Goal: Information Seeking & Learning: Learn about a topic

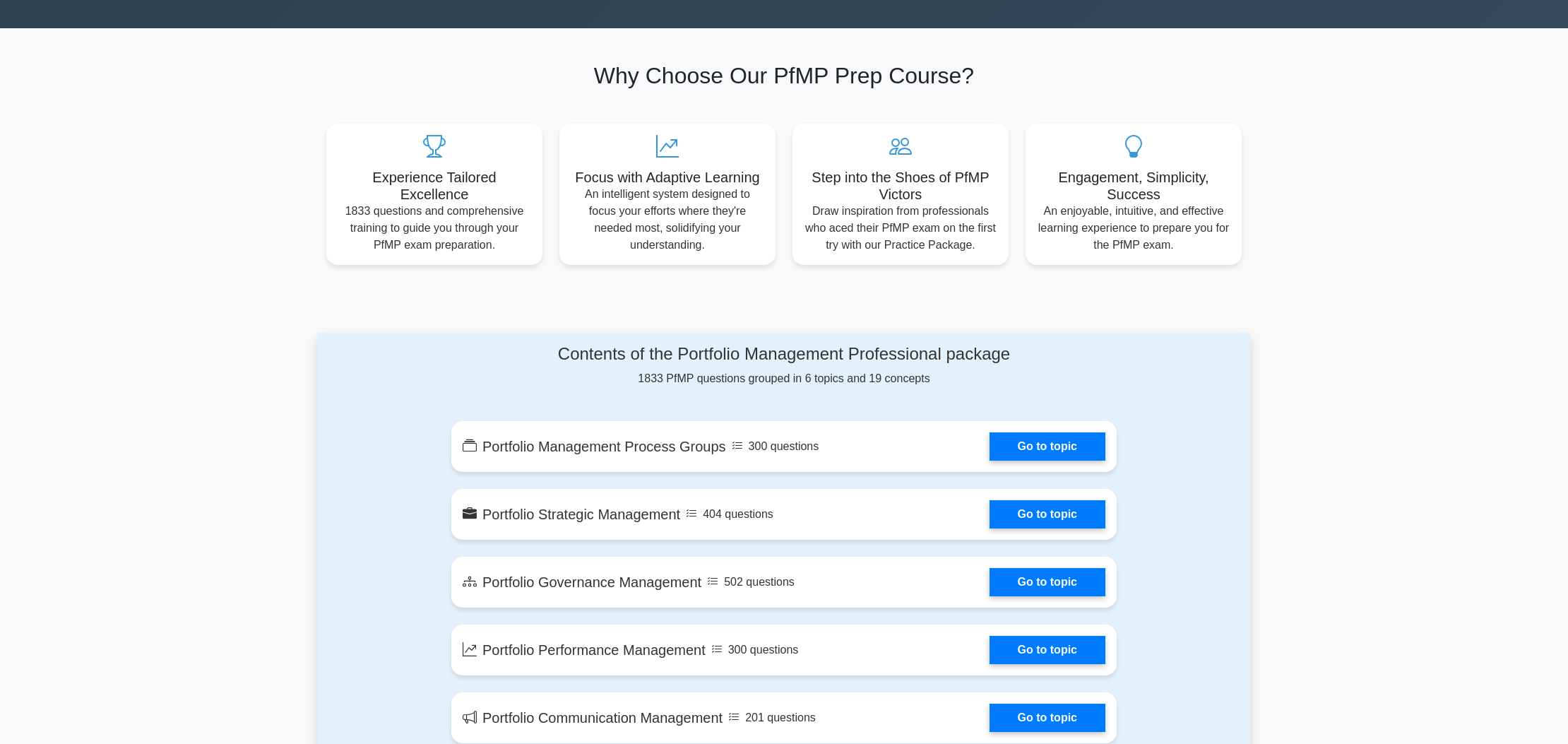
scroll to position [425, 0]
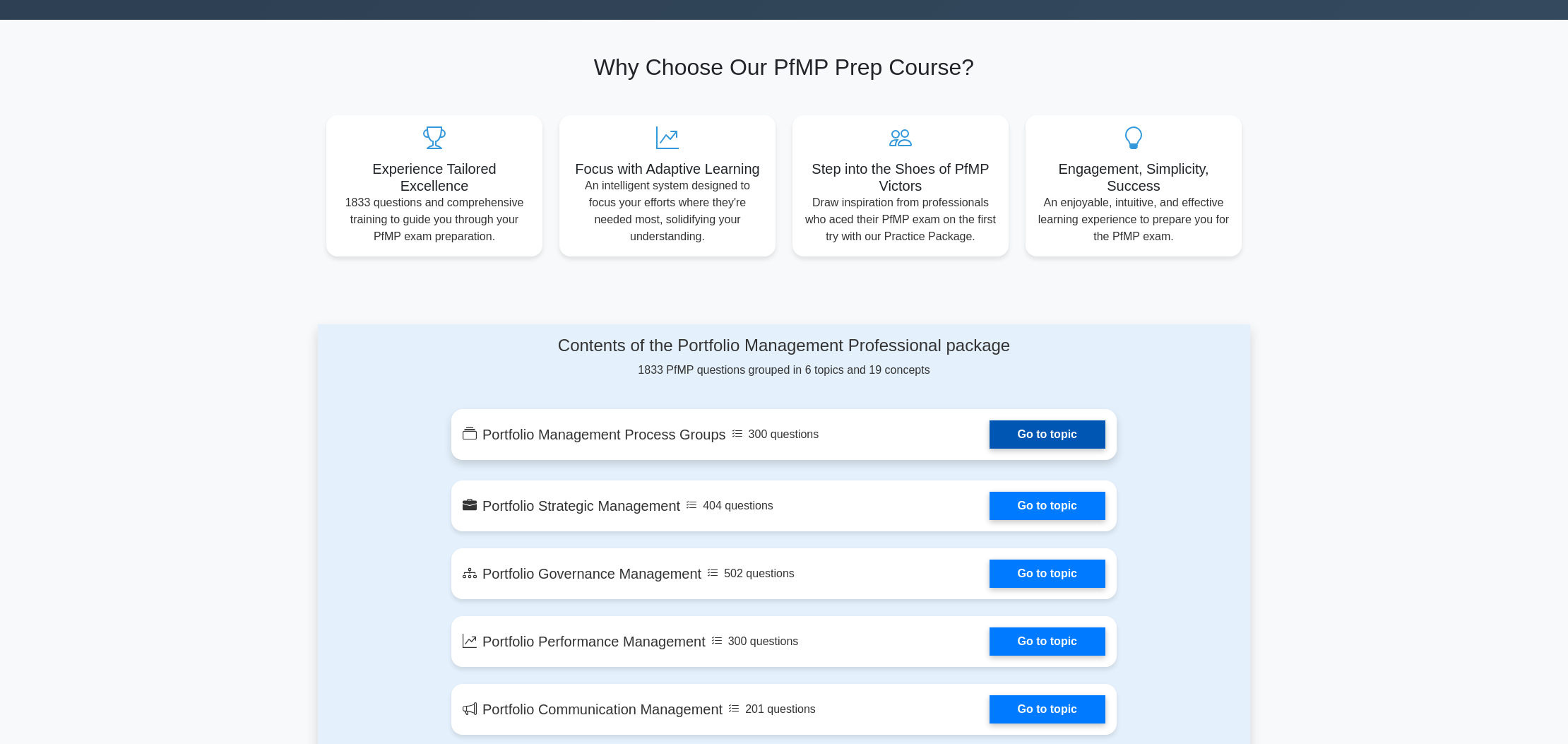
click at [990, 420] on link "Go to topic" at bounding box center [1048, 434] width 116 height 29
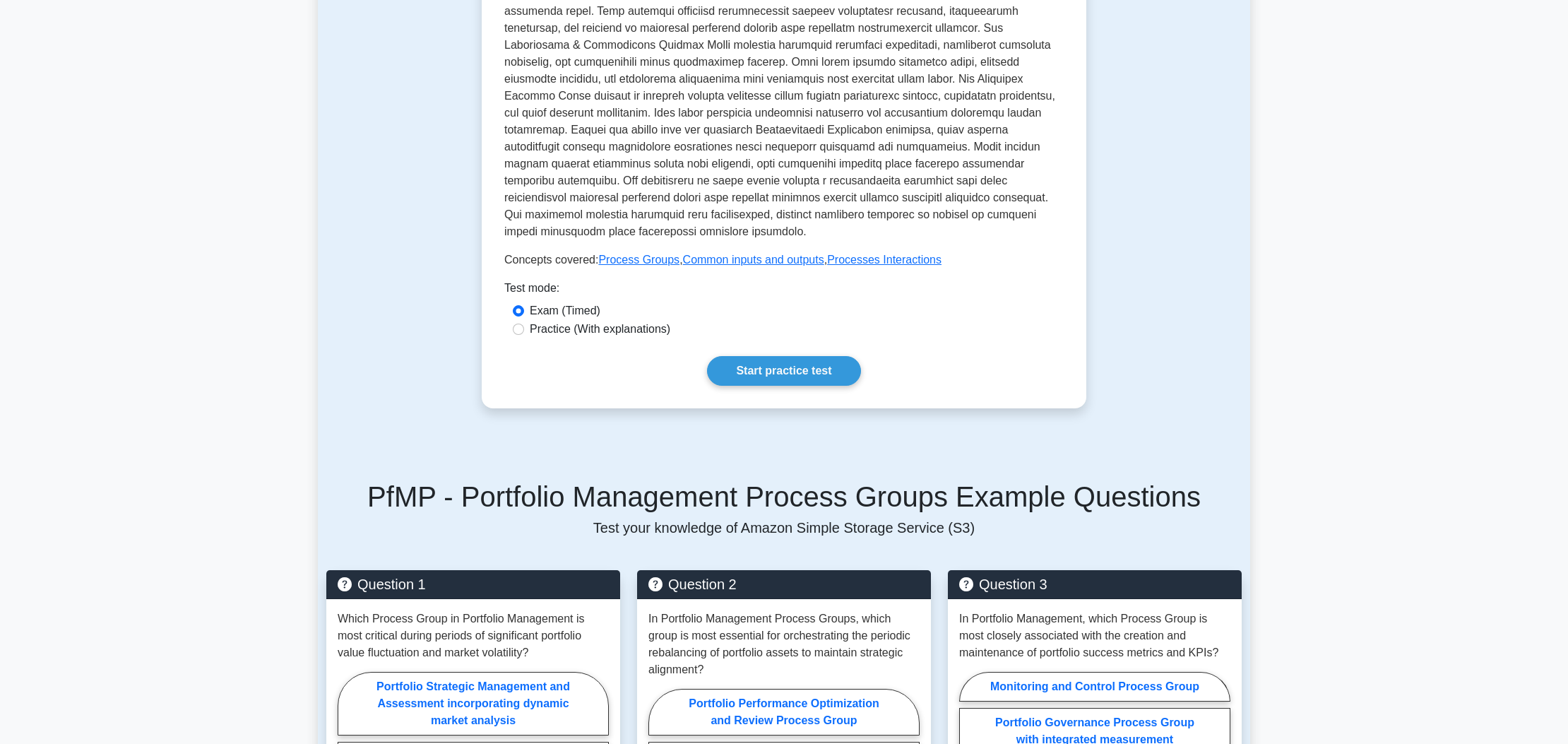
scroll to position [484, 0]
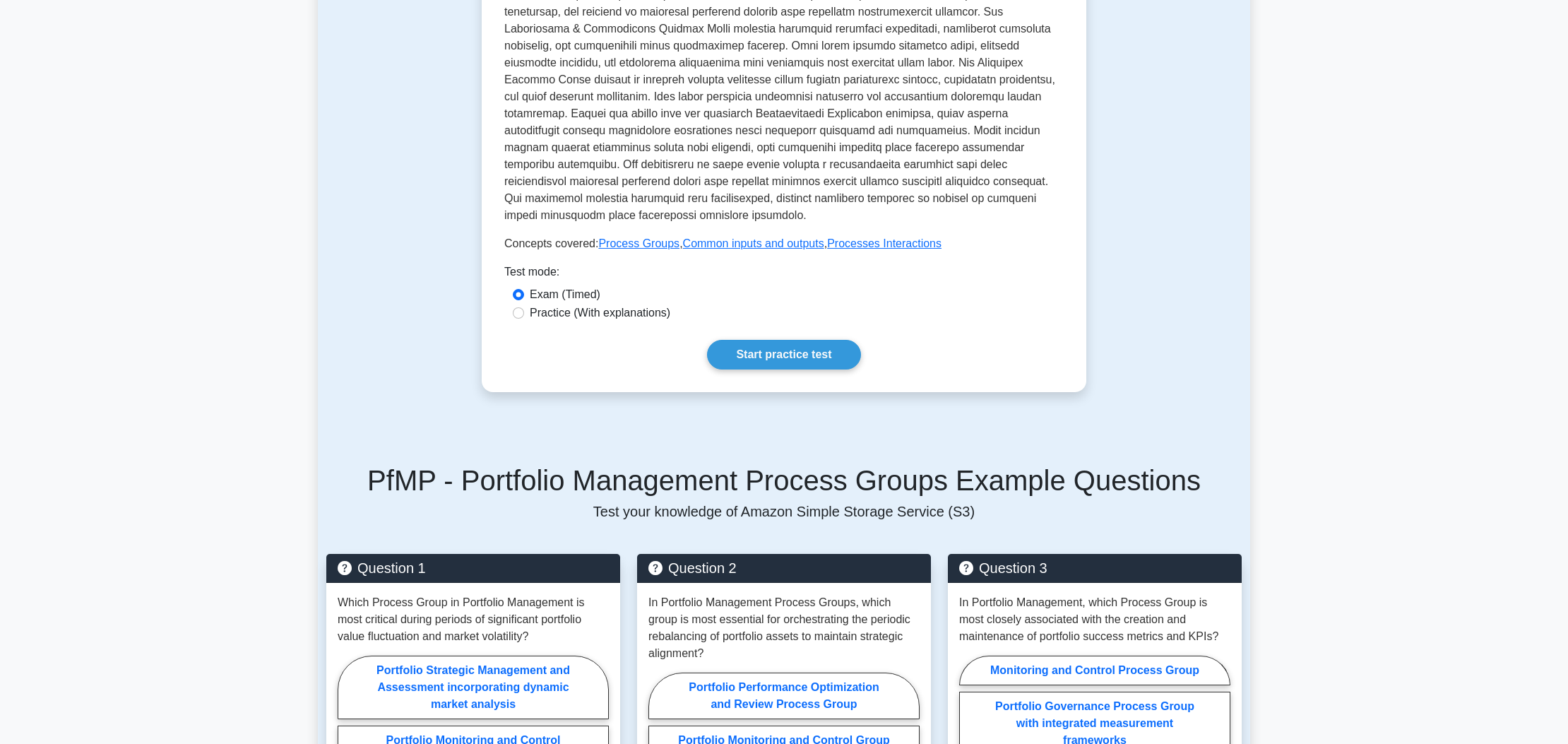
click at [530, 305] on label "Practice (With explanations)" at bounding box center [600, 313] width 140 height 17
click at [524, 307] on input "Practice (With explanations)" at bounding box center [518, 312] width 11 height 11
radio input "true"
click at [707, 340] on link "Start practice test" at bounding box center [783, 355] width 153 height 29
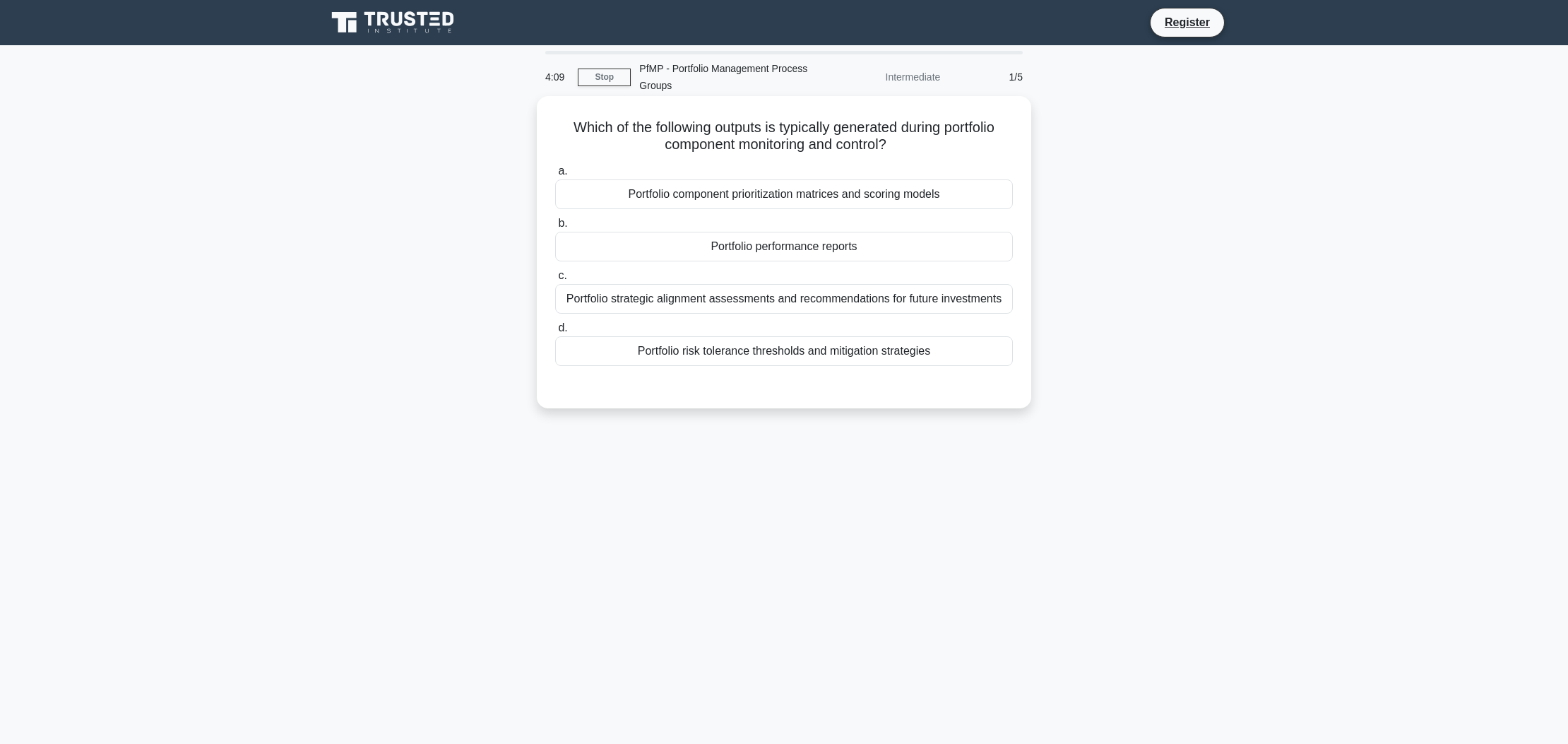
click at [756, 240] on div "Portfolio performance reports" at bounding box center [784, 247] width 458 height 29
click at [556, 228] on input "b. Portfolio performance reports" at bounding box center [556, 223] width 0 height 10
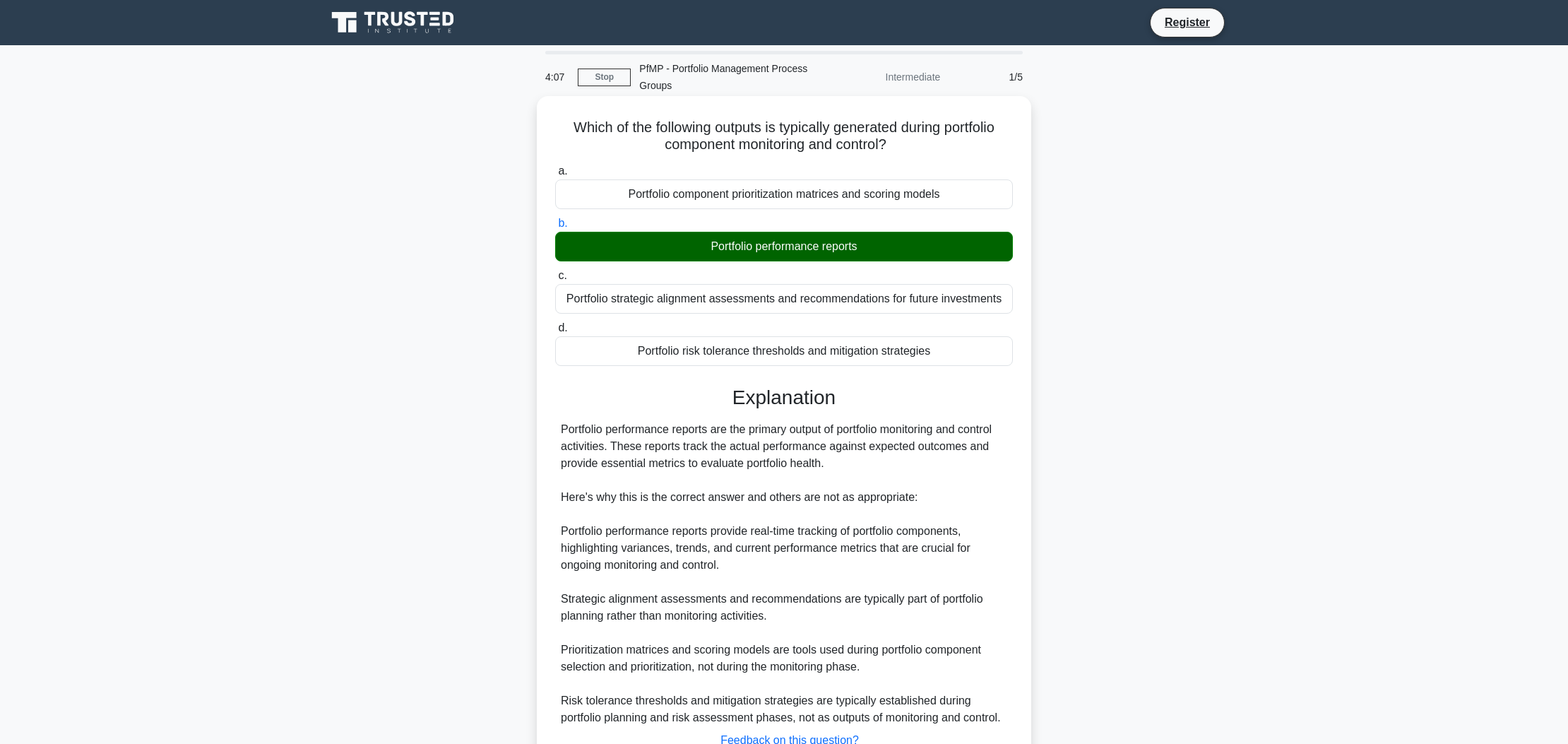
scroll to position [87, 0]
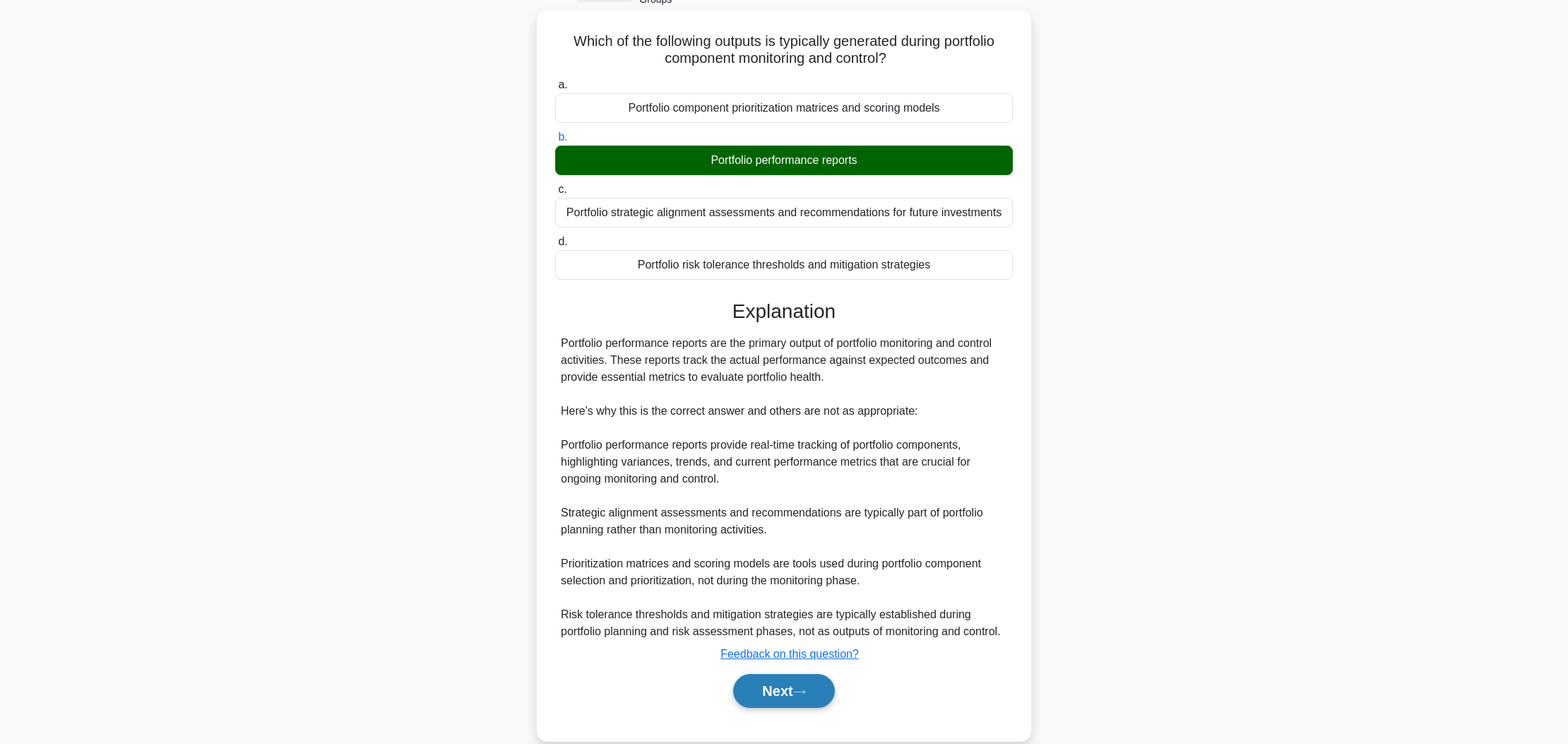
click at [777, 695] on button "Next" at bounding box center [783, 690] width 101 height 34
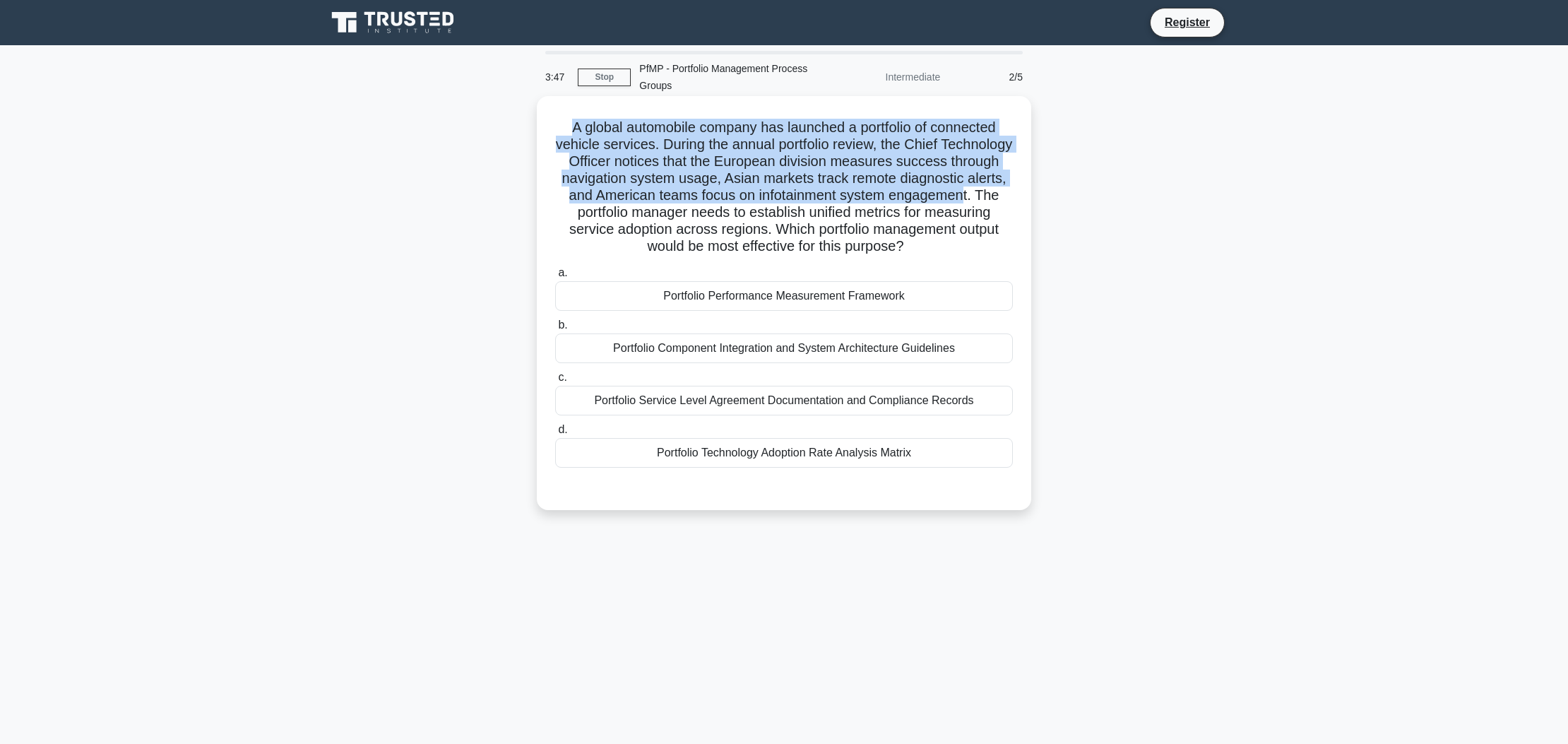
drag, startPoint x: 571, startPoint y: 116, endPoint x: 889, endPoint y: 177, distance: 323.8
click at [958, 183] on h5 "A global automobile company has launched a portfolio of connected vehicle servi…" at bounding box center [784, 187] width 460 height 137
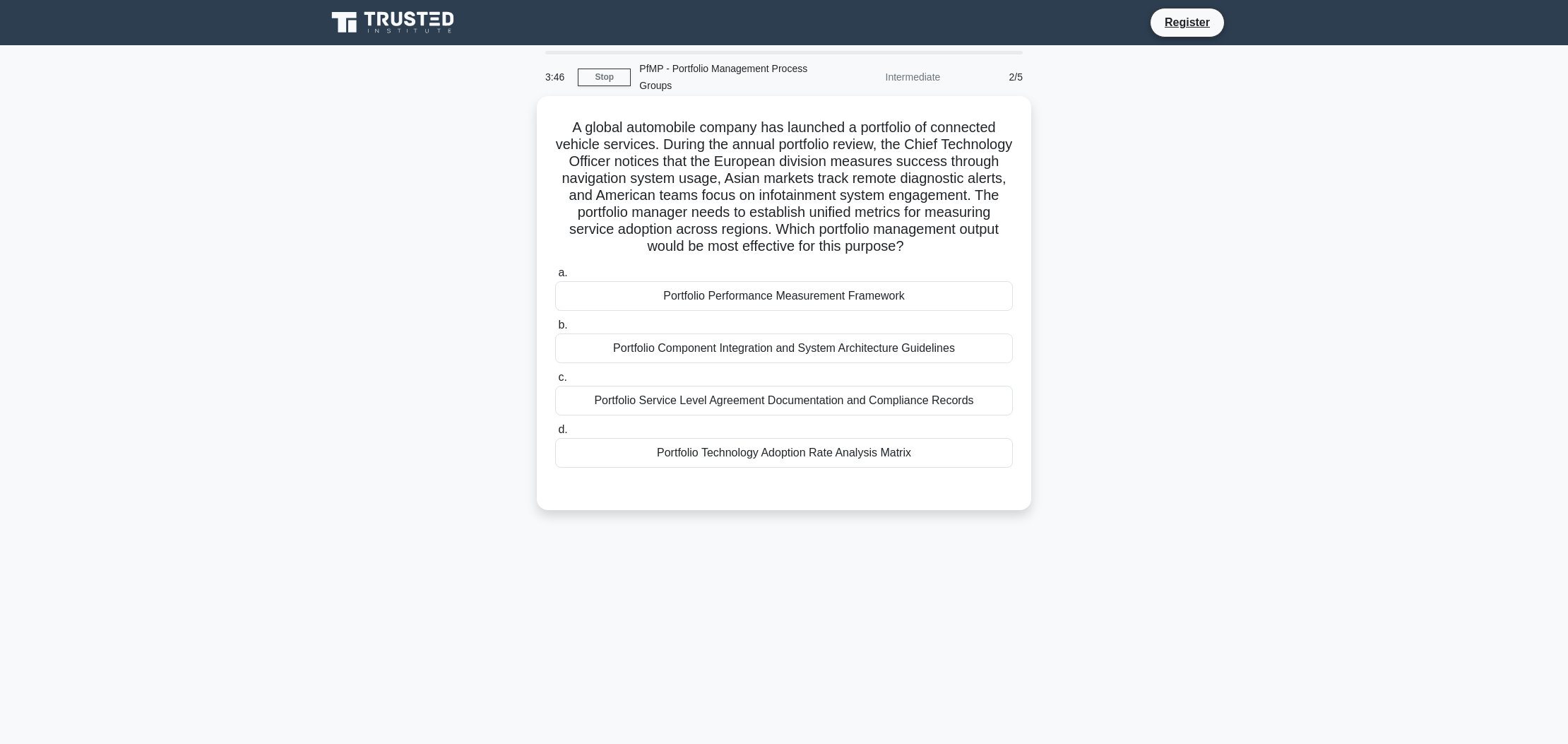
click at [837, 198] on h5 "A global automobile company has launched a portfolio of connected vehicle servi…" at bounding box center [784, 187] width 460 height 137
click at [776, 282] on div "Portfolio Performance Measurement Framework" at bounding box center [784, 296] width 458 height 29
click at [556, 278] on input "a. Portfolio Performance Measurement Framework" at bounding box center [556, 273] width 0 height 10
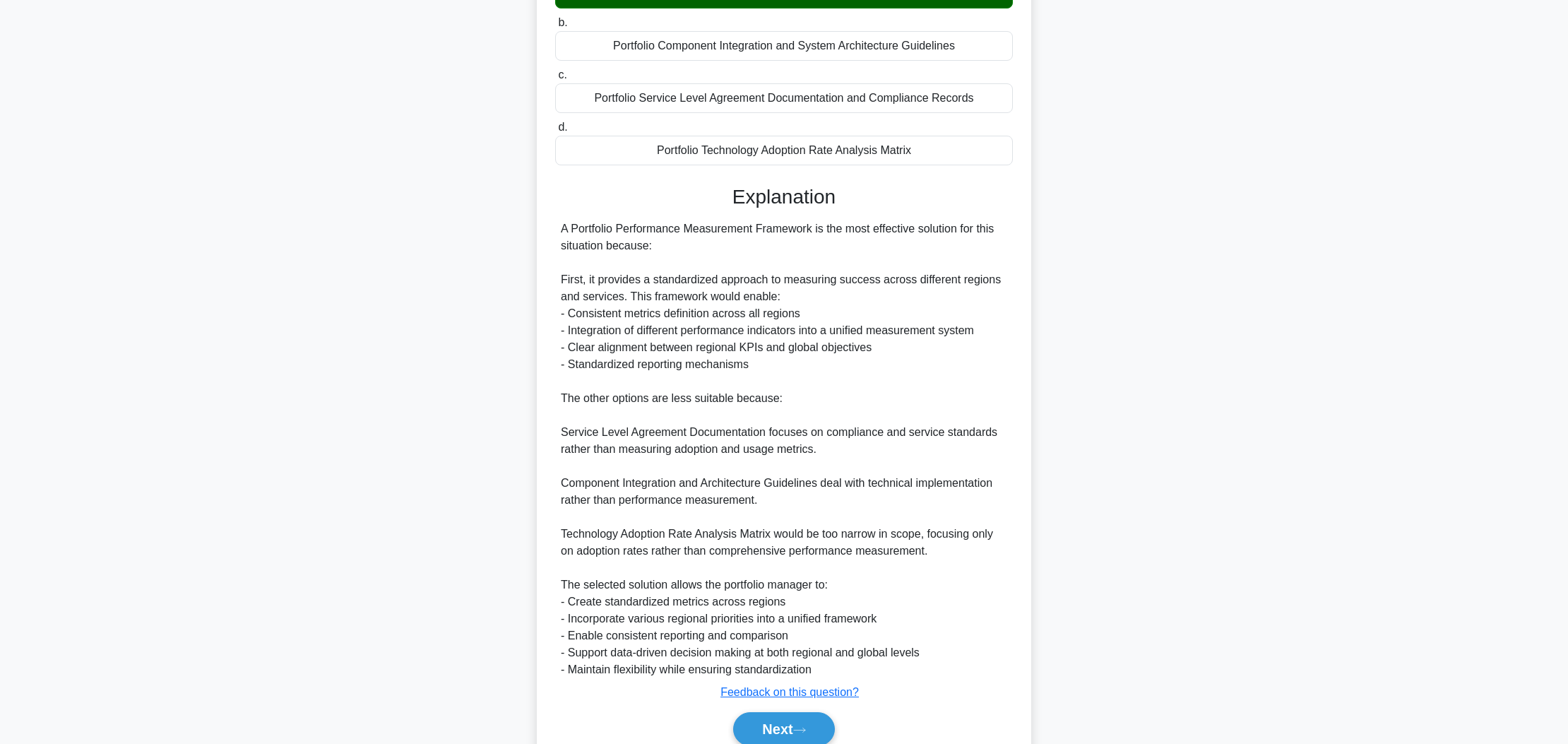
scroll to position [341, 0]
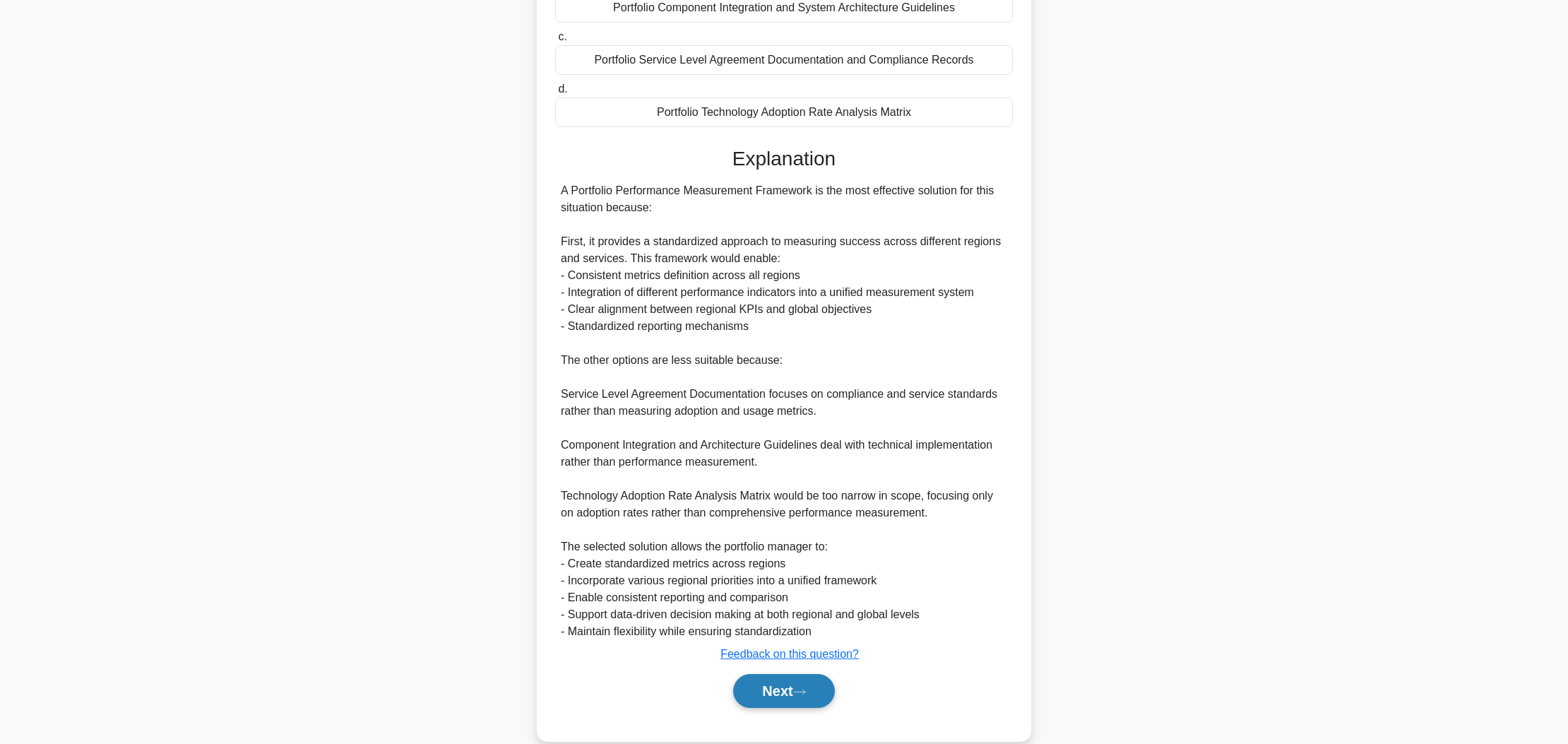
click at [783, 677] on button "Next" at bounding box center [783, 690] width 101 height 34
click at [809, 676] on button "Next" at bounding box center [783, 690] width 101 height 34
click at [754, 683] on button "Next" at bounding box center [783, 690] width 101 height 34
click at [761, 683] on button "Next" at bounding box center [783, 690] width 101 height 34
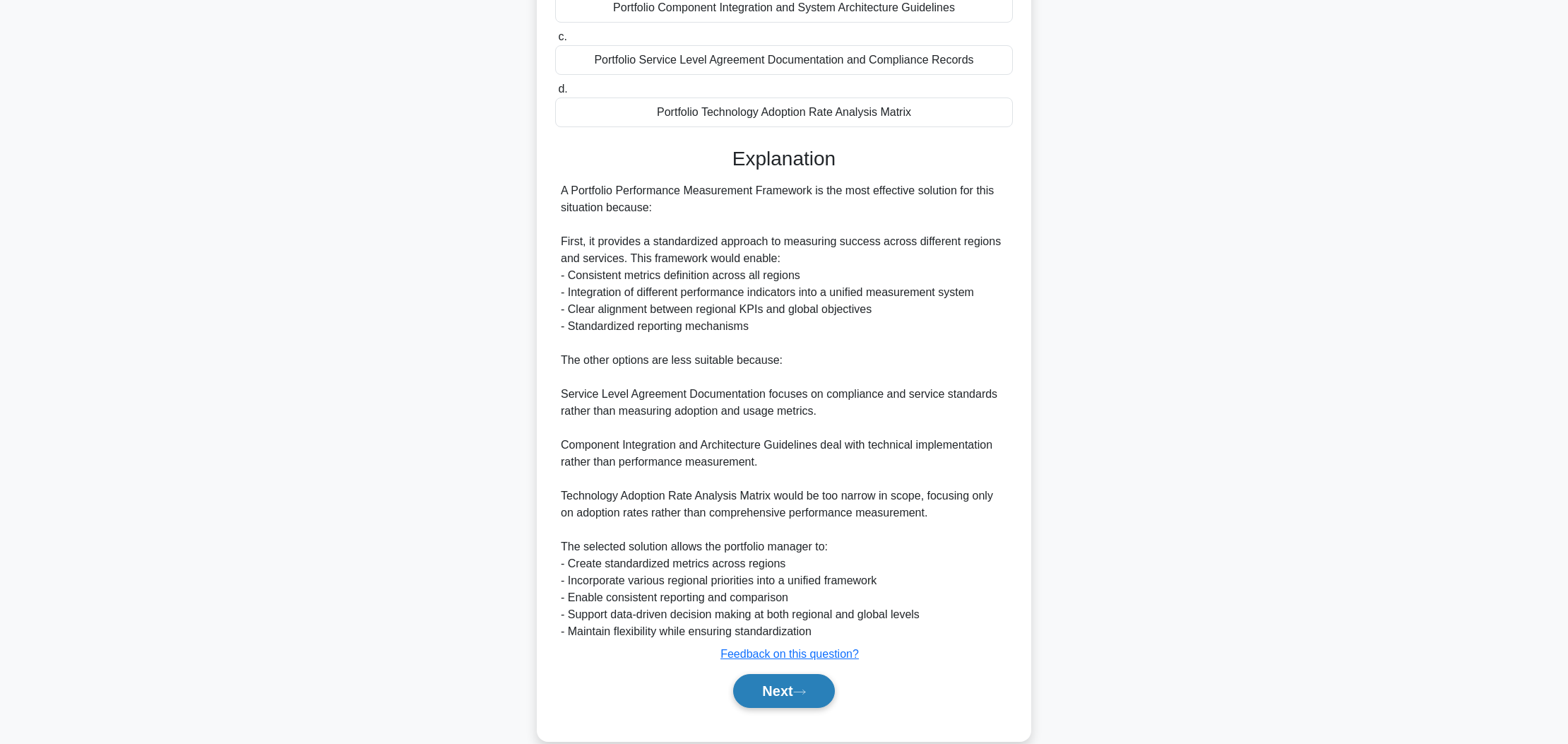
click at [761, 683] on button "Next" at bounding box center [783, 690] width 101 height 34
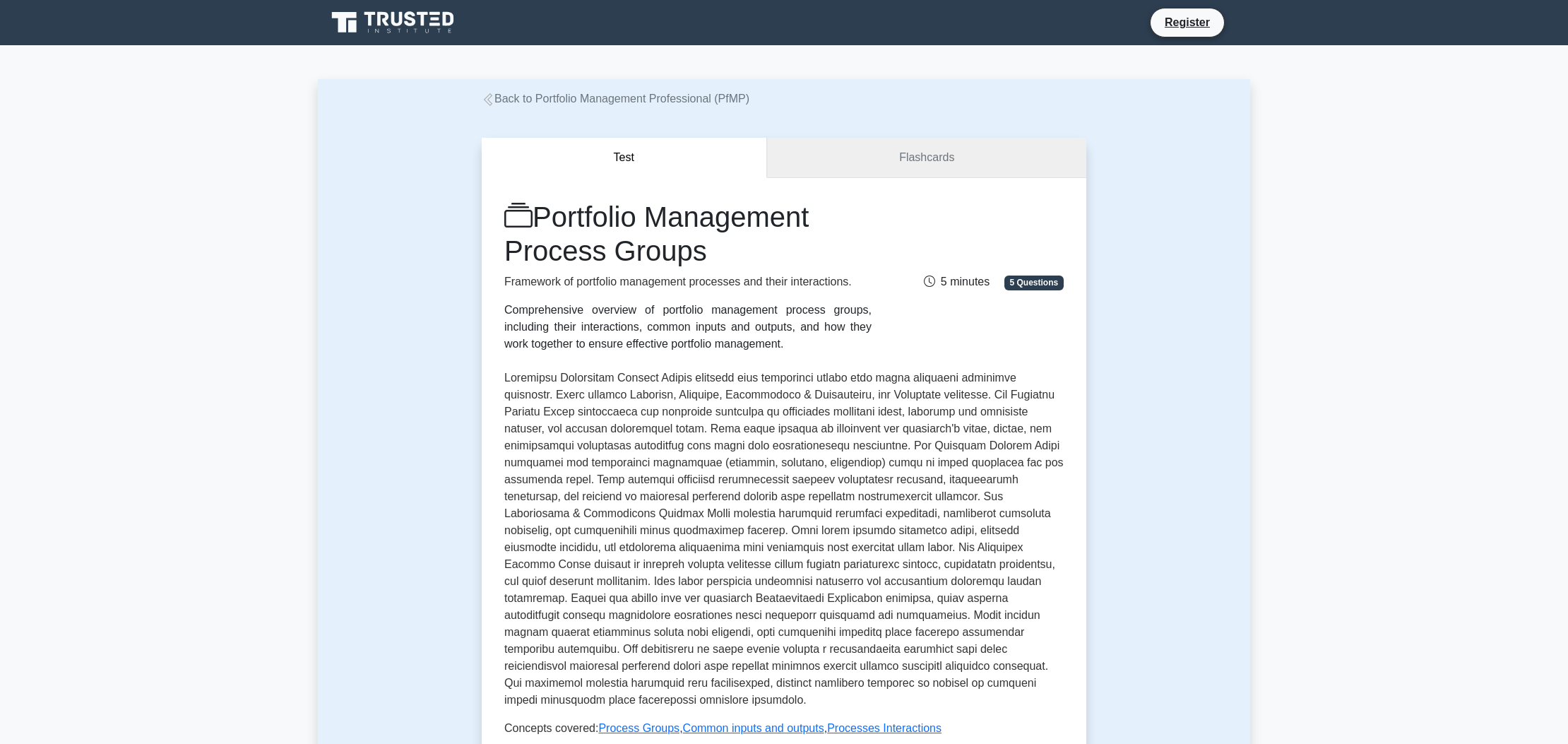
click at [896, 165] on link "Flashcards" at bounding box center [927, 157] width 319 height 41
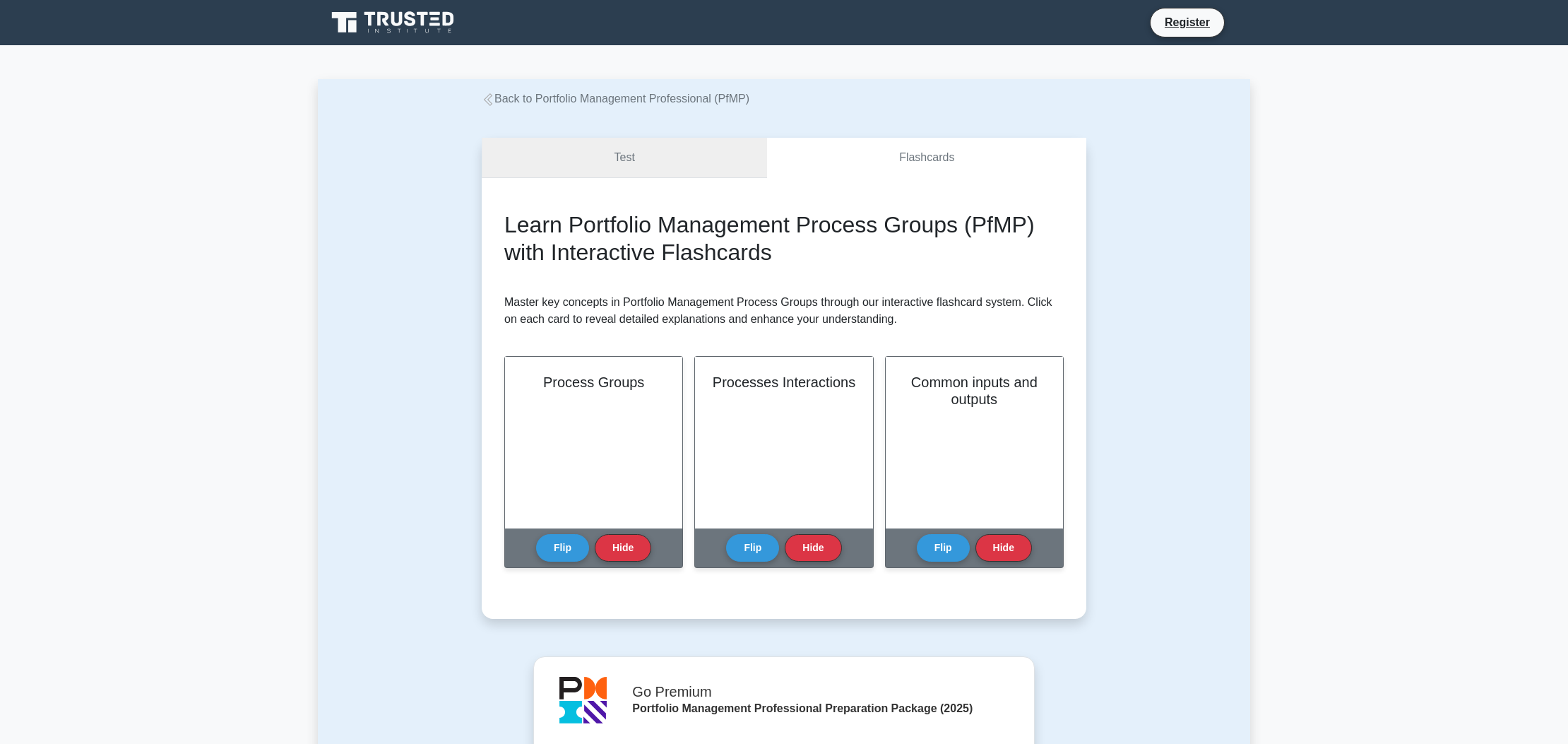
click at [645, 167] on link "Test" at bounding box center [625, 157] width 286 height 41
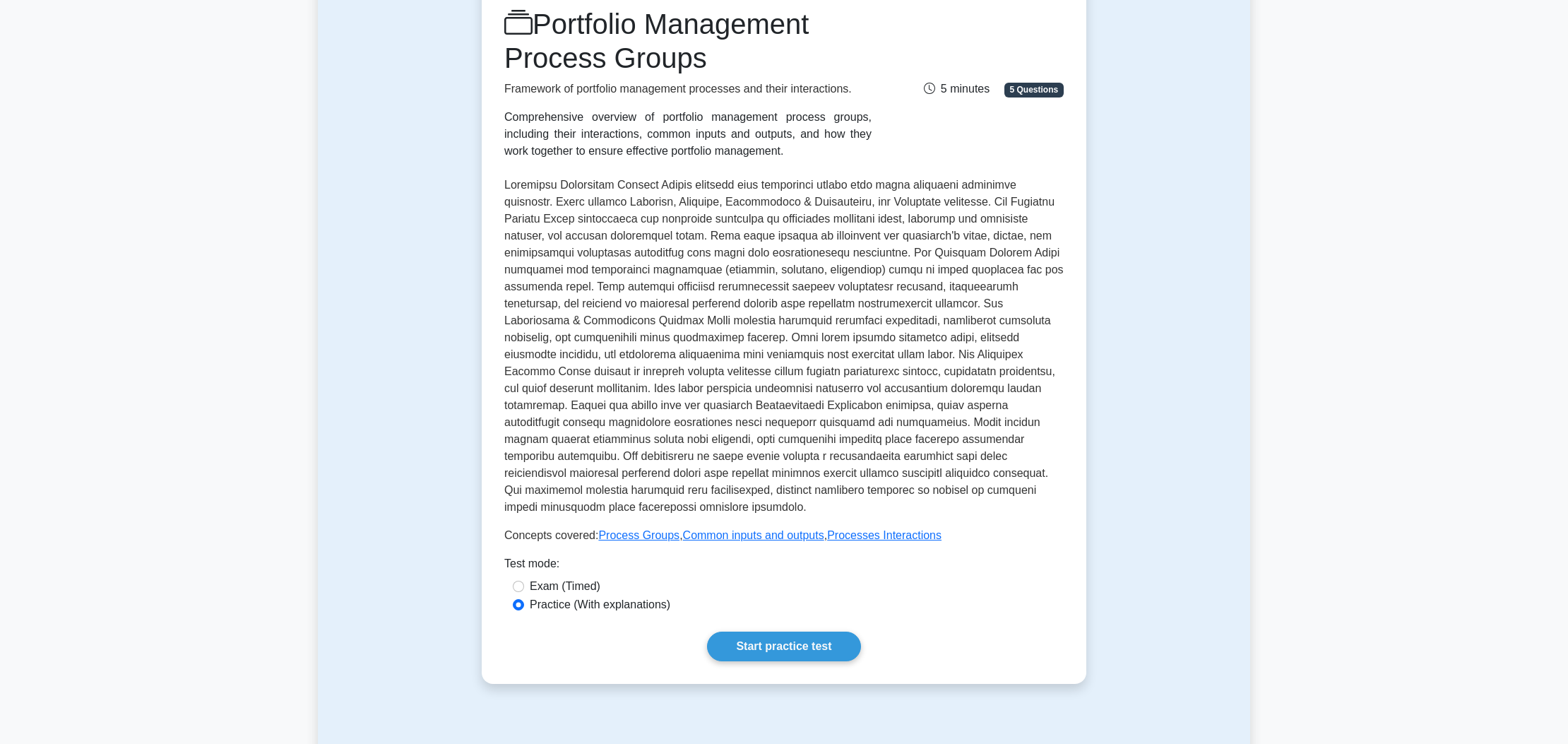
scroll to position [187, 0]
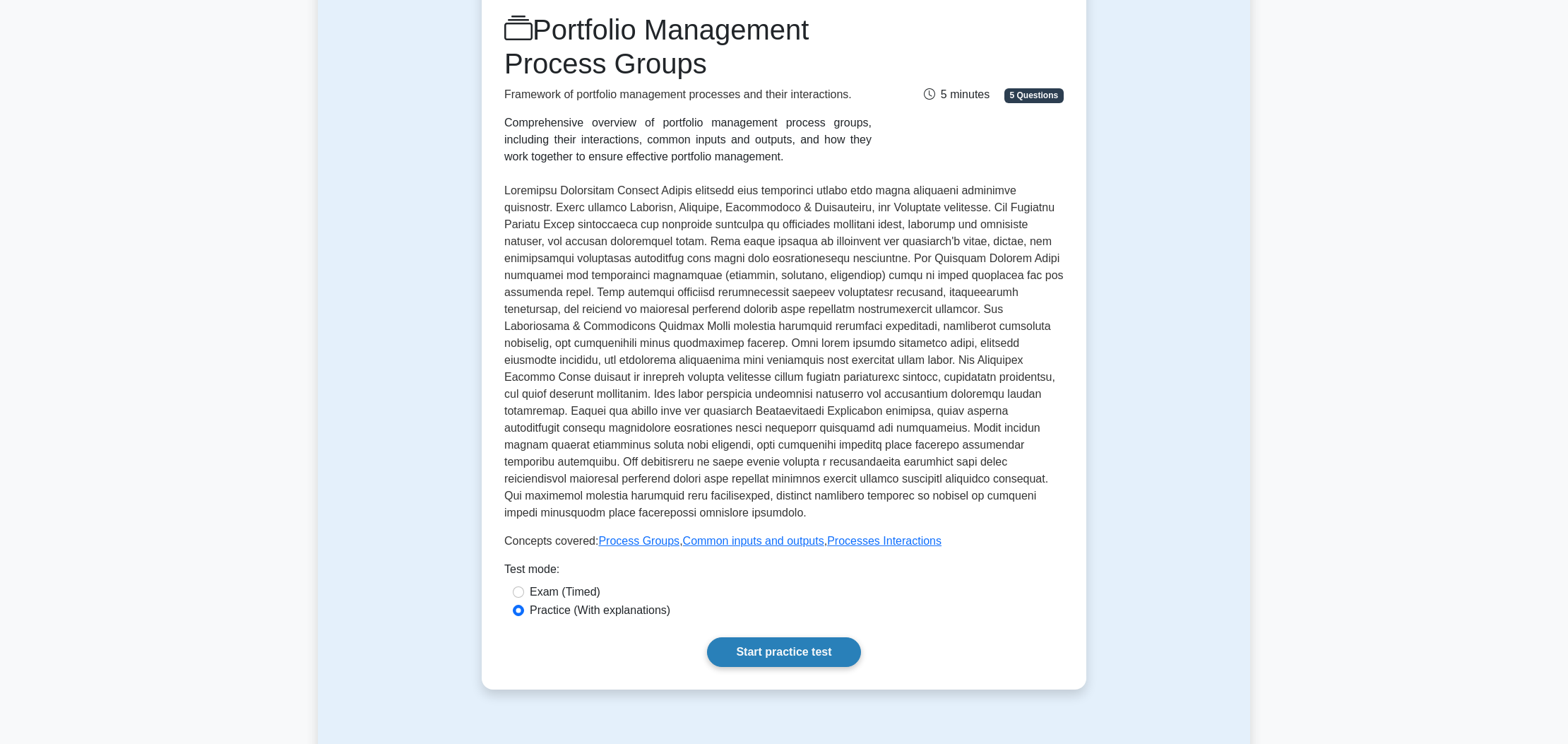
click at [707, 637] on link "Start practice test" at bounding box center [783, 651] width 153 height 29
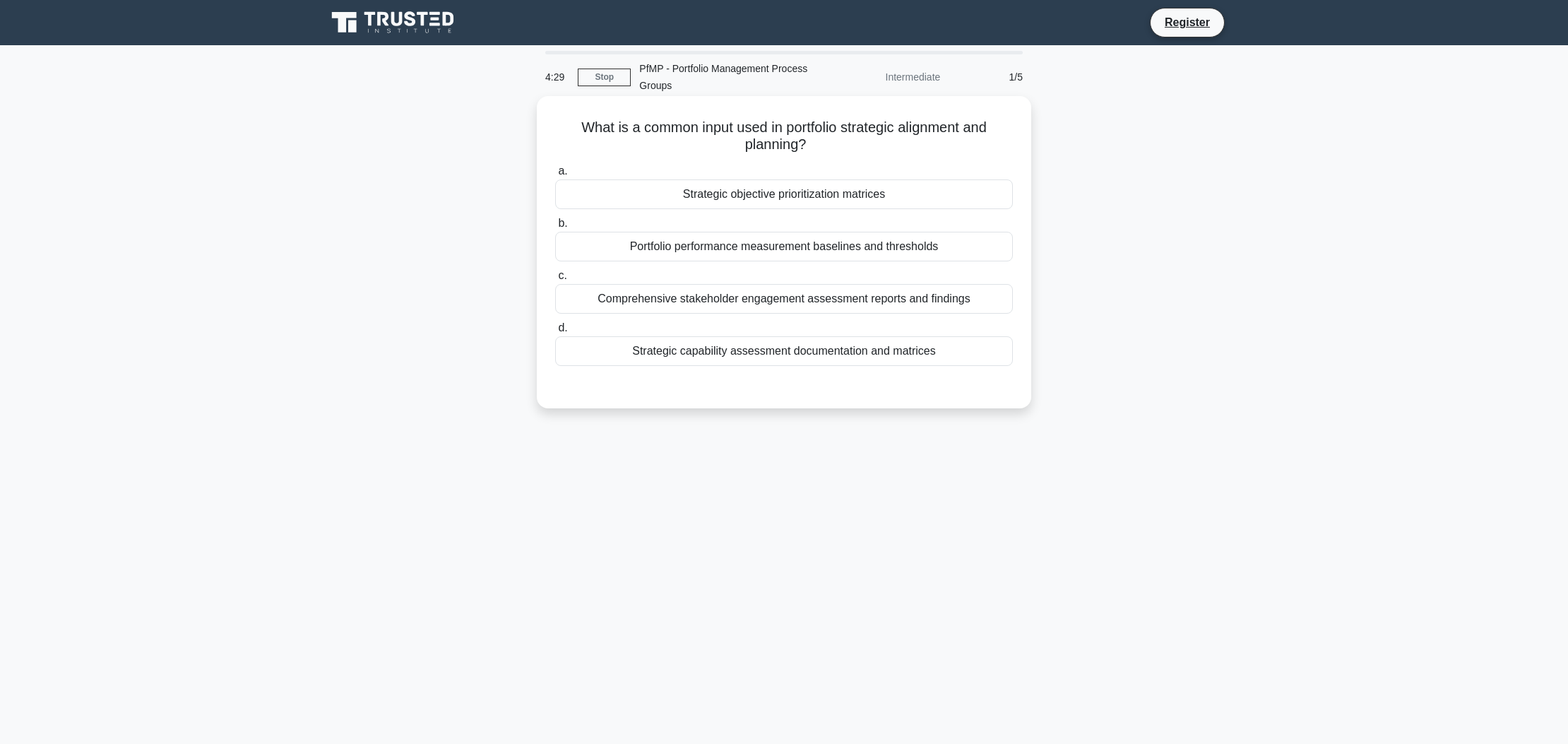
click at [816, 298] on div "Comprehensive stakeholder engagement assessment reports and findings" at bounding box center [784, 298] width 458 height 29
click at [556, 280] on input "c. Comprehensive stakeholder engagement assessment reports and findings" at bounding box center [556, 276] width 0 height 10
click at [813, 294] on div "Comprehensive stakeholder engagement assessment reports and findings" at bounding box center [784, 299] width 458 height 31
click at [556, 280] on input "c. Comprehensive stakeholder engagement assessment reports and findings" at bounding box center [556, 276] width 0 height 10
click at [678, 186] on div "Strategic objective prioritization matrices" at bounding box center [784, 194] width 458 height 29
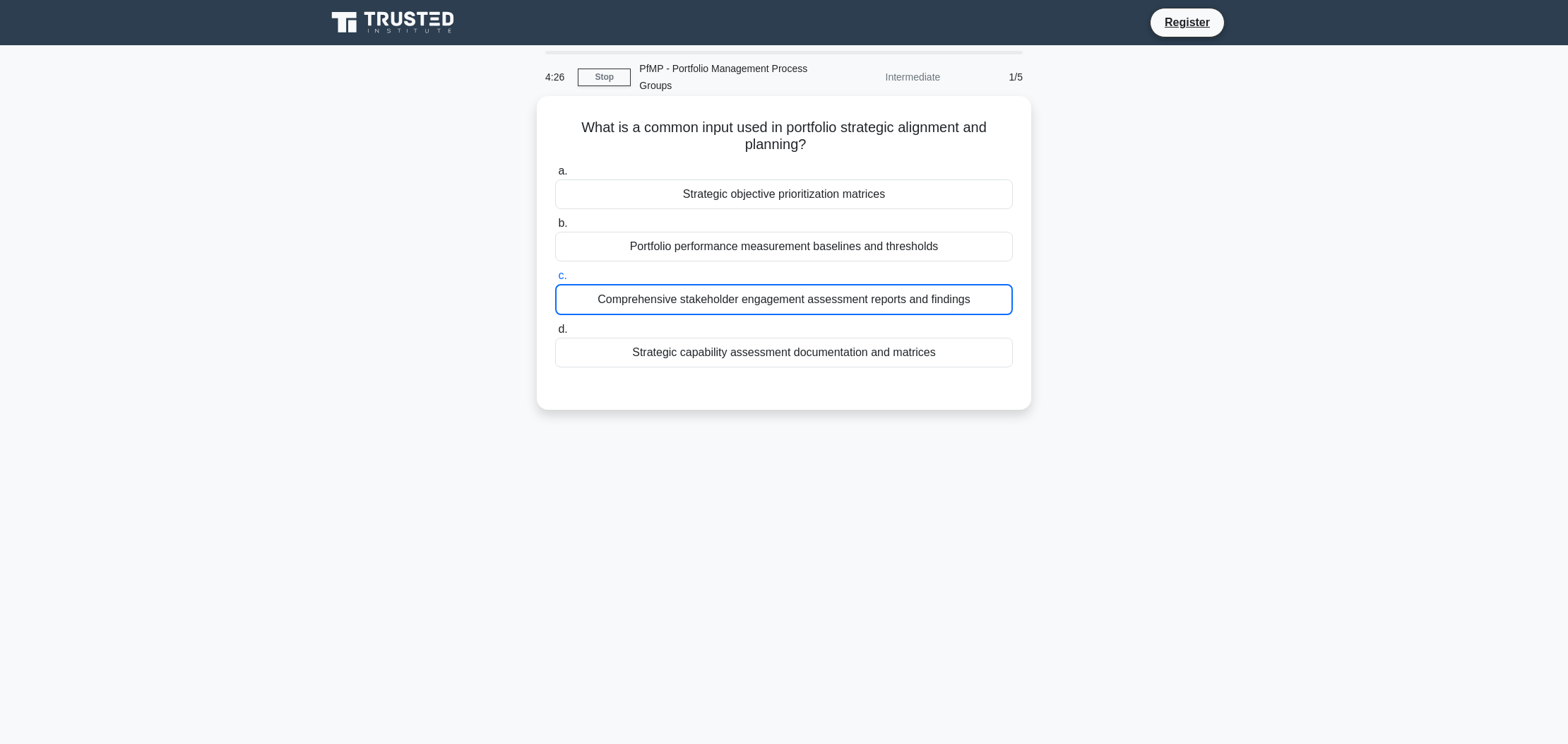
click at [556, 176] on input "a. Strategic objective prioritization matrices" at bounding box center [556, 171] width 0 height 10
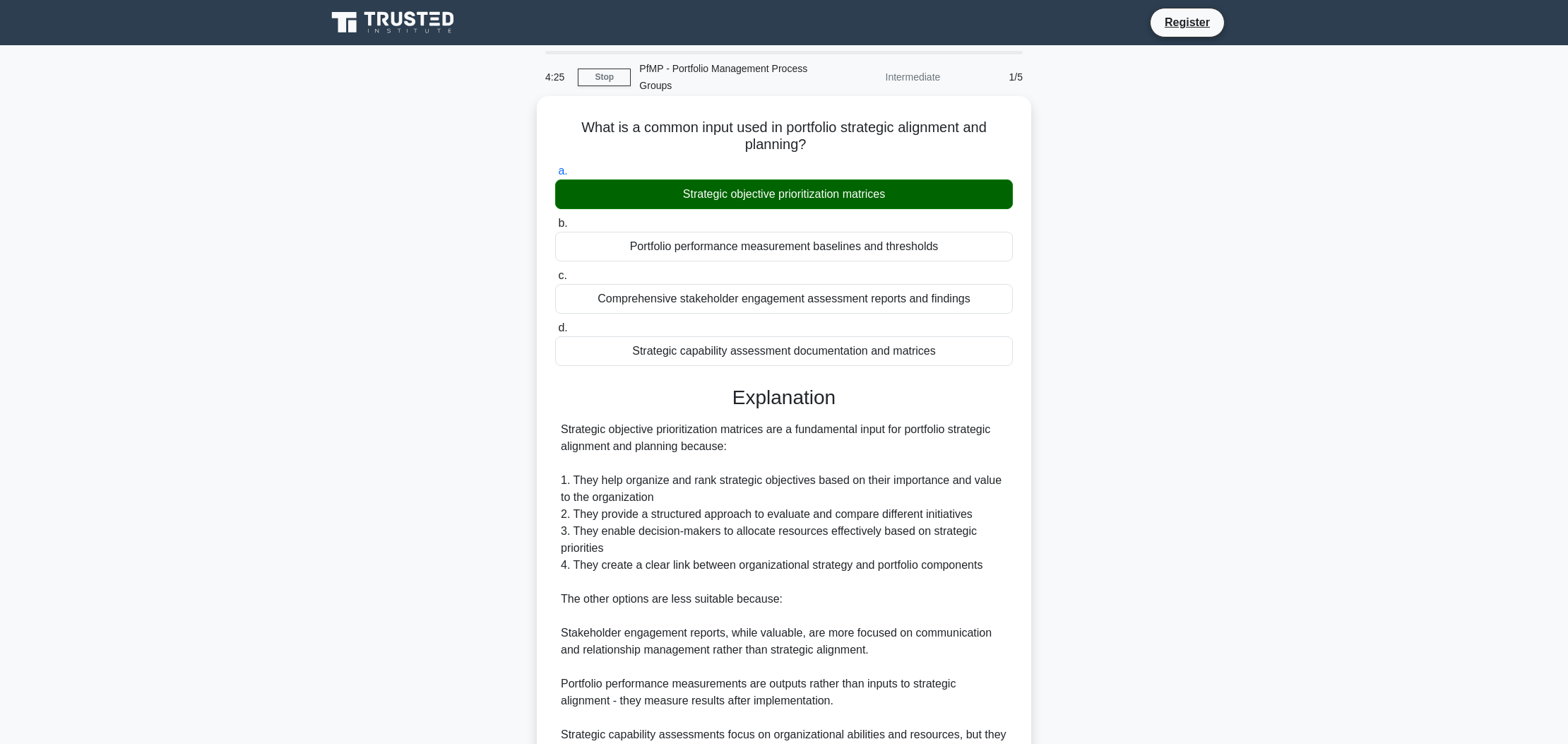
drag, startPoint x: 598, startPoint y: 189, endPoint x: 621, endPoint y: 223, distance: 41.0
click at [603, 209] on div "a. Strategic objective prioritization matrices b. Portfolio performance measure…" at bounding box center [784, 265] width 475 height 209
click at [999, 217] on label "b. Portfolio performance measurement baselines and thresholds" at bounding box center [784, 238] width 458 height 47
click at [556, 219] on input "b. Portfolio performance measurement baselines and thresholds" at bounding box center [556, 223] width 0 height 10
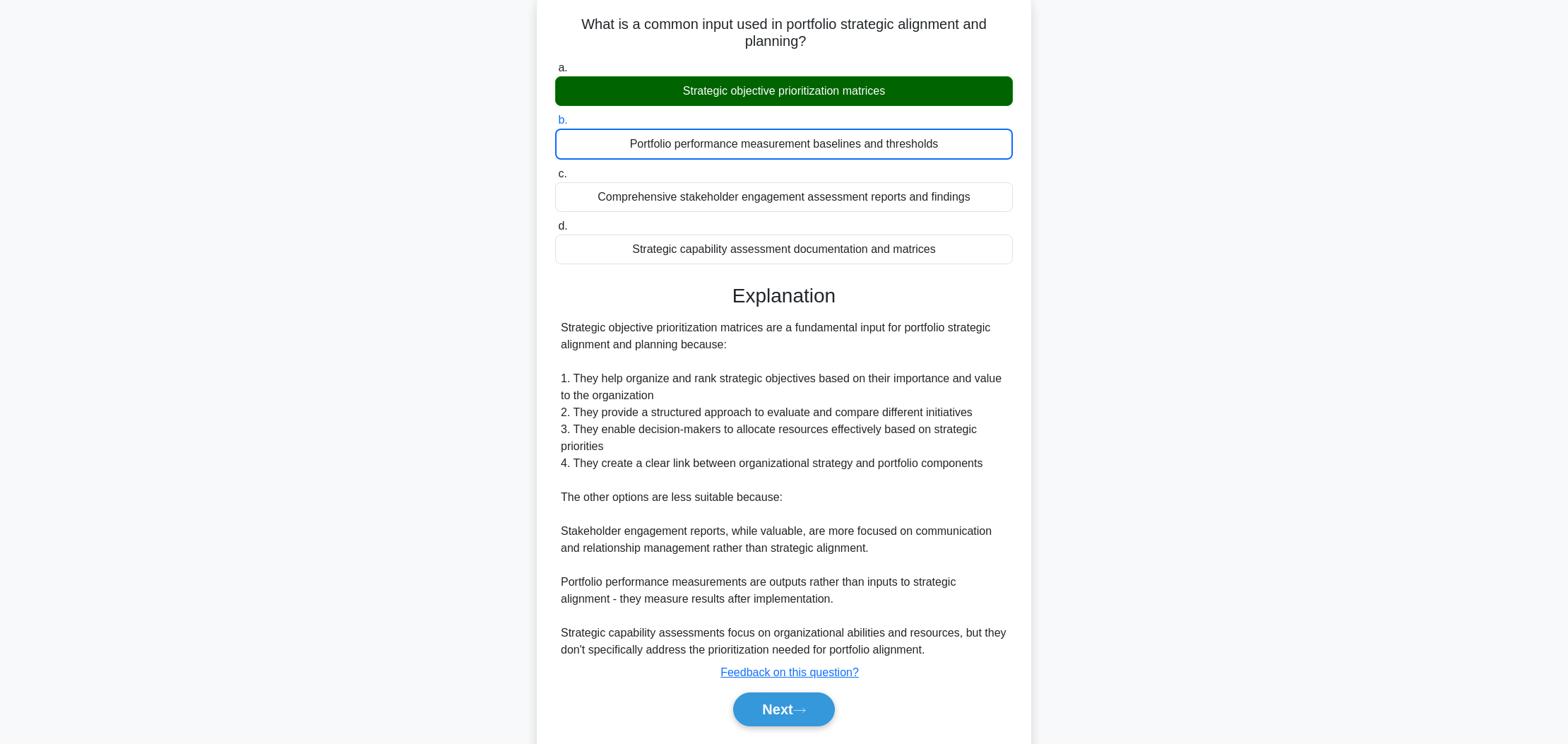
scroll to position [120, 0]
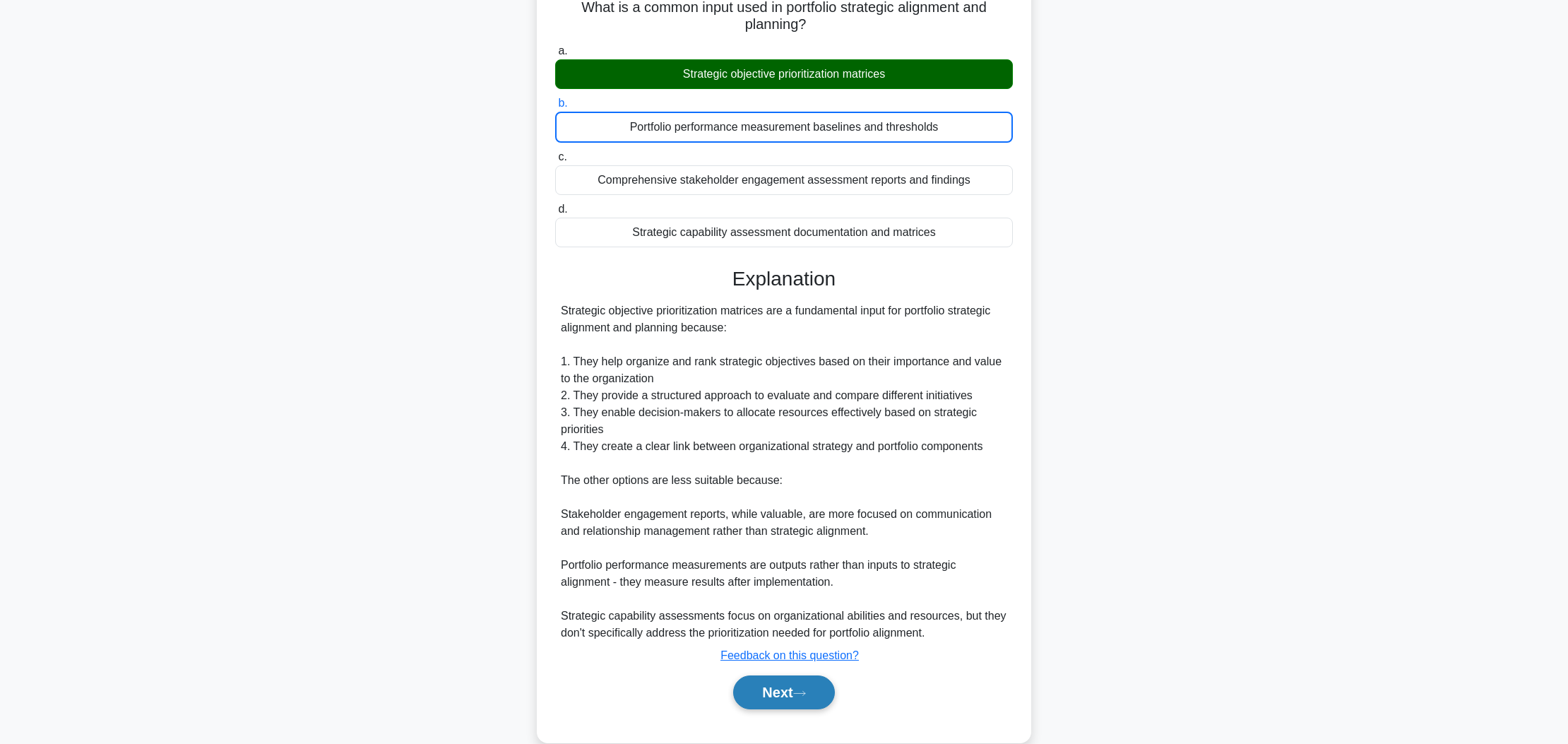
click at [787, 693] on button "Next" at bounding box center [783, 691] width 101 height 34
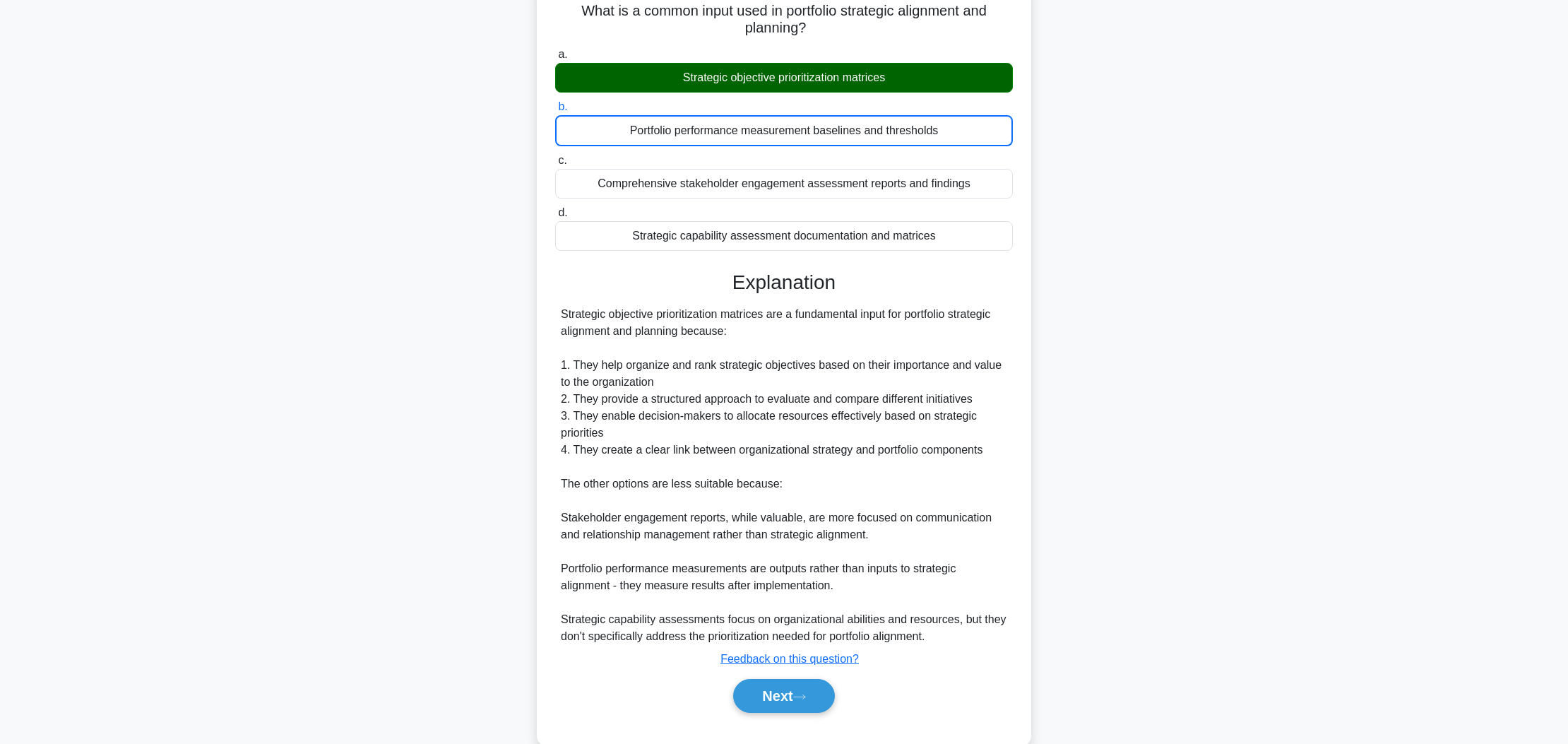
scroll to position [0, 0]
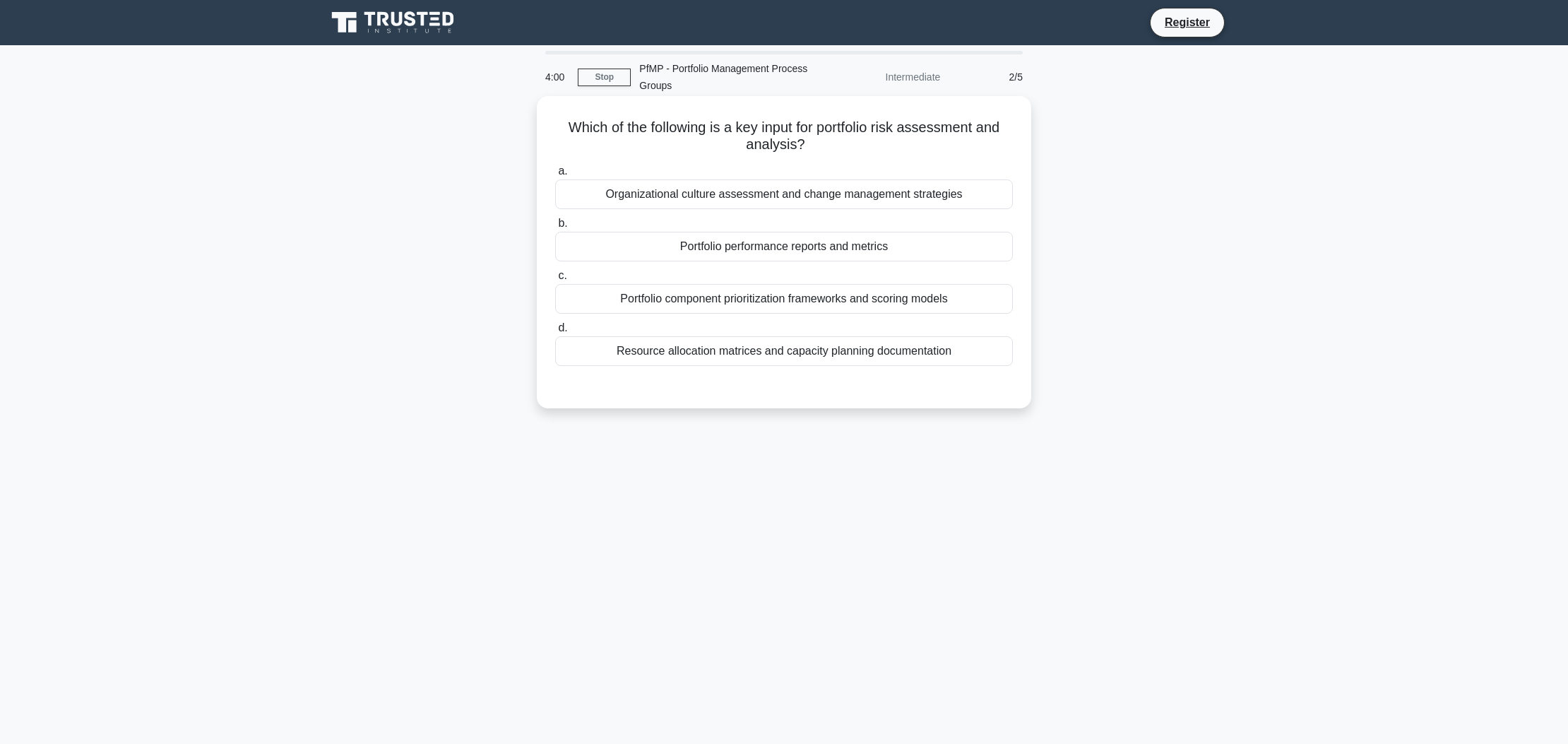
drag, startPoint x: 568, startPoint y: 119, endPoint x: 965, endPoint y: 140, distance: 397.6
click at [965, 140] on h5 "Which of the following is a key input for portfolio risk assessment and analysi…" at bounding box center [784, 136] width 460 height 35
click at [902, 125] on h5 "Which of the following is a key input for portfolio risk assessment and analysi…" at bounding box center [784, 136] width 460 height 35
drag, startPoint x: 570, startPoint y: 121, endPoint x: 975, endPoint y: 132, distance: 405.1
click at [975, 132] on h5 "Which of the following is a key input for portfolio risk assessment and analysi…" at bounding box center [784, 136] width 460 height 35
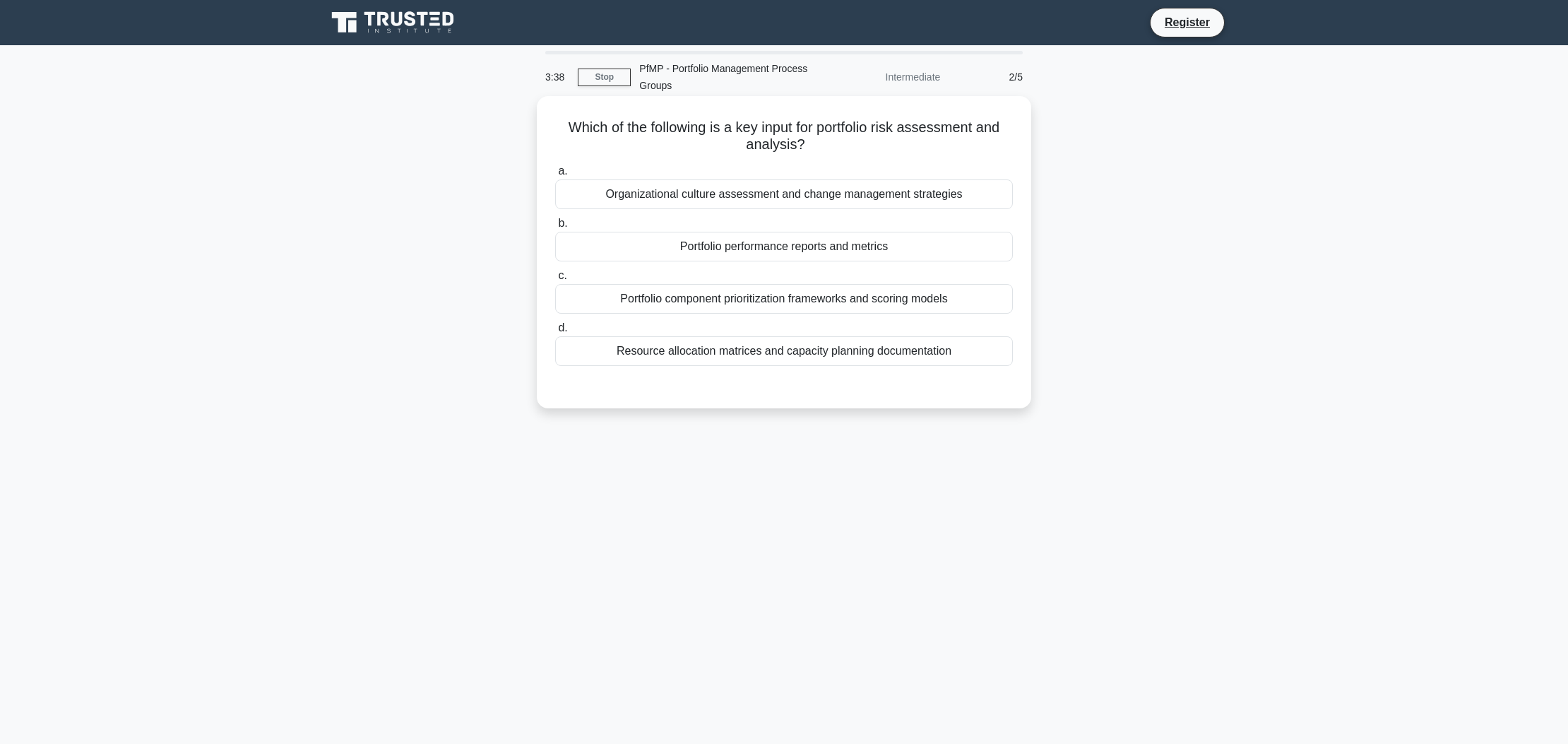
click at [977, 375] on div at bounding box center [784, 380] width 458 height 11
click at [861, 288] on div "Portfolio component prioritization frameworks and scoring models" at bounding box center [784, 298] width 458 height 29
click at [556, 280] on input "c. Portfolio component prioritization frameworks and scoring models" at bounding box center [556, 276] width 0 height 10
click at [750, 284] on div "Portfolio component prioritization frameworks and scoring models" at bounding box center [784, 299] width 458 height 31
click at [556, 280] on input "c. Portfolio component prioritization frameworks and scoring models" at bounding box center [556, 276] width 0 height 10
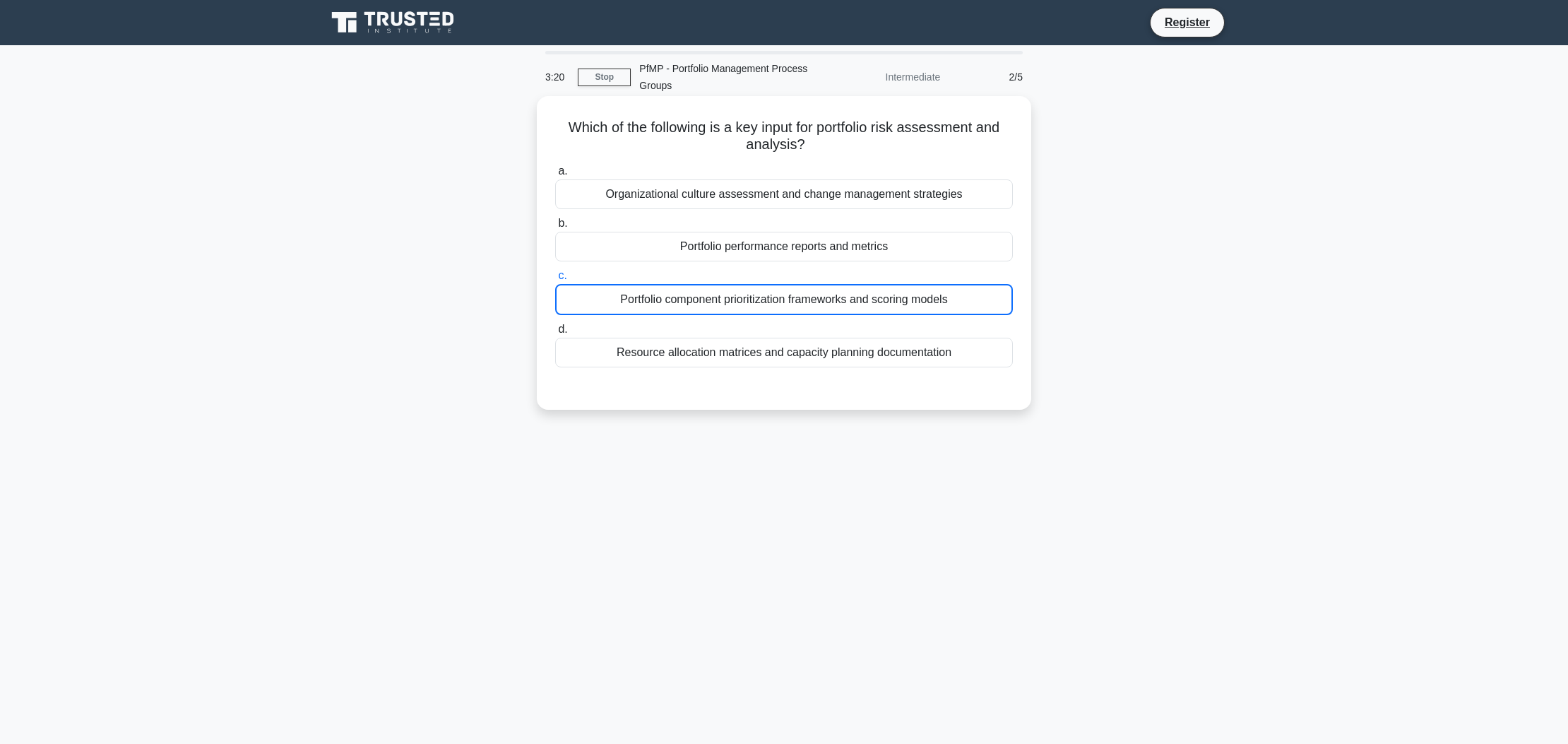
click at [745, 292] on div "Portfolio component prioritization frameworks and scoring models" at bounding box center [784, 299] width 458 height 31
click at [556, 280] on input "c. Portfolio component prioritization frameworks and scoring models" at bounding box center [556, 276] width 0 height 10
click at [589, 294] on div "Portfolio component prioritization frameworks and scoring models" at bounding box center [784, 299] width 458 height 31
click at [556, 280] on input "c. Portfolio component prioritization frameworks and scoring models" at bounding box center [556, 276] width 0 height 10
click at [592, 294] on div "Portfolio component prioritization frameworks and scoring models" at bounding box center [784, 299] width 458 height 31
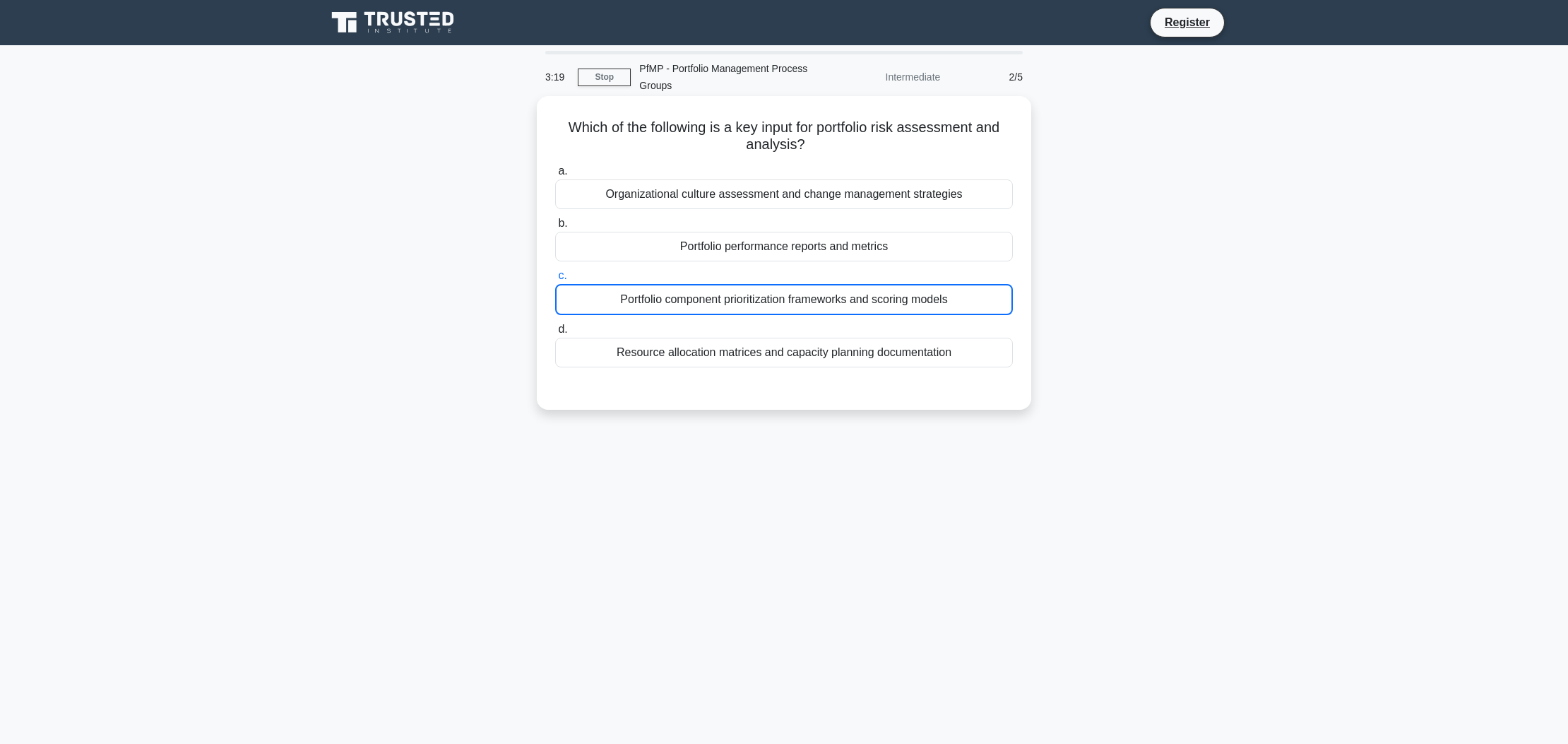
click at [556, 280] on input "c. Portfolio component prioritization frameworks and scoring models" at bounding box center [556, 276] width 0 height 10
drag, startPoint x: 599, startPoint y: 293, endPoint x: 614, endPoint y: 293, distance: 15.0
click at [601, 293] on div "Portfolio component prioritization frameworks and scoring models" at bounding box center [784, 299] width 458 height 31
click at [556, 280] on input "c. Portfolio component prioritization frameworks and scoring models" at bounding box center [556, 276] width 0 height 10
click at [765, 304] on div "Portfolio component prioritization frameworks and scoring models" at bounding box center [784, 299] width 458 height 31
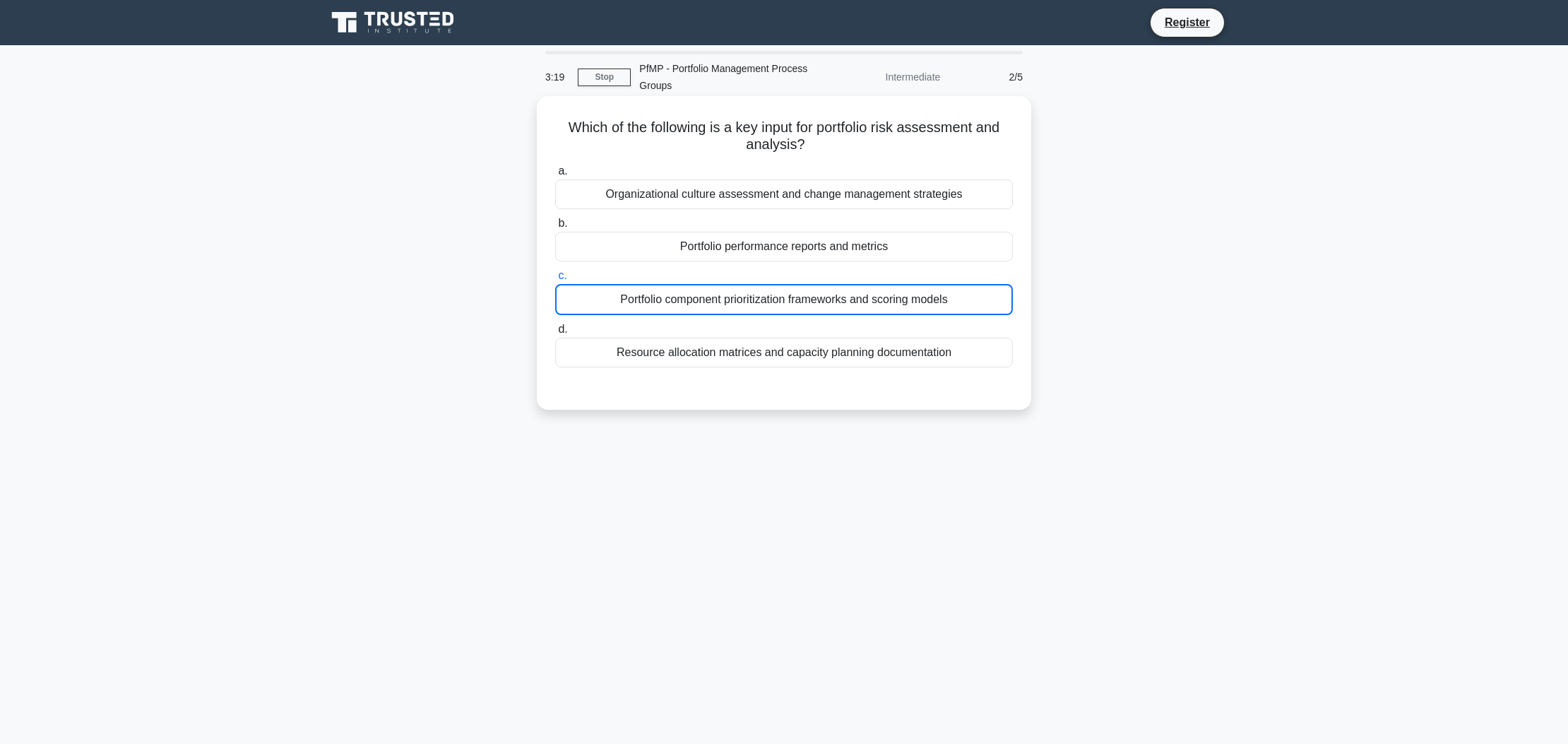
click at [556, 280] on input "c. Portfolio component prioritization frameworks and scoring models" at bounding box center [556, 276] width 0 height 10
click at [782, 197] on div "Organizational culture assessment and change management strategies" at bounding box center [784, 194] width 458 height 29
click at [556, 176] on input "a. Organizational culture assessment and change management strategies" at bounding box center [556, 171] width 0 height 10
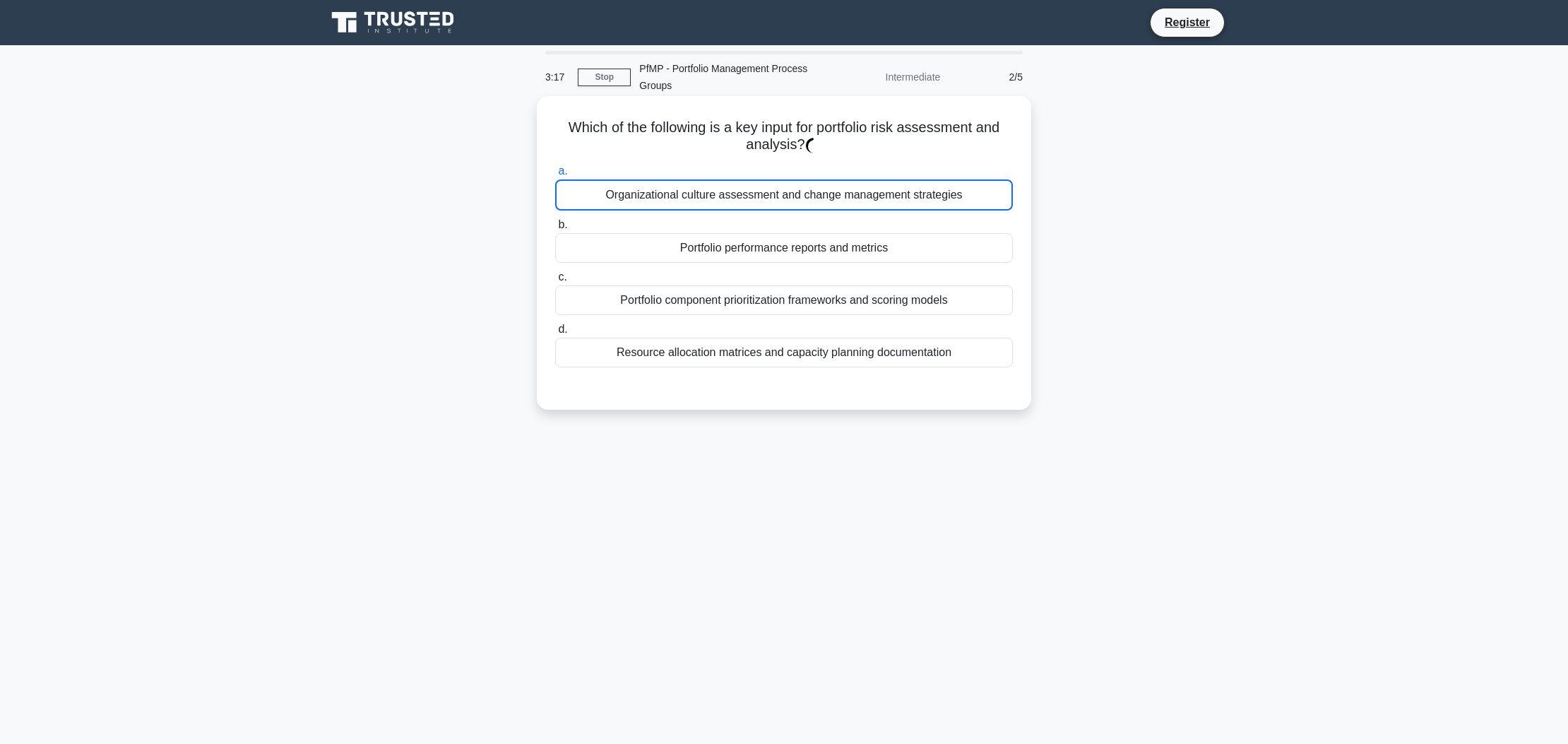
click at [791, 181] on div "Organizational culture assessment and change management strategies" at bounding box center [784, 195] width 458 height 31
click at [556, 176] on input "a. Organizational culture assessment and change management strategies" at bounding box center [556, 171] width 0 height 10
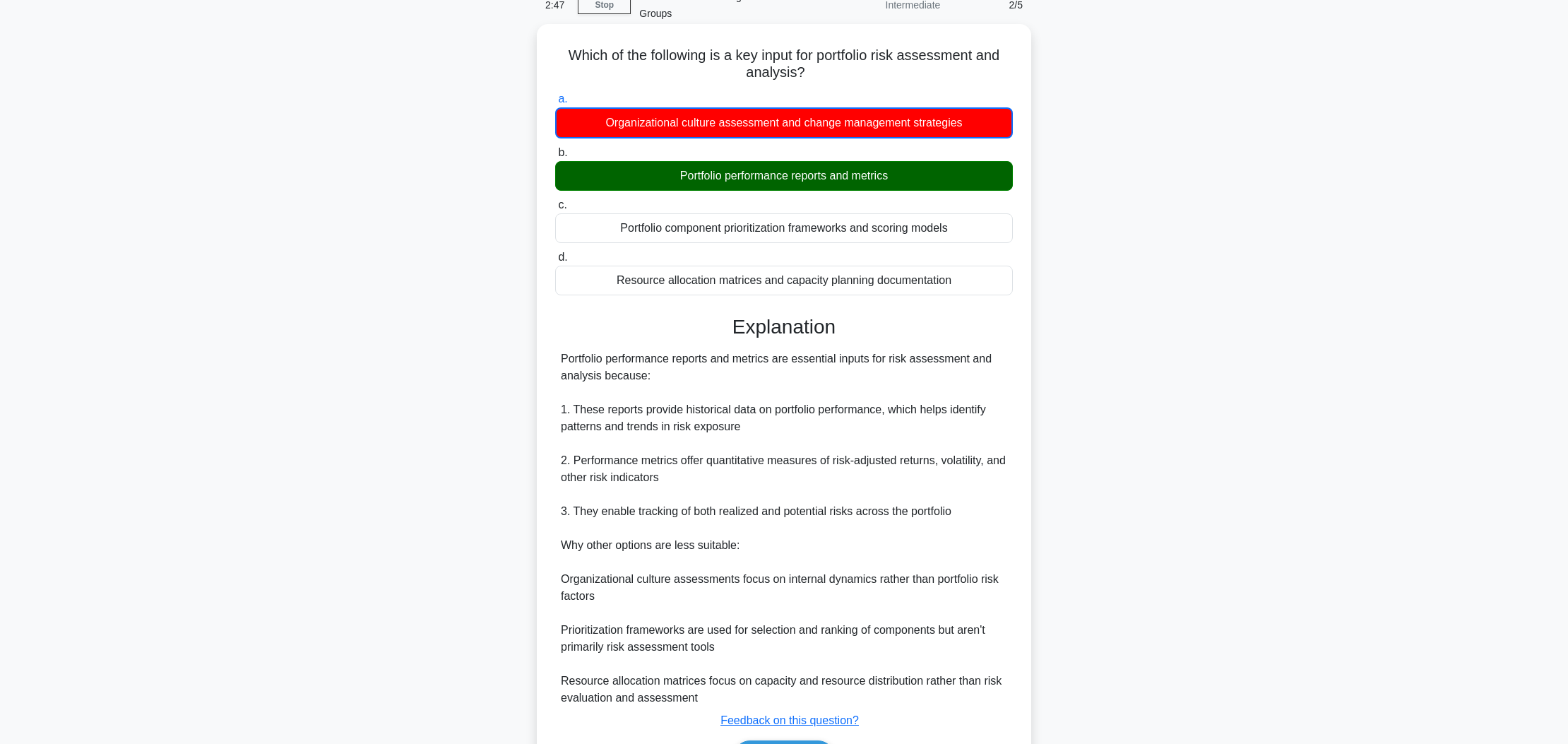
scroll to position [74, 0]
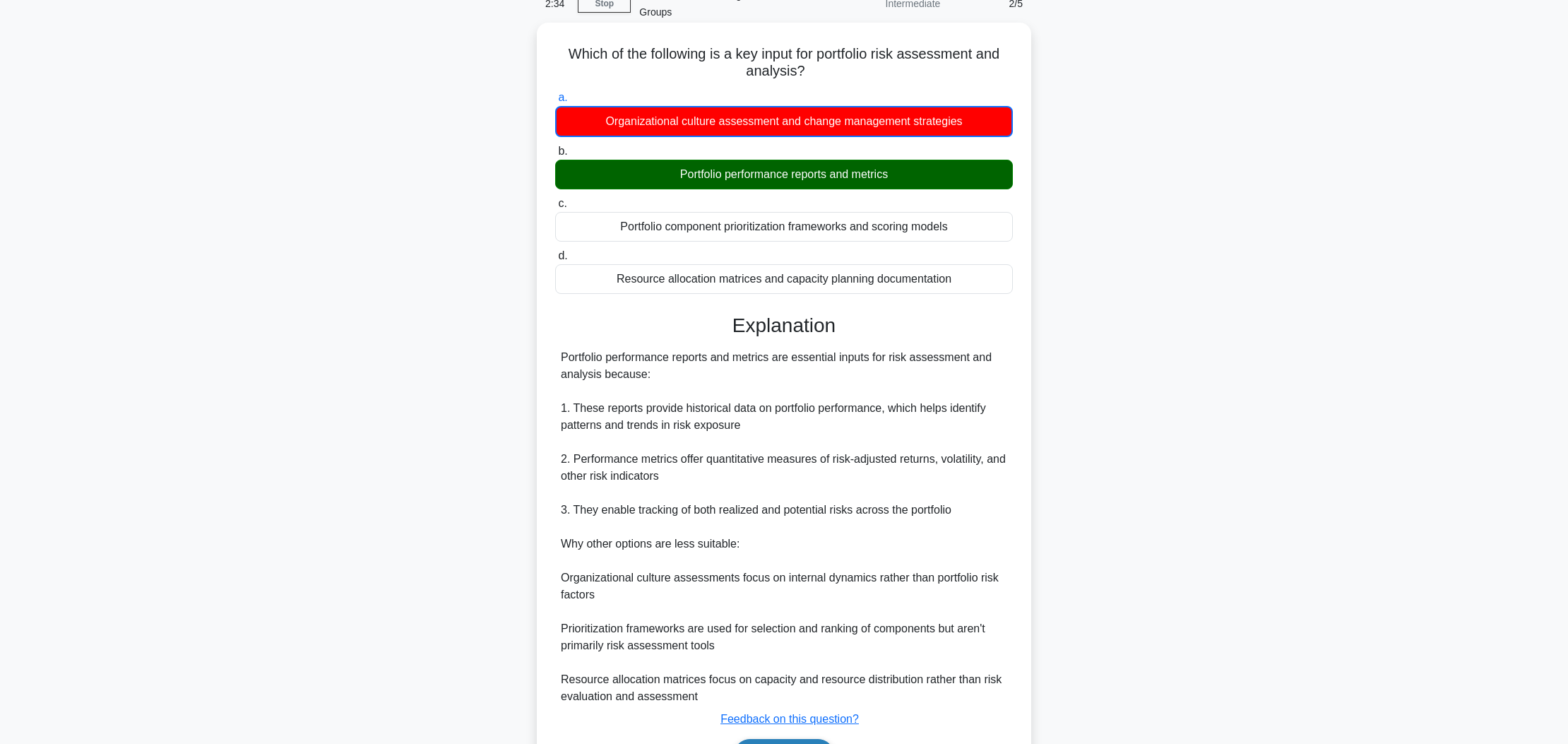
click at [792, 739] on button "Next" at bounding box center [783, 755] width 101 height 34
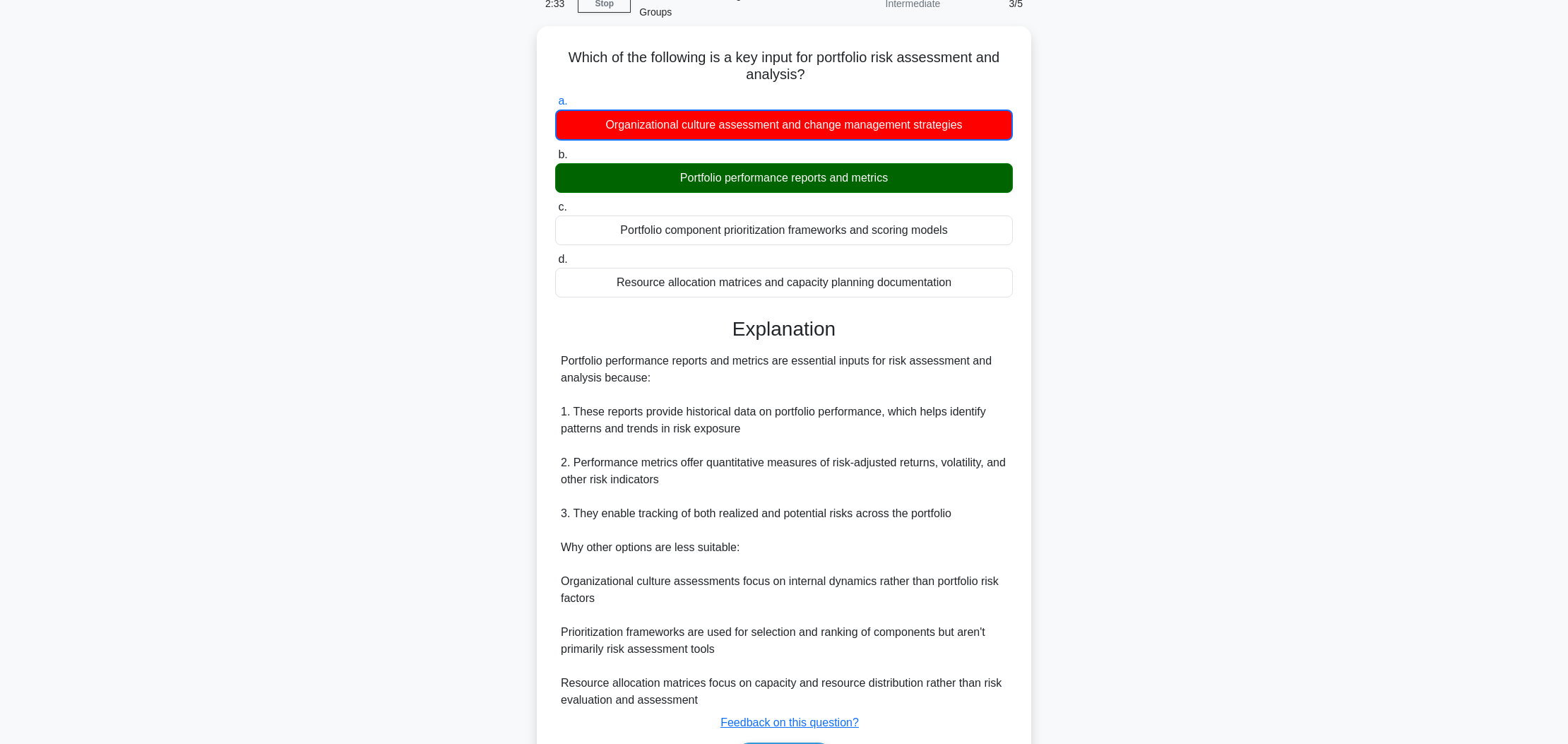
scroll to position [0, 0]
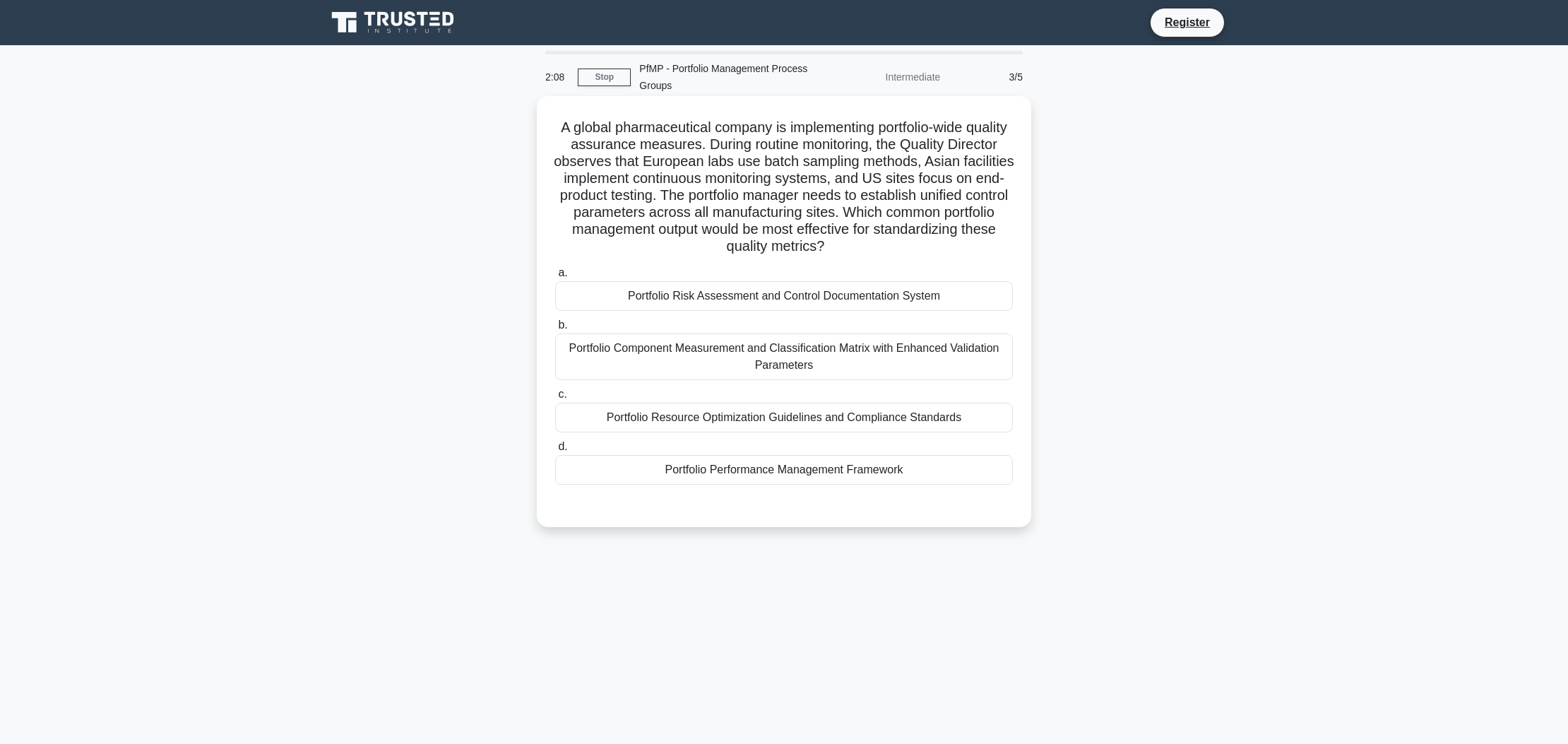
drag, startPoint x: 561, startPoint y: 119, endPoint x: 832, endPoint y: 245, distance: 298.9
click at [832, 245] on h5 "A global pharmaceutical company is implementing portfolio-wide quality assuranc…" at bounding box center [784, 187] width 460 height 137
click at [788, 352] on div "Portfolio Component Measurement and Classification Matrix with Enhanced Validat…" at bounding box center [784, 356] width 458 height 47
click at [556, 330] on input "b. Portfolio Component Measurement and Classification Matrix with Enhanced Vali…" at bounding box center [556, 325] width 0 height 10
click at [788, 352] on div "Portfolio Component Measurement and Classification Matrix with Enhanced Validat…" at bounding box center [784, 357] width 458 height 48
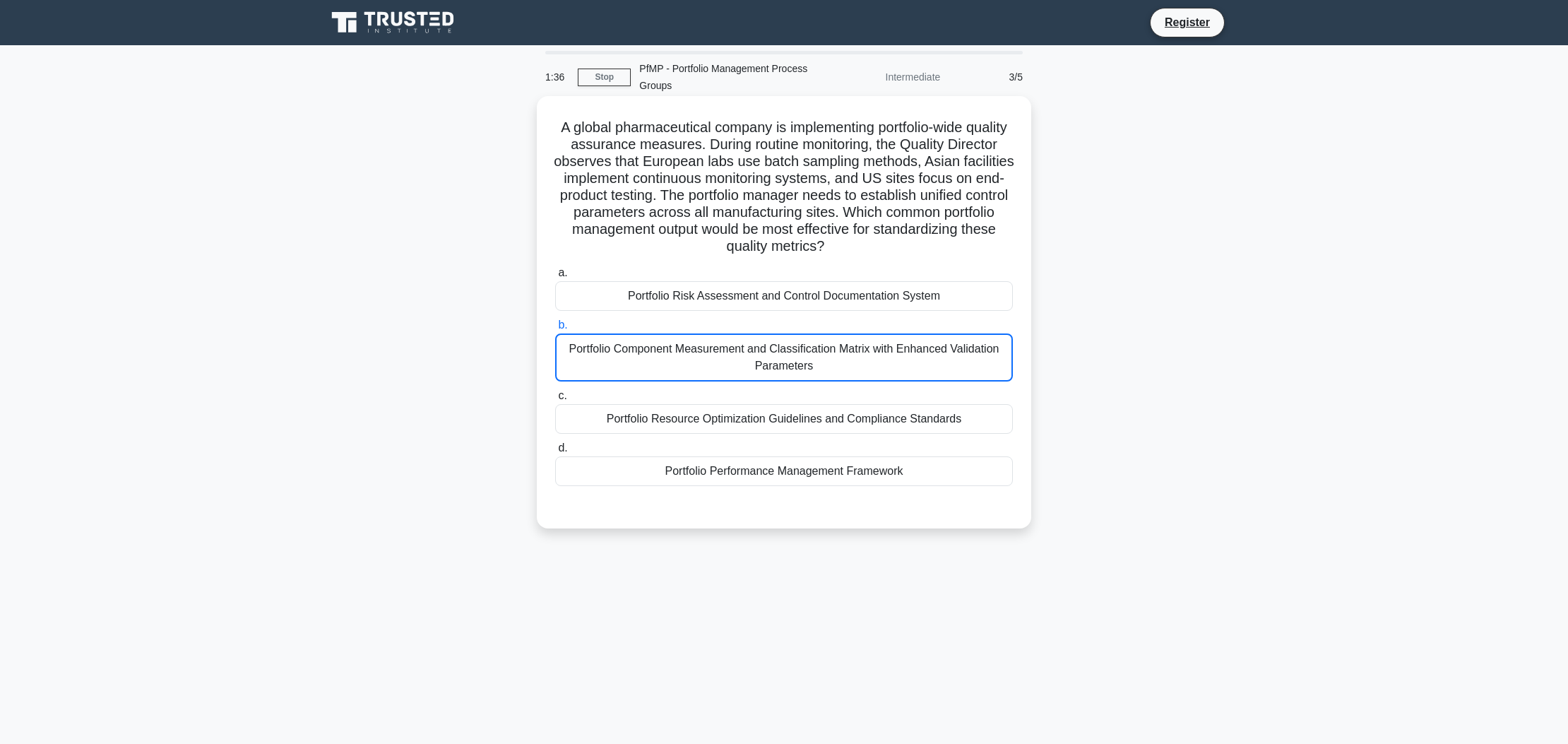
click at [556, 330] on input "b. Portfolio Component Measurement and Classification Matrix with Enhanced Vali…" at bounding box center [556, 325] width 0 height 10
click at [788, 352] on div "Portfolio Component Measurement and Classification Matrix with Enhanced Validat…" at bounding box center [784, 357] width 458 height 48
click at [556, 330] on input "b. Portfolio Component Measurement and Classification Matrix with Enhanced Vali…" at bounding box center [556, 325] width 0 height 10
click at [712, 346] on div "Portfolio Component Measurement and Classification Matrix with Enhanced Validat…" at bounding box center [784, 357] width 458 height 48
click at [556, 330] on input "b. Portfolio Component Measurement and Classification Matrix with Enhanced Vali…" at bounding box center [556, 325] width 0 height 10
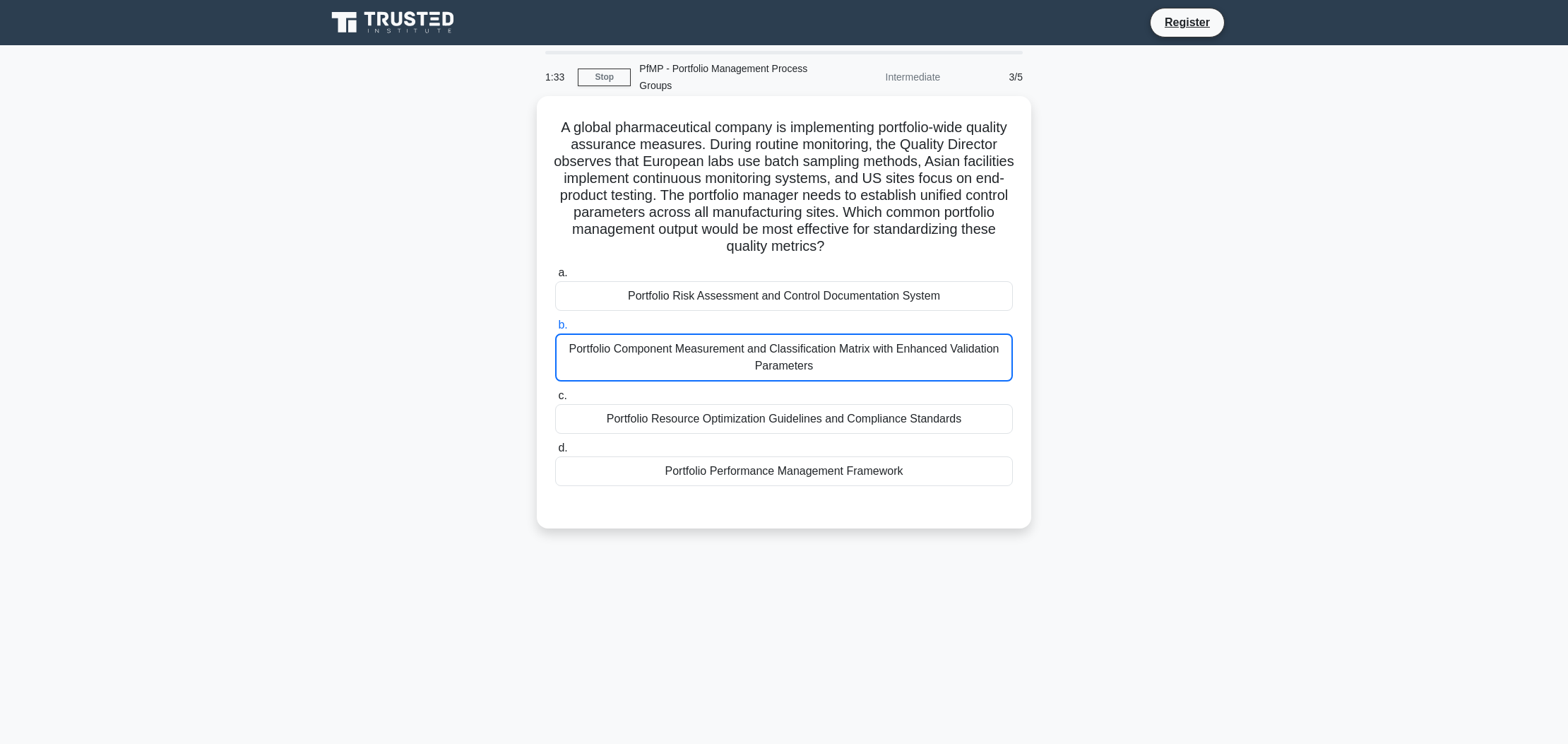
click at [632, 343] on div "Portfolio Component Measurement and Classification Matrix with Enhanced Validat…" at bounding box center [784, 357] width 458 height 48
click at [556, 330] on input "b. Portfolio Component Measurement and Classification Matrix with Enhanced Vali…" at bounding box center [556, 325] width 0 height 10
click at [632, 342] on div "Portfolio Component Measurement and Classification Matrix with Enhanced Validat…" at bounding box center [784, 357] width 458 height 48
click at [556, 330] on input "b. Portfolio Component Measurement and Classification Matrix with Enhanced Vali…" at bounding box center [556, 325] width 0 height 10
click at [669, 289] on div "Portfolio Risk Assessment and Control Documentation System" at bounding box center [784, 296] width 458 height 29
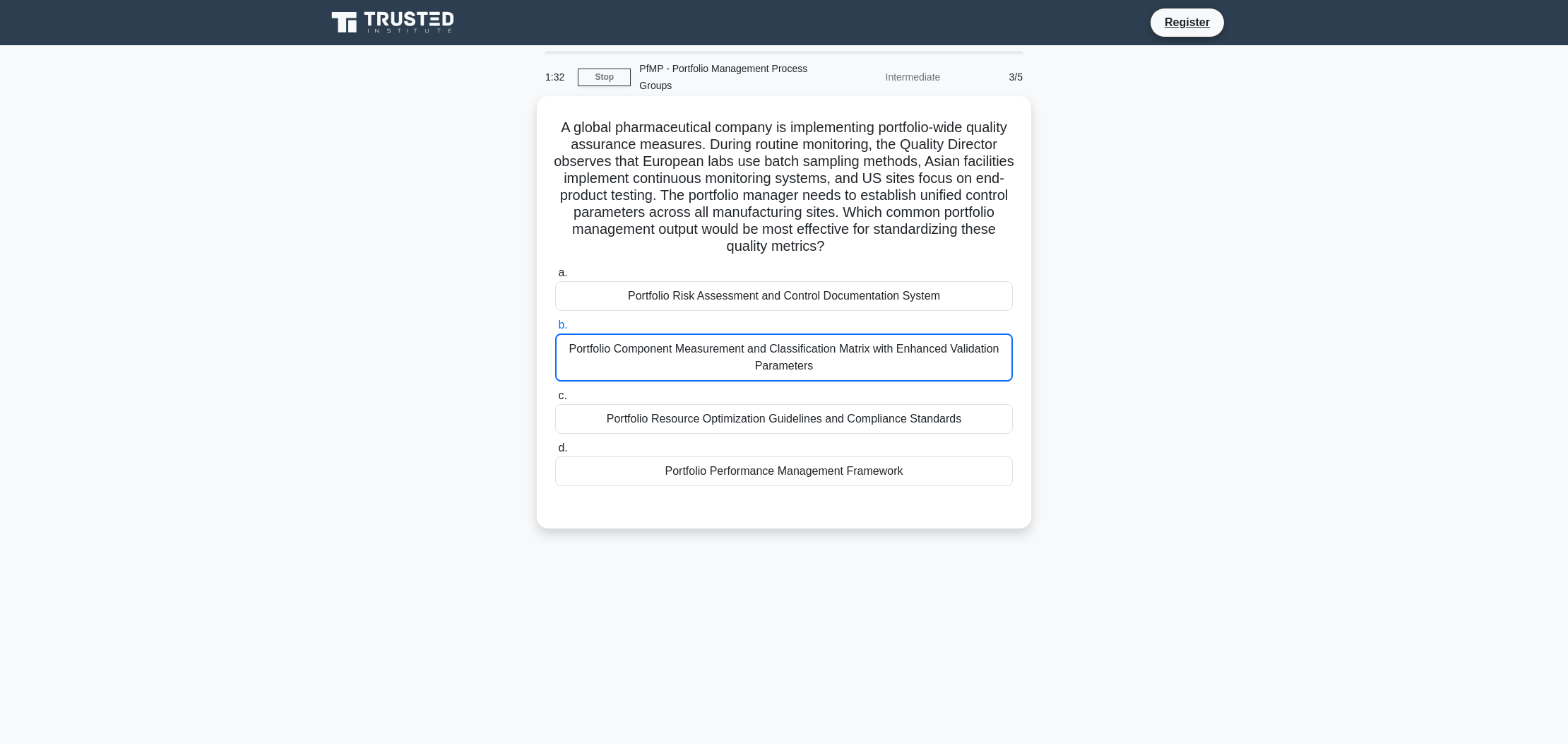
click at [556, 278] on input "a. Portfolio Risk Assessment and Control Documentation System" at bounding box center [556, 273] width 0 height 10
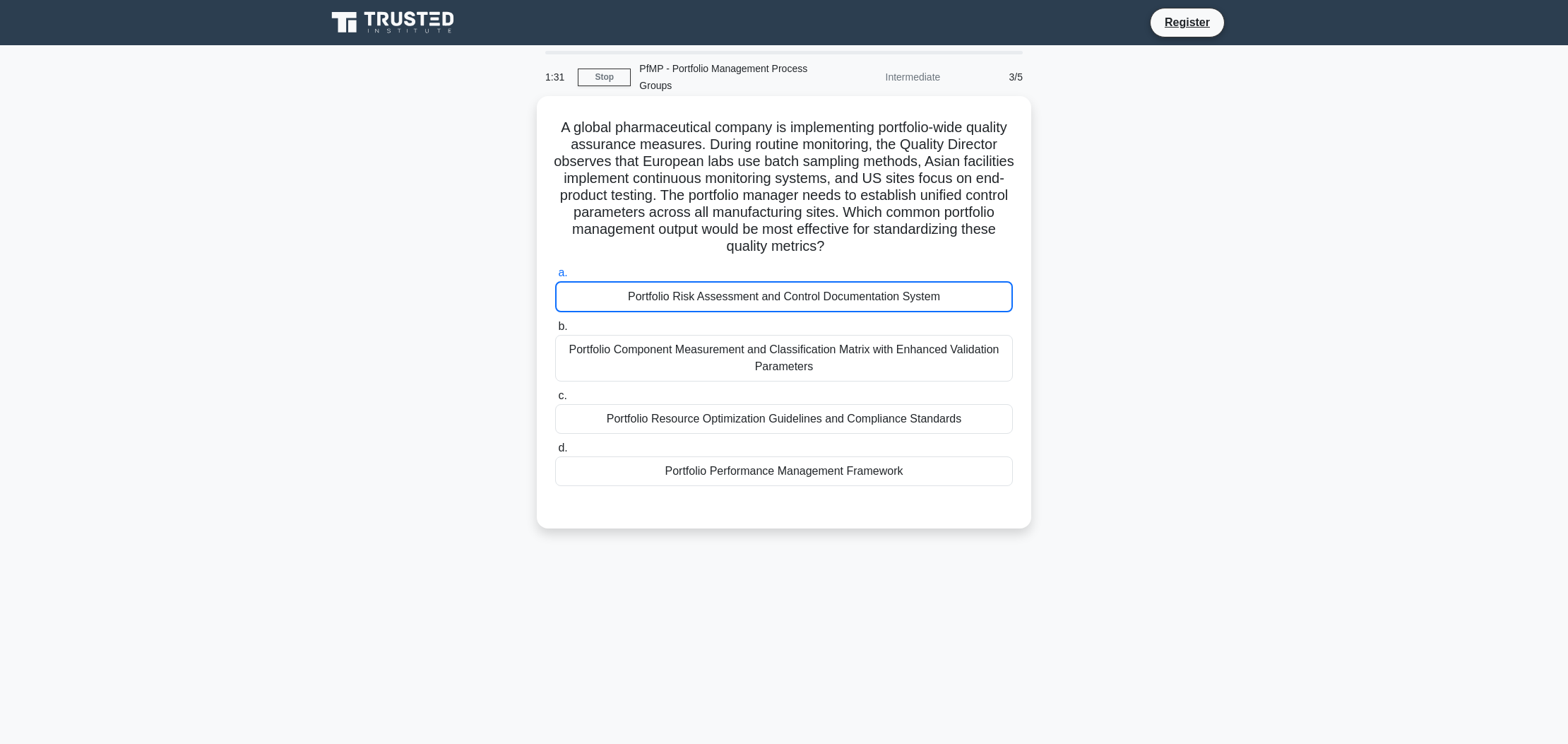
click at [669, 289] on div "Portfolio Risk Assessment and Control Documentation System" at bounding box center [784, 297] width 458 height 31
click at [556, 278] on input "a. Portfolio Risk Assessment and Control Documentation System" at bounding box center [556, 273] width 0 height 10
click at [701, 471] on div "Portfolio Performance Management Framework" at bounding box center [784, 471] width 458 height 29
click at [556, 452] on input "d. Portfolio Performance Management Framework" at bounding box center [556, 448] width 0 height 10
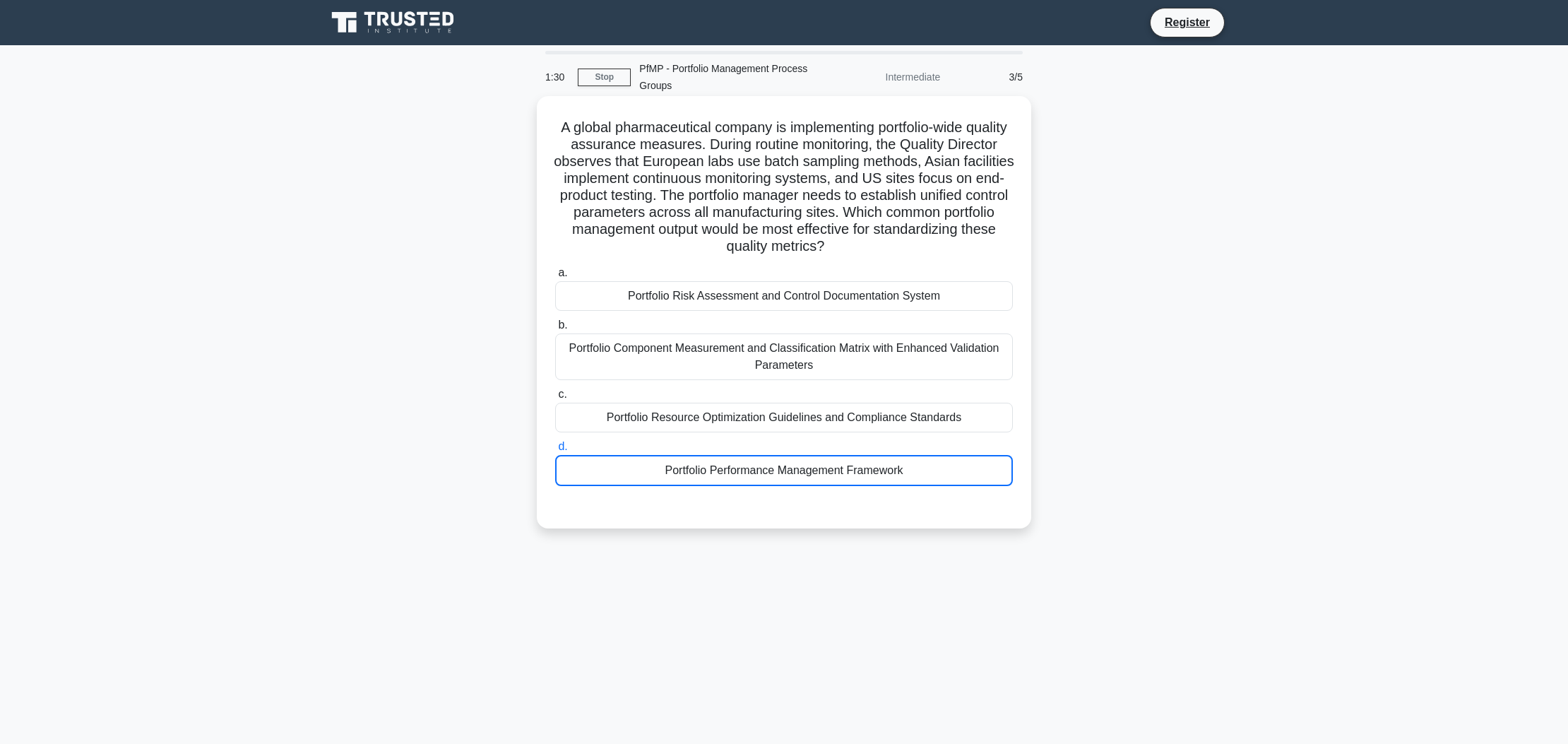
click at [706, 459] on div "Portfolio Performance Management Framework" at bounding box center [784, 471] width 458 height 31
click at [556, 452] on input "d. Portfolio Performance Management Framework" at bounding box center [556, 446] width 0 height 10
click at [730, 410] on div "Portfolio Resource Optimization Guidelines and Compliance Standards" at bounding box center [784, 417] width 458 height 29
click at [556, 399] on input "c. Portfolio Resource Optimization Guidelines and Compliance Standards" at bounding box center [556, 394] width 0 height 10
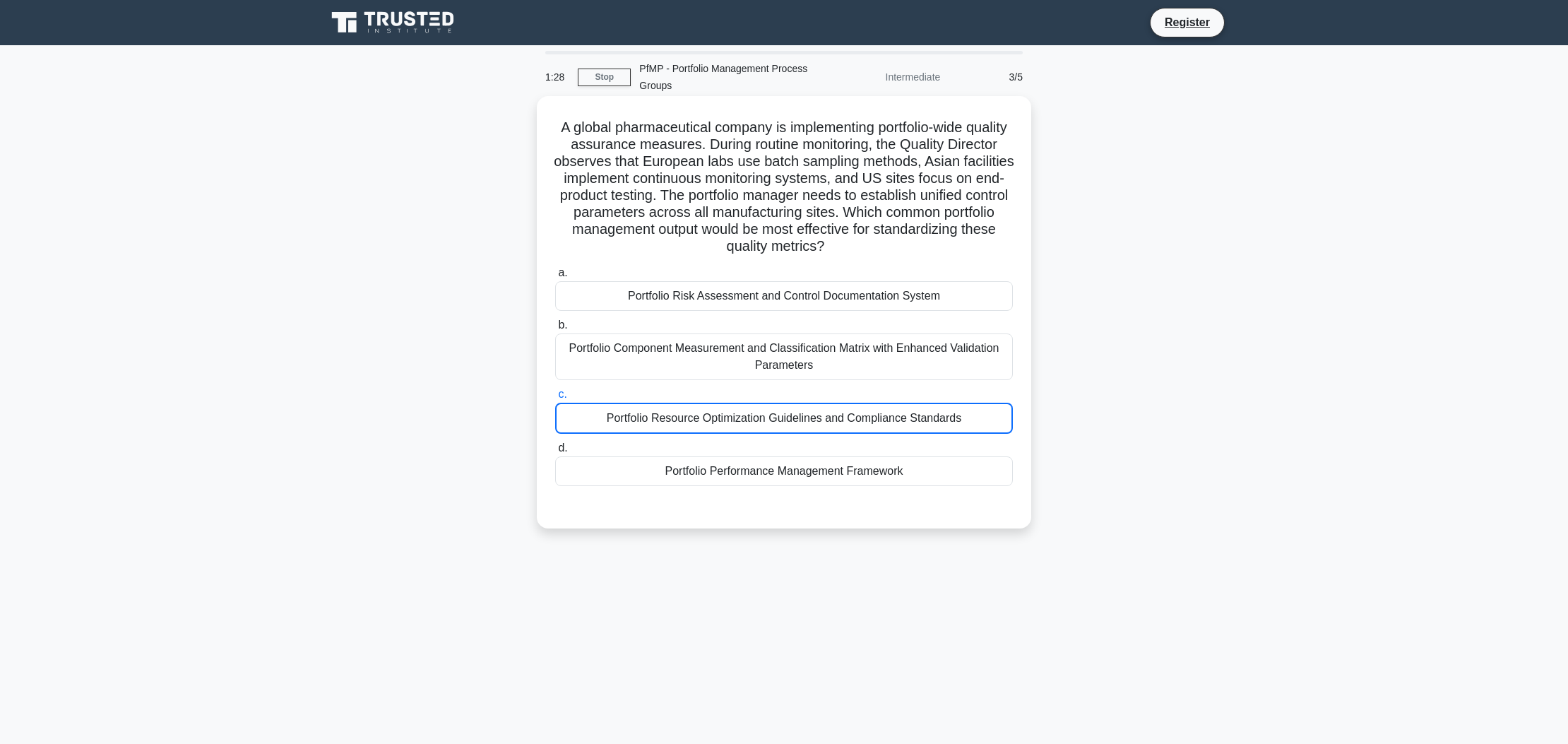
click at [730, 410] on div "Portfolio Resource Optimization Guidelines and Compliance Standards" at bounding box center [784, 418] width 458 height 31
click at [556, 399] on input "c. Portfolio Resource Optimization Guidelines and Compliance Standards" at bounding box center [556, 394] width 0 height 10
click at [730, 410] on div "Portfolio Resource Optimization Guidelines and Compliance Standards" at bounding box center [784, 418] width 458 height 31
click at [556, 399] on input "c. Portfolio Resource Optimization Guidelines and Compliance Standards" at bounding box center [556, 394] width 0 height 10
click at [730, 410] on div "Portfolio Resource Optimization Guidelines and Compliance Standards" at bounding box center [784, 418] width 458 height 31
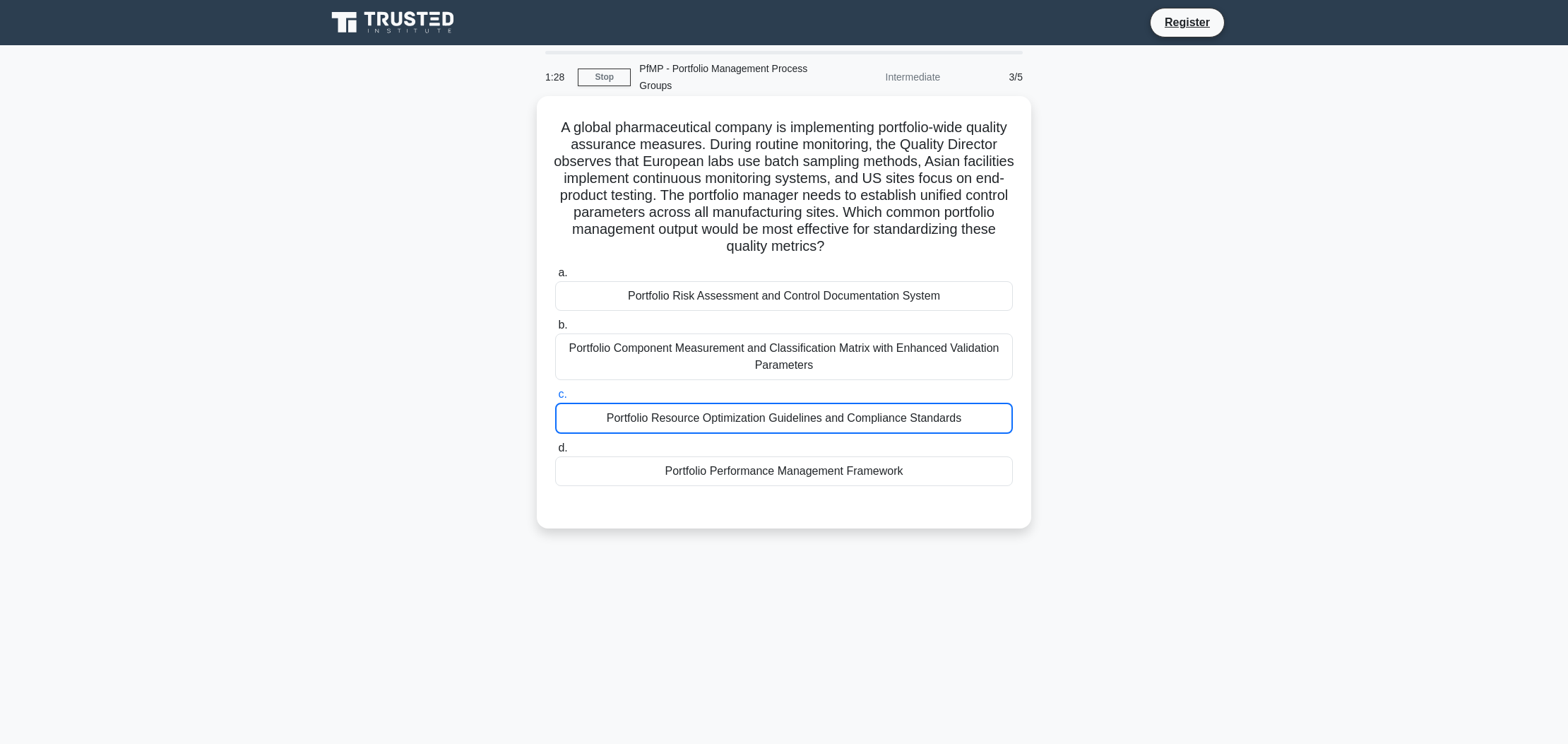
click at [556, 399] on input "c. Portfolio Resource Optimization Guidelines and Compliance Standards" at bounding box center [556, 394] width 0 height 10
click at [729, 413] on div "Portfolio Resource Optimization Guidelines and Compliance Standards" at bounding box center [784, 418] width 458 height 31
click at [556, 399] on input "c. Portfolio Resource Optimization Guidelines and Compliance Standards" at bounding box center [556, 394] width 0 height 10
drag, startPoint x: 564, startPoint y: 417, endPoint x: 582, endPoint y: 410, distance: 19.3
click at [571, 415] on div "Portfolio Resource Optimization Guidelines and Compliance Standards" at bounding box center [784, 418] width 458 height 31
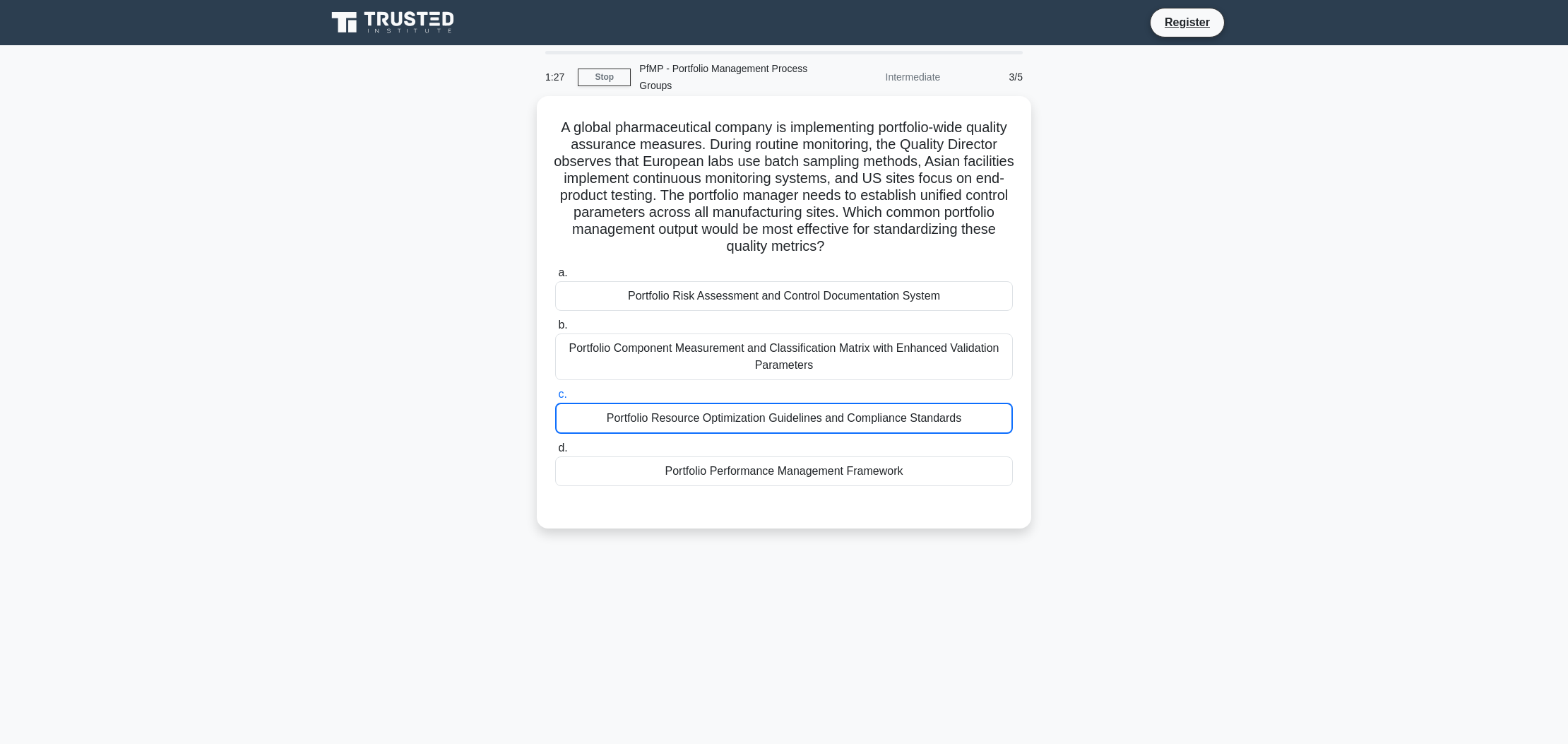
click at [556, 399] on input "c. Portfolio Resource Optimization Guidelines and Compliance Standards" at bounding box center [556, 394] width 0 height 10
drag, startPoint x: 582, startPoint y: 410, endPoint x: 566, endPoint y: 389, distance: 26.4
click at [577, 402] on div "Portfolio Resource Optimization Guidelines and Compliance Standards" at bounding box center [784, 418] width 458 height 31
click at [556, 399] on input "c. Portfolio Resource Optimization Guidelines and Compliance Standards" at bounding box center [556, 394] width 0 height 10
drag, startPoint x: 565, startPoint y: 388, endPoint x: 571, endPoint y: 376, distance: 13.4
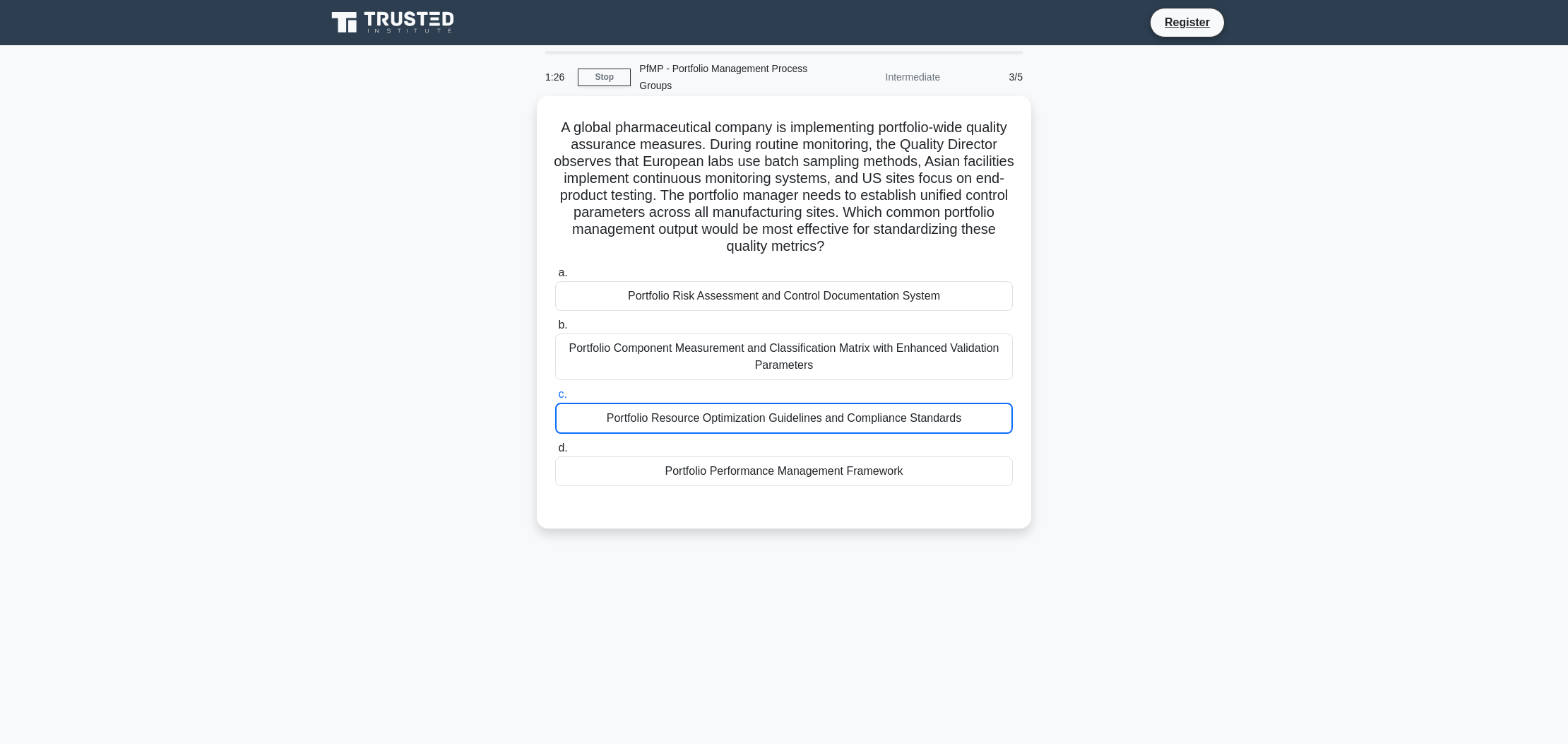
click at [567, 388] on span "c." at bounding box center [562, 394] width 9 height 12
click at [598, 333] on div "Portfolio Component Measurement and Classification Matrix with Enhanced Validat…" at bounding box center [784, 356] width 458 height 47
click at [556, 330] on input "b. Portfolio Component Measurement and Classification Matrix with Enhanced Vali…" at bounding box center [556, 325] width 0 height 10
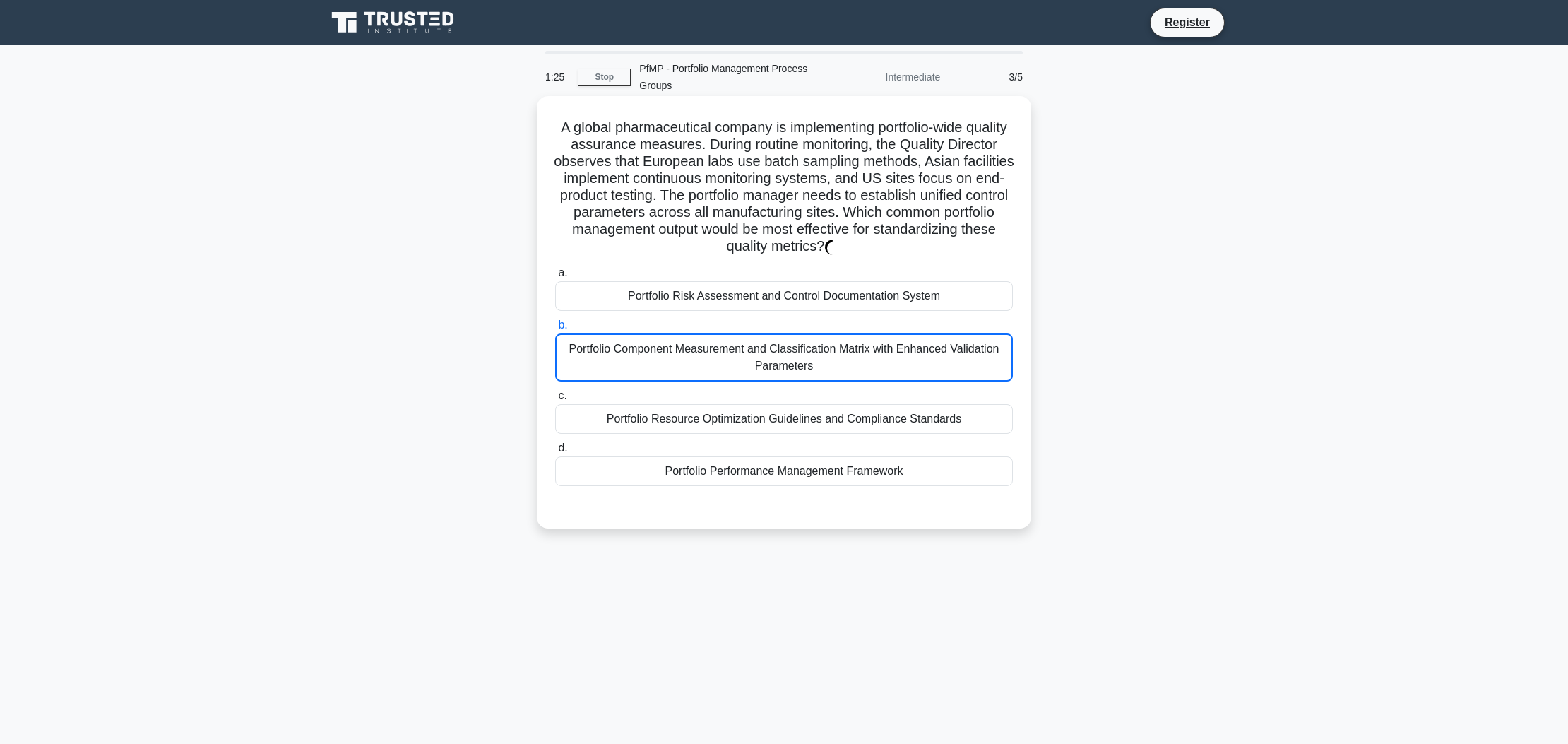
click at [602, 333] on div "Portfolio Component Measurement and Classification Matrix with Enhanced Validat…" at bounding box center [784, 357] width 458 height 48
click at [556, 329] on input "b. Portfolio Component Measurement and Classification Matrix with Enhanced Vali…" at bounding box center [556, 325] width 0 height 10
click at [617, 304] on div "a. Portfolio Risk Assessment and Control Documentation System b. Portfolio Comp…" at bounding box center [784, 375] width 475 height 228
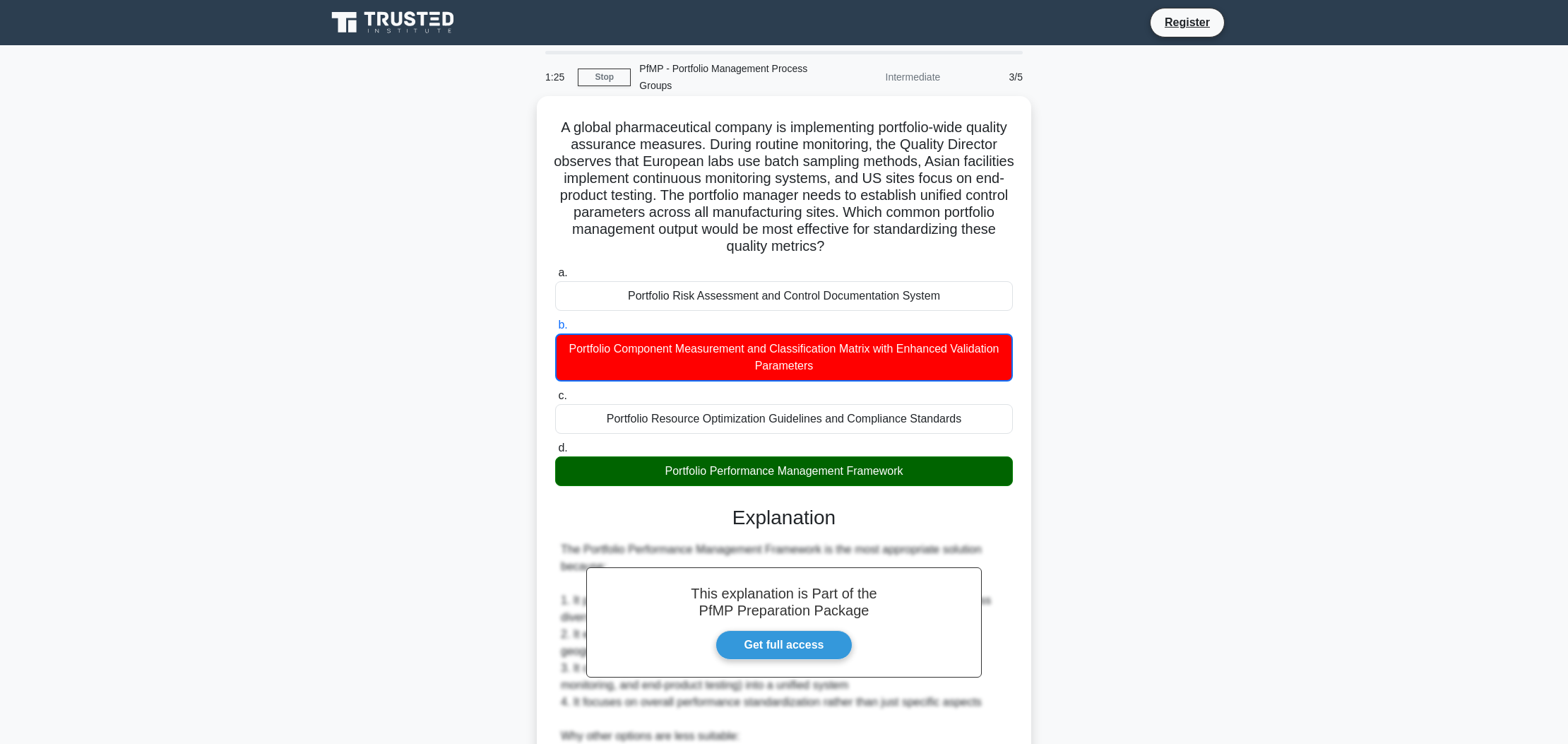
click at [617, 304] on div "a. Portfolio Risk Assessment and Control Documentation System b. Portfolio Comp…" at bounding box center [784, 375] width 475 height 228
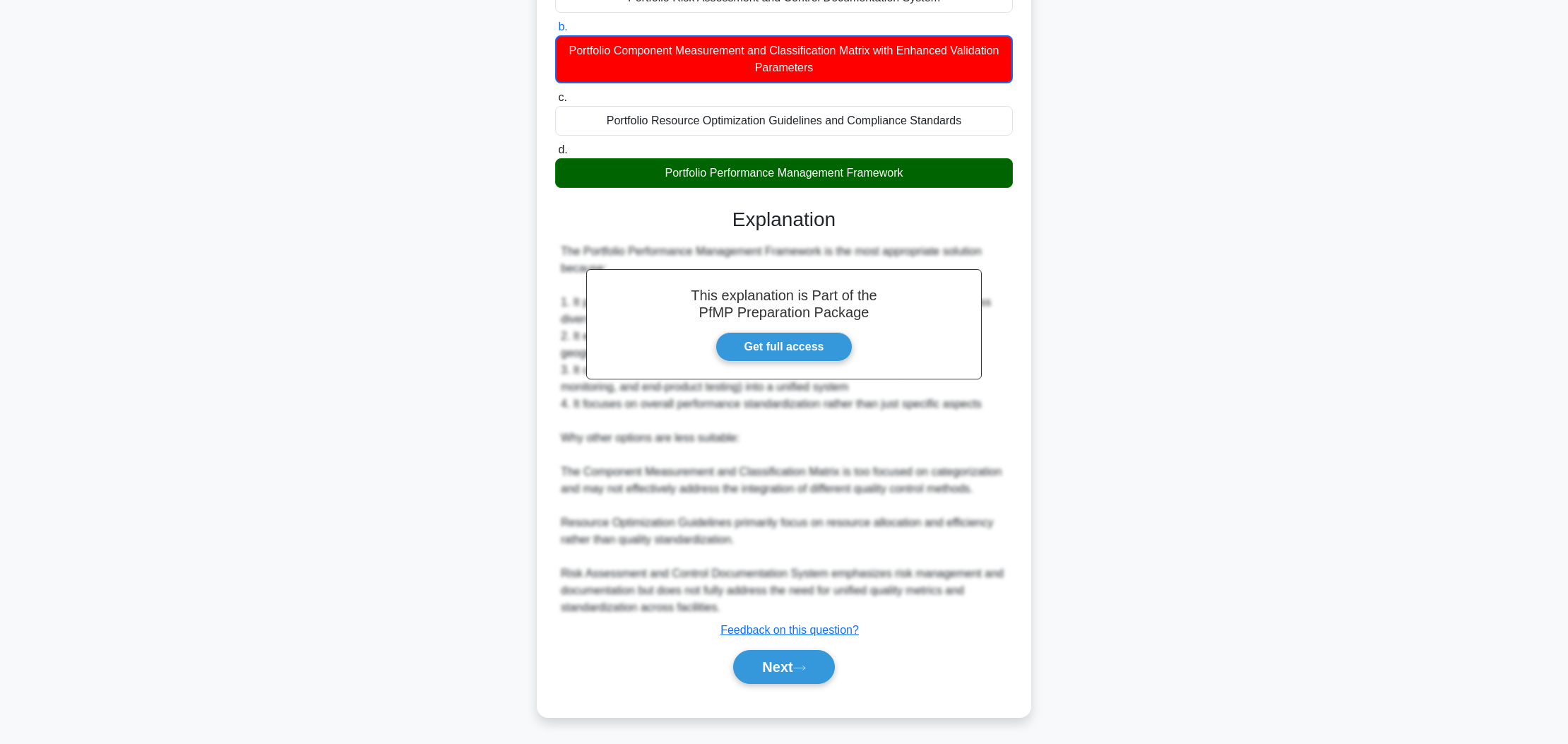
scroll to position [380, 0]
click at [796, 683] on button "Next" at bounding box center [783, 666] width 101 height 34
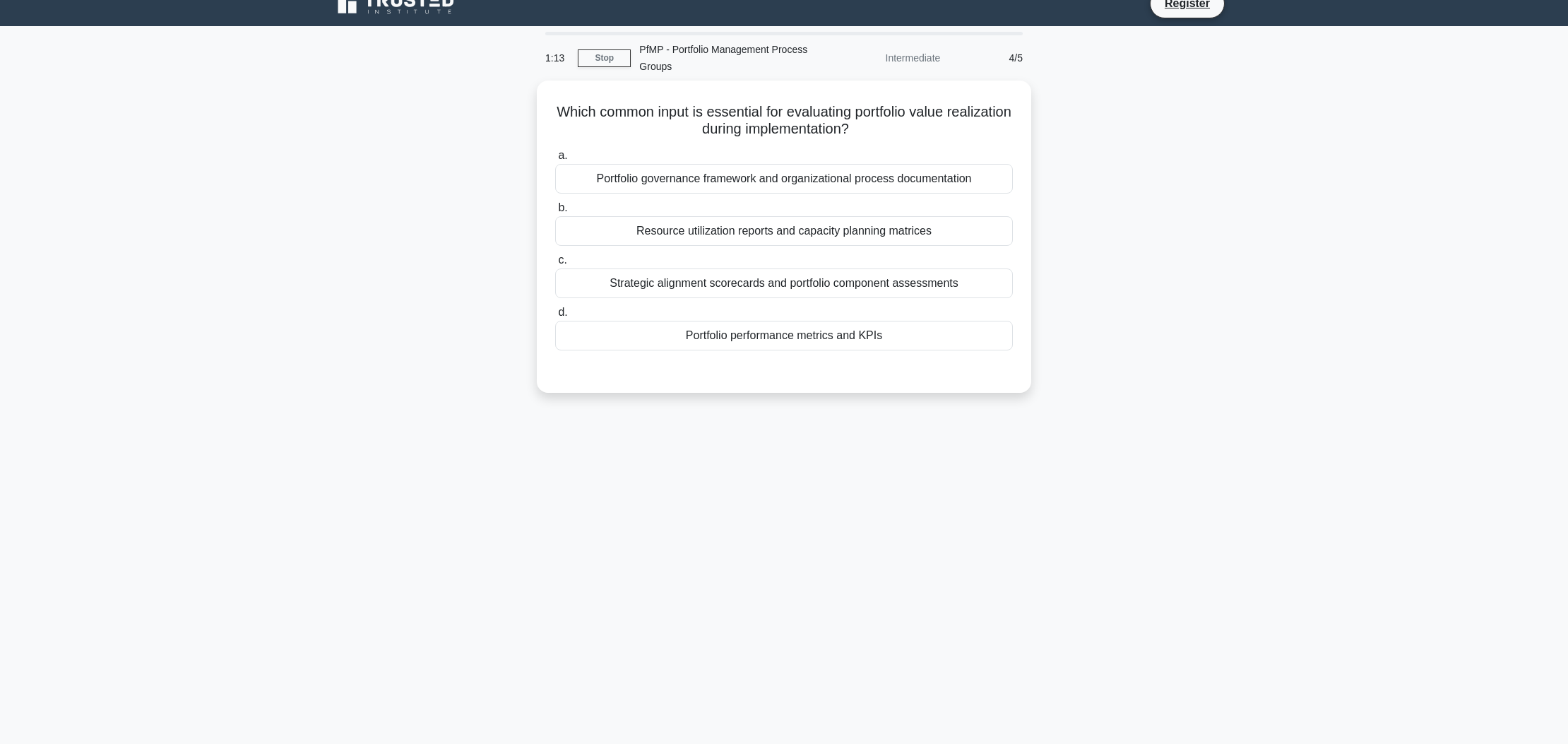
scroll to position [0, 0]
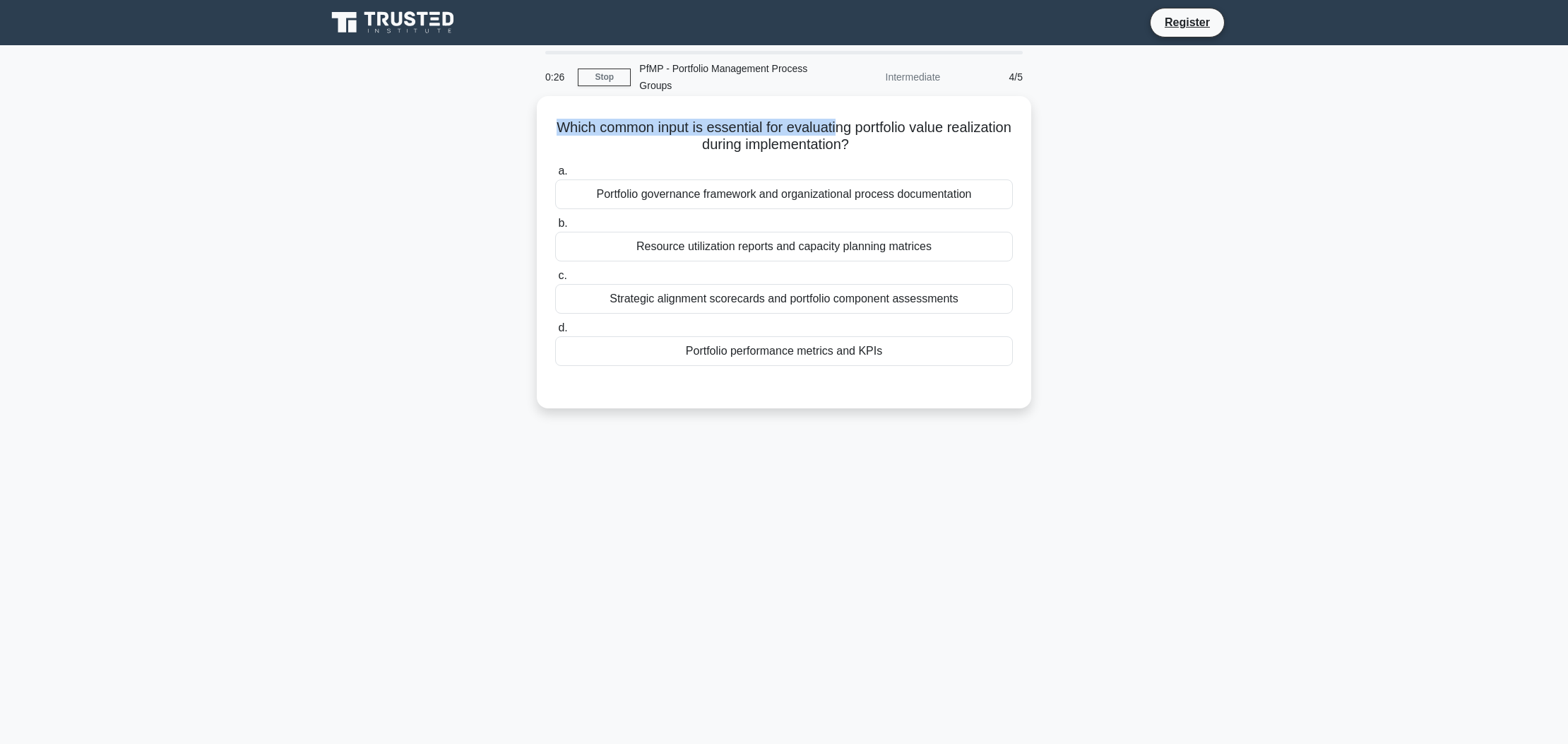
drag, startPoint x: 559, startPoint y: 120, endPoint x: 641, endPoint y: 102, distance: 84.0
click at [762, 119] on h5 "Which common input is essential for evaluating portfolio value realization duri…" at bounding box center [784, 136] width 460 height 35
click at [646, 121] on h5 "Which common input is essential for evaluating portfolio value realization duri…" at bounding box center [784, 136] width 460 height 35
click at [560, 125] on h5 "Which common input is essential for evaluating portfolio value realization duri…" at bounding box center [784, 136] width 460 height 35
drag, startPoint x: 560, startPoint y: 125, endPoint x: 889, endPoint y: 121, distance: 329.0
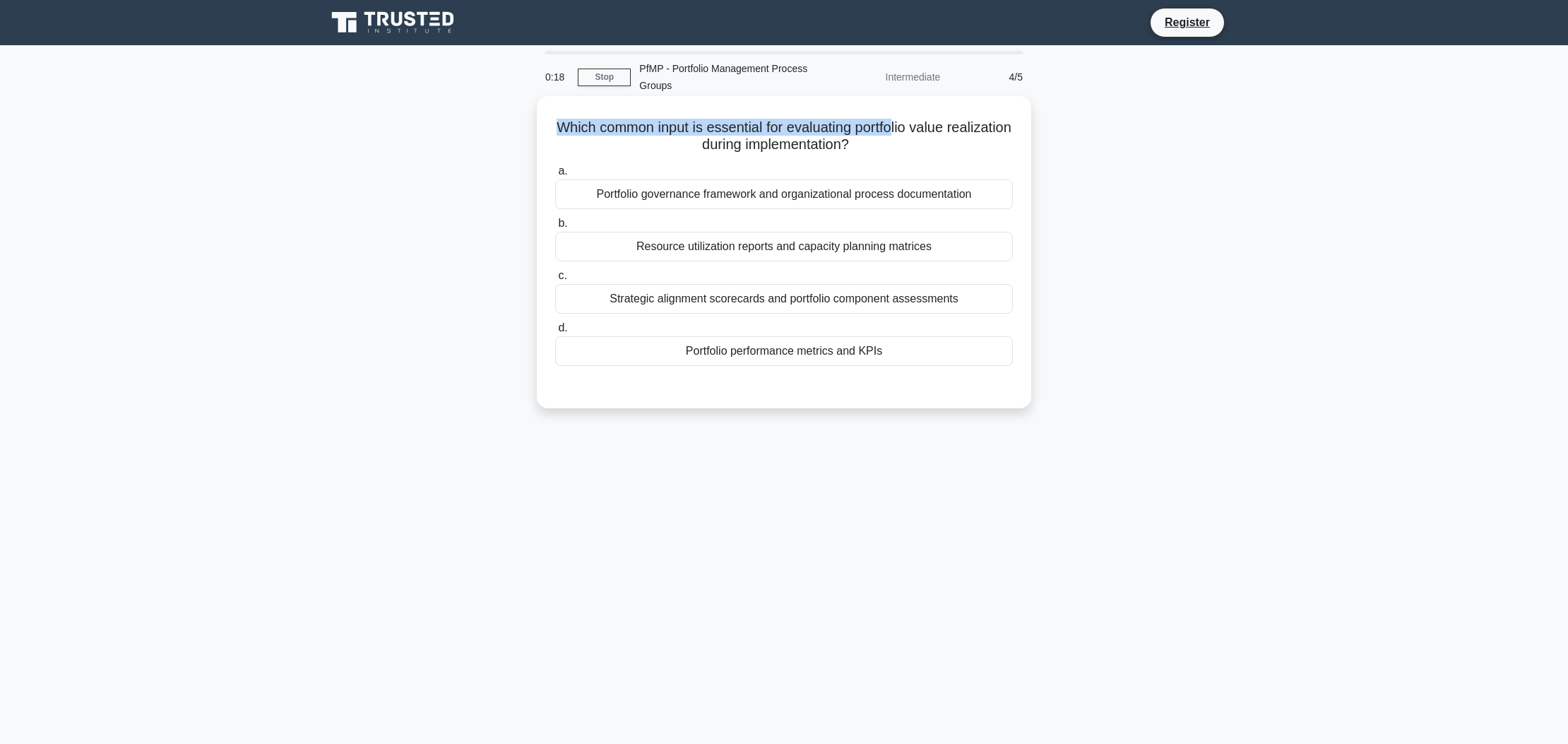
click at [891, 122] on h5 "Which common input is essential for evaluating portfolio value realization duri…" at bounding box center [784, 136] width 460 height 35
click at [902, 138] on h5 "Which common input is essential for evaluating portfolio value realization duri…" at bounding box center [784, 136] width 460 height 35
click at [755, 338] on div "Portfolio performance metrics and KPIs" at bounding box center [784, 351] width 458 height 29
click at [556, 333] on input "d. Portfolio performance metrics and KPIs" at bounding box center [556, 328] width 0 height 10
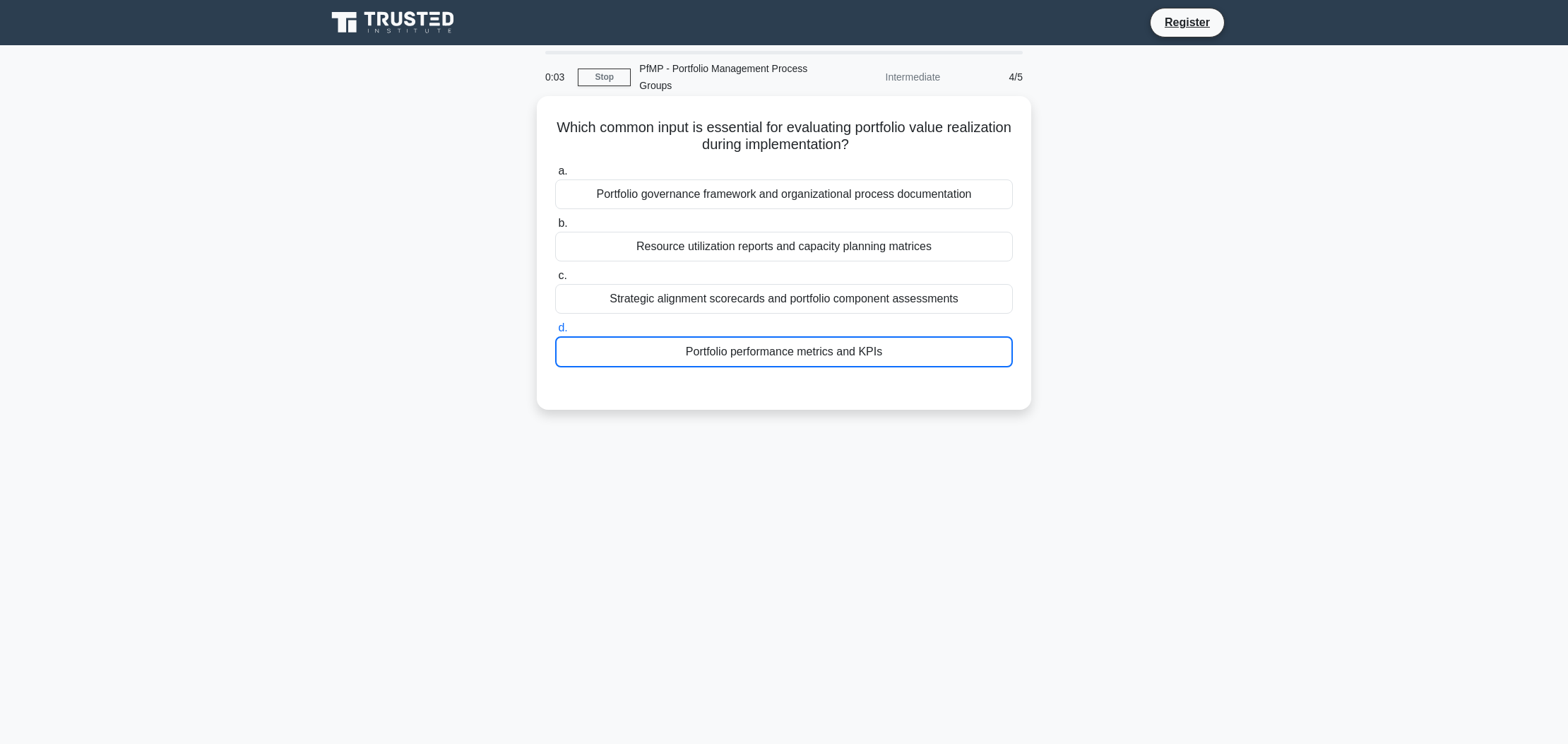
click at [755, 338] on div "Portfolio performance metrics and KPIs" at bounding box center [784, 352] width 458 height 31
click at [556, 333] on input "d. Portfolio performance metrics and KPIs" at bounding box center [556, 328] width 0 height 10
click at [749, 343] on div "Portfolio performance metrics and KPIs" at bounding box center [784, 352] width 458 height 31
click at [556, 333] on input "d. Portfolio performance metrics and KPIs" at bounding box center [556, 328] width 0 height 10
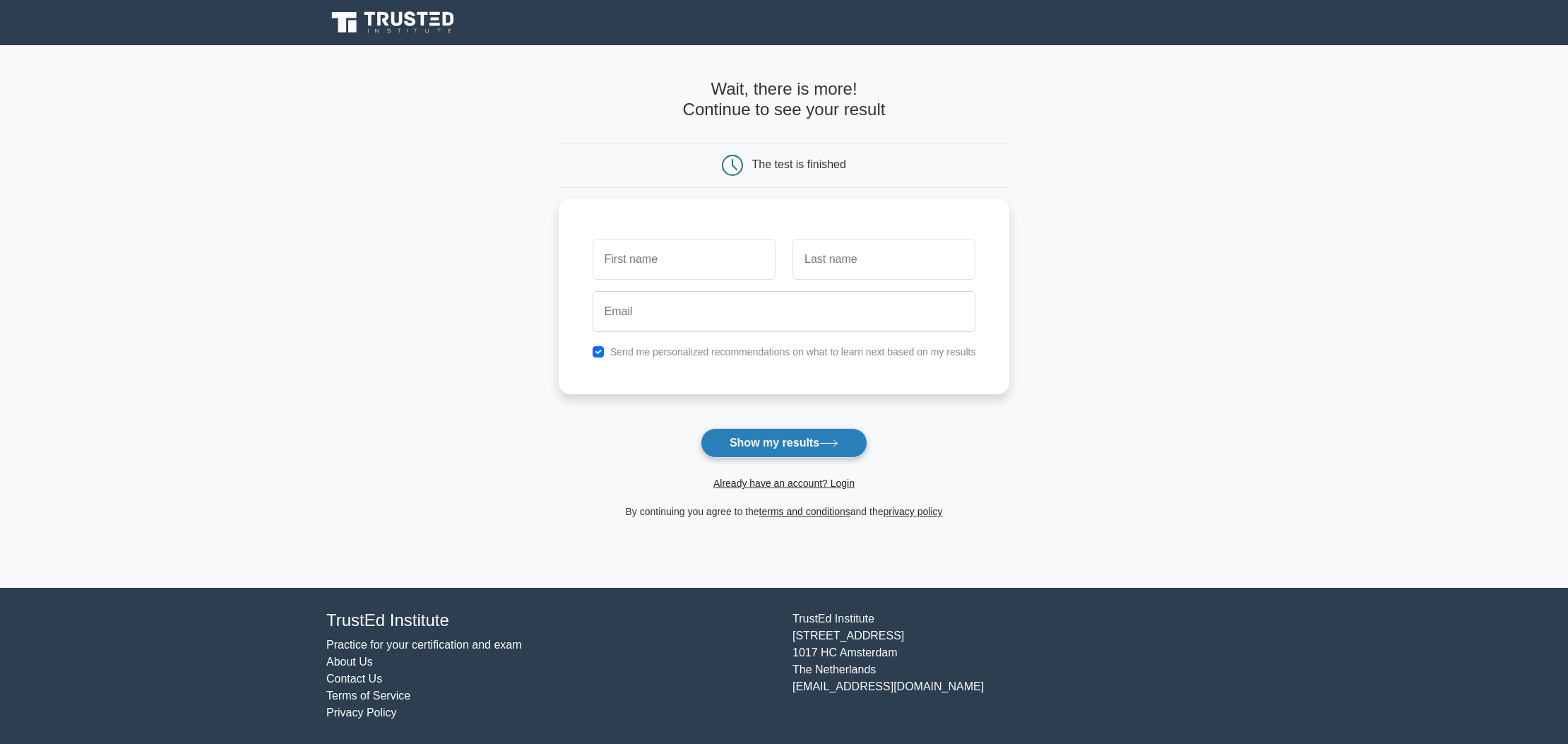
click at [775, 428] on button "Show my results" at bounding box center [784, 443] width 167 height 29
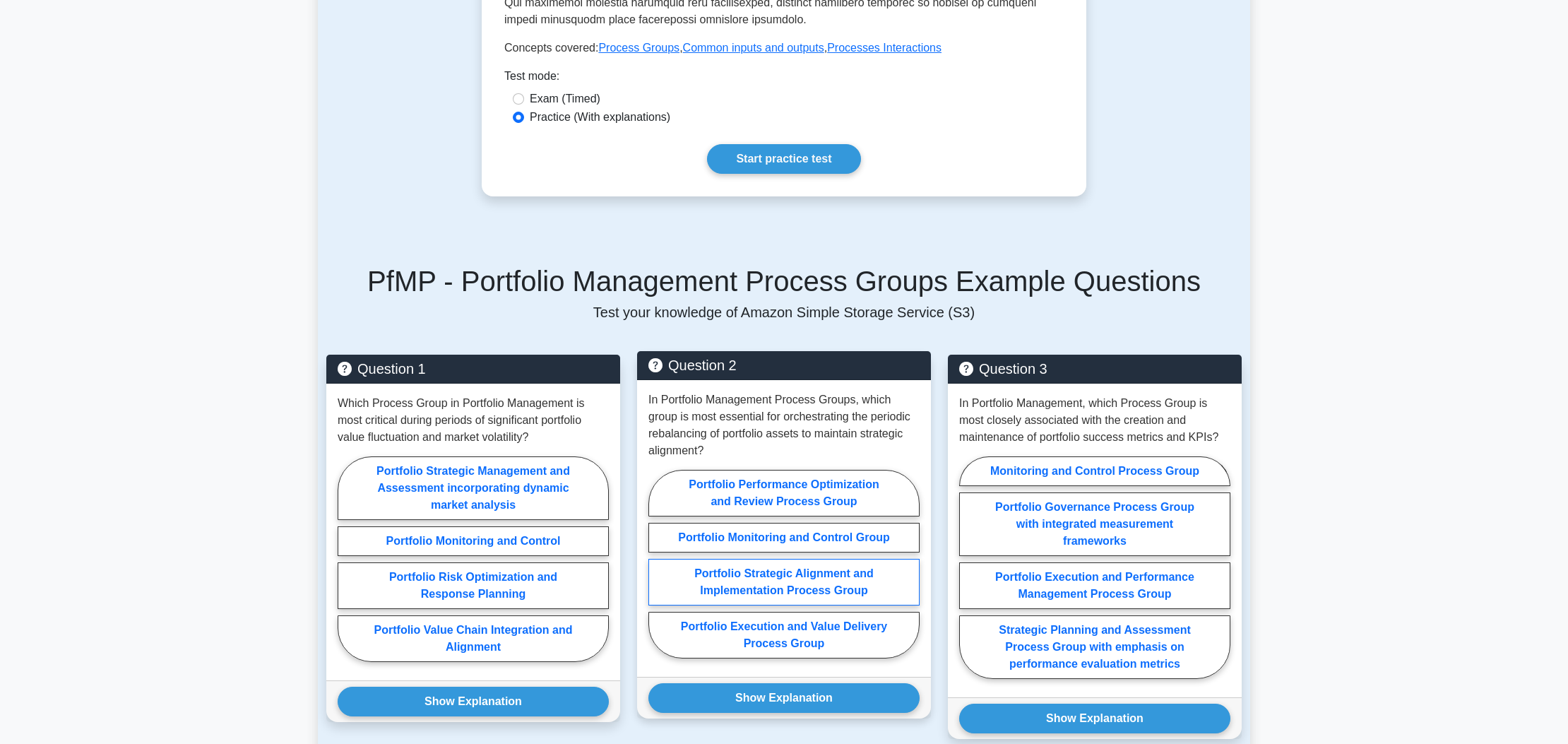
scroll to position [727, 0]
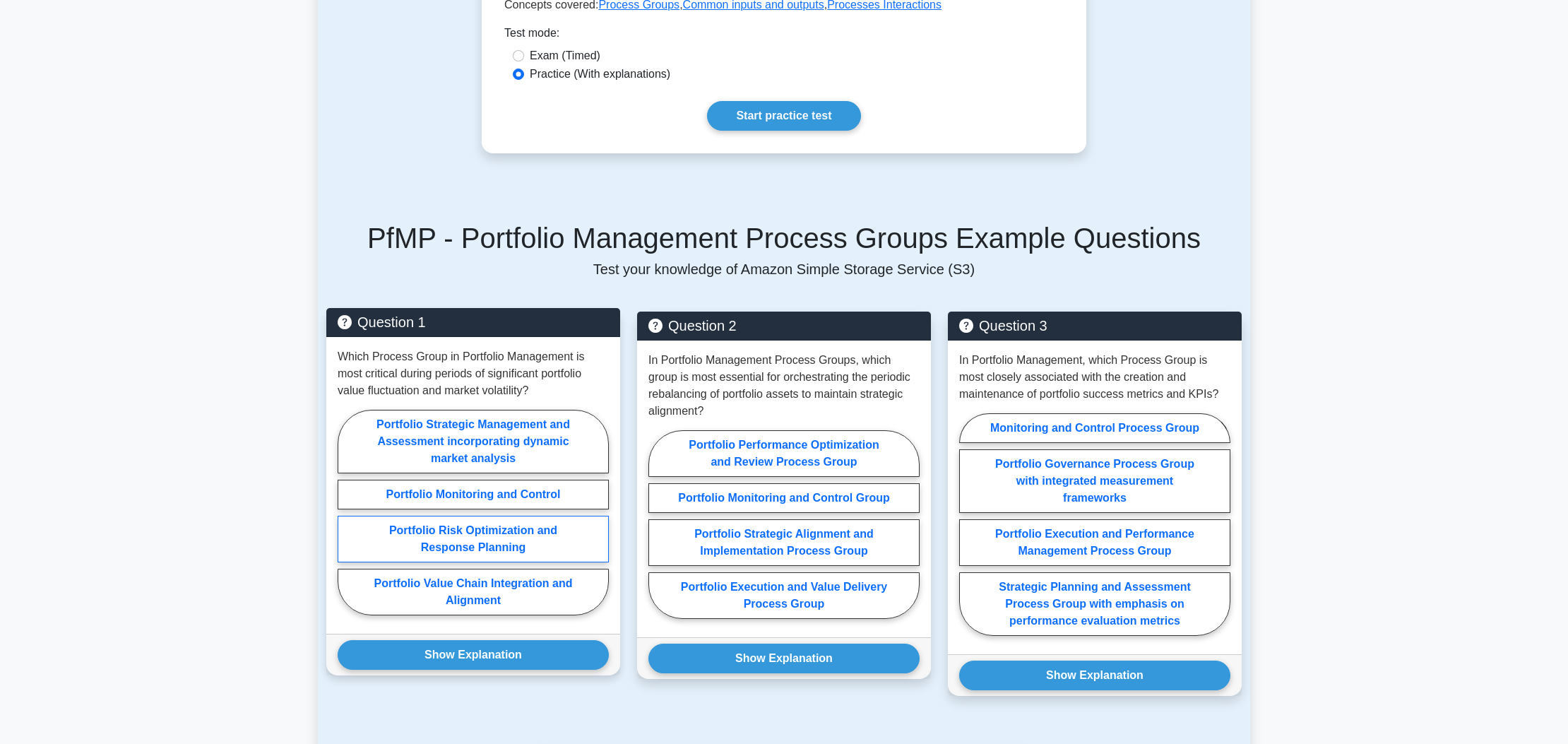
click at [556, 516] on label "Portfolio Risk Optimization and Response Planning" at bounding box center [473, 539] width 272 height 47
click at [347, 512] on input "Portfolio Risk Optimization and Response Planning" at bounding box center [342, 516] width 10 height 10
radio input "true"
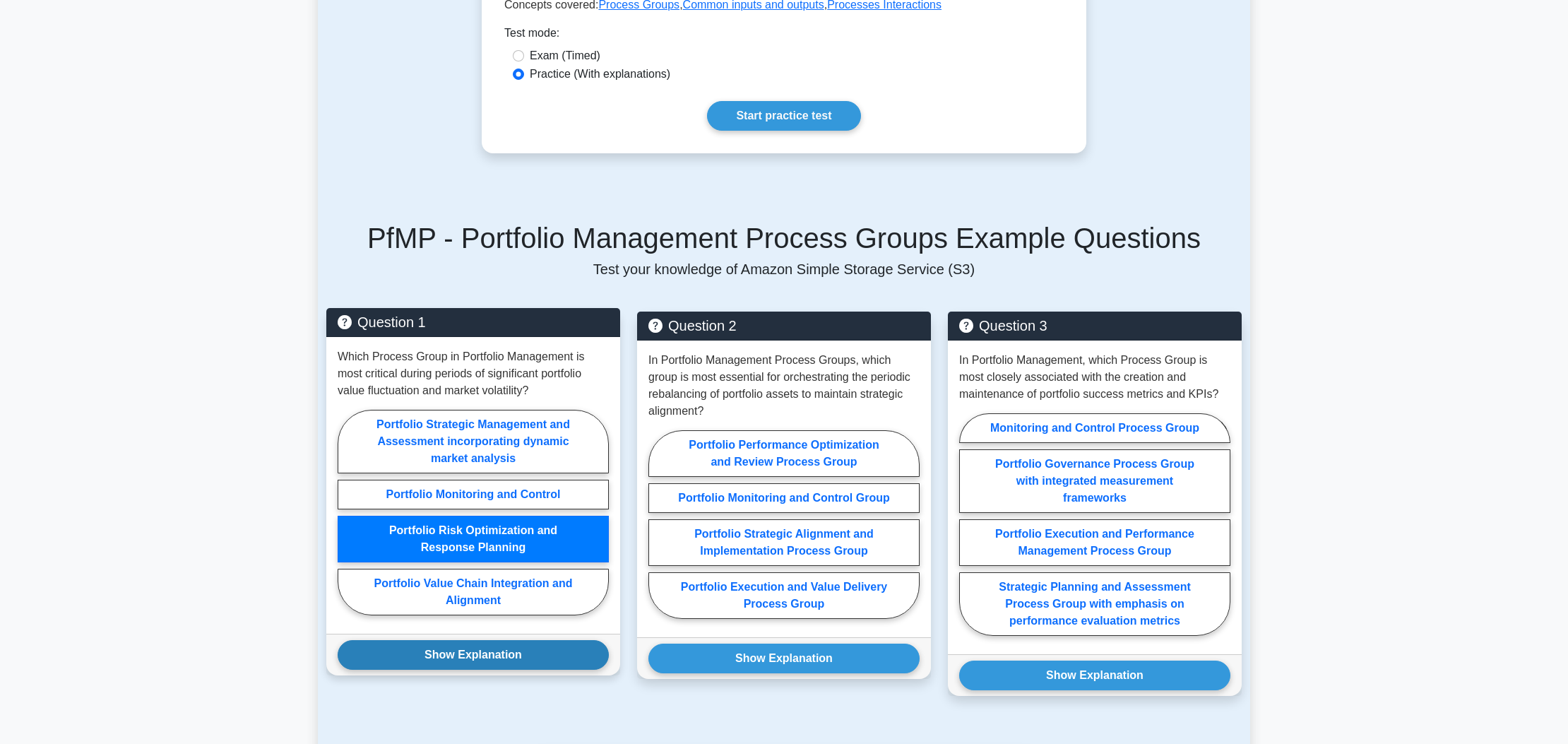
click at [556, 640] on button "Show Explanation" at bounding box center [473, 655] width 272 height 29
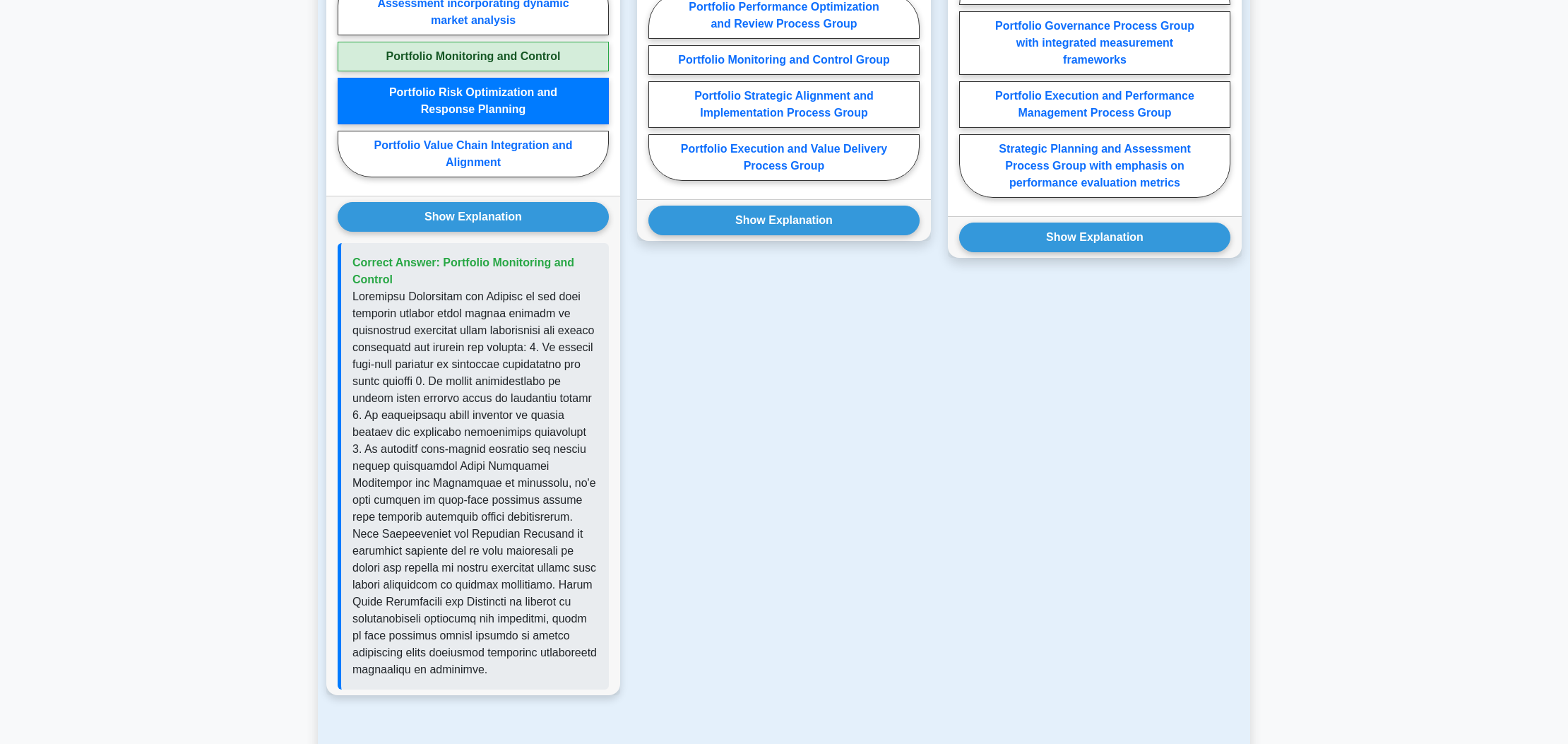
scroll to position [1194, 0]
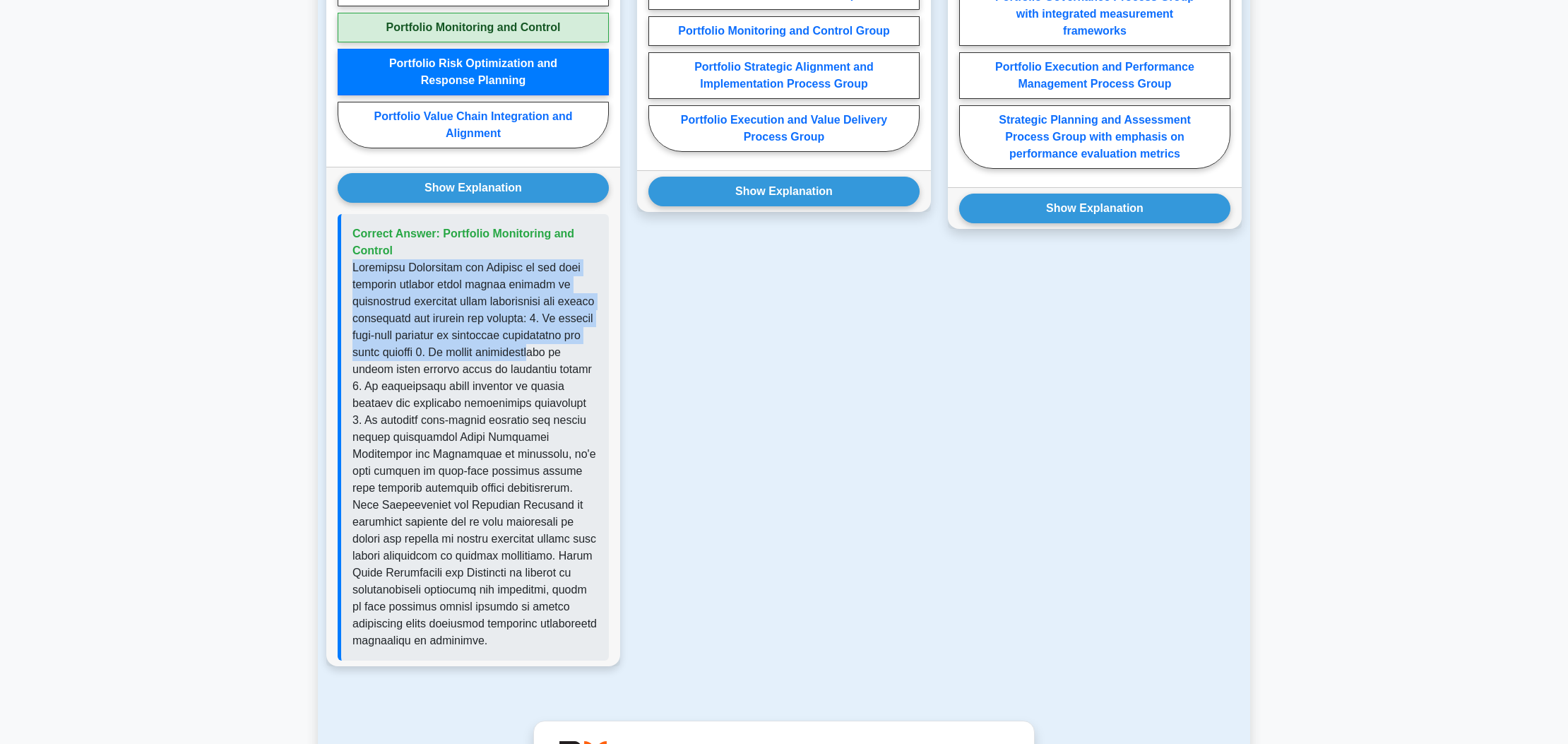
drag, startPoint x: 353, startPoint y: 251, endPoint x: 534, endPoint y: 340, distance: 201.7
click at [534, 340] on p at bounding box center [474, 454] width 245 height 390
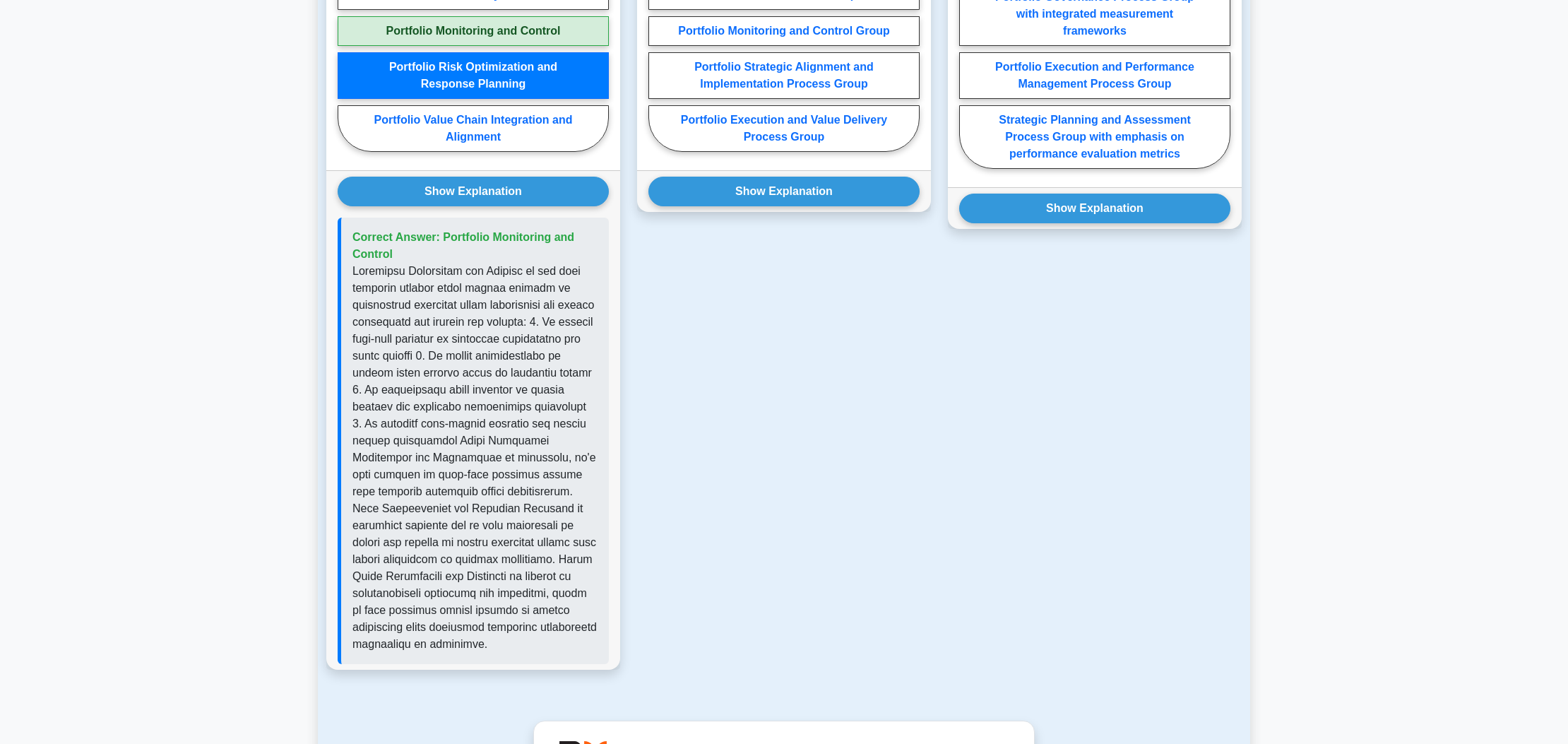
click at [778, 361] on div "Question 2 In Portfolio Management Process Groups, which group is most essentia…" at bounding box center [784, 265] width 311 height 842
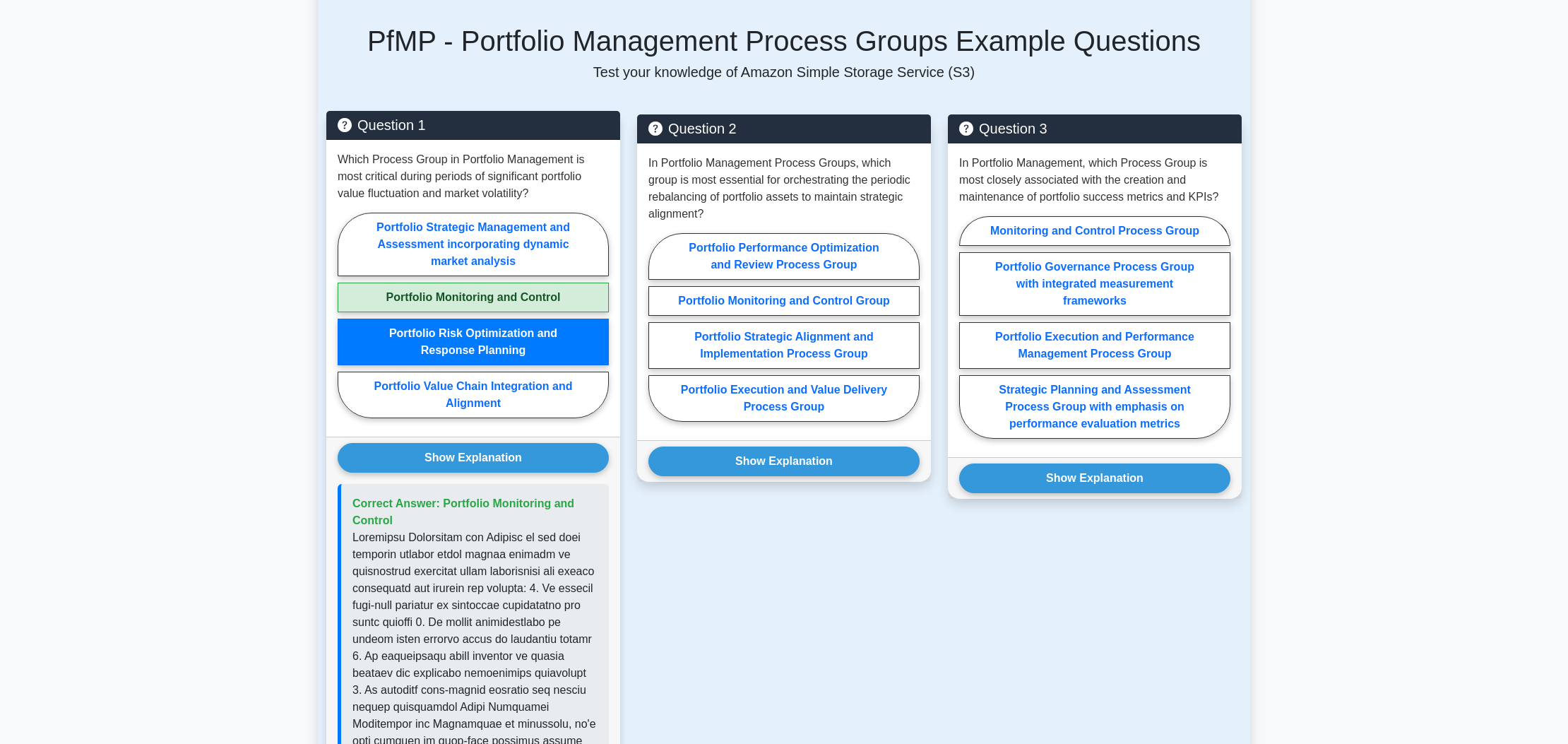
scroll to position [927, 0]
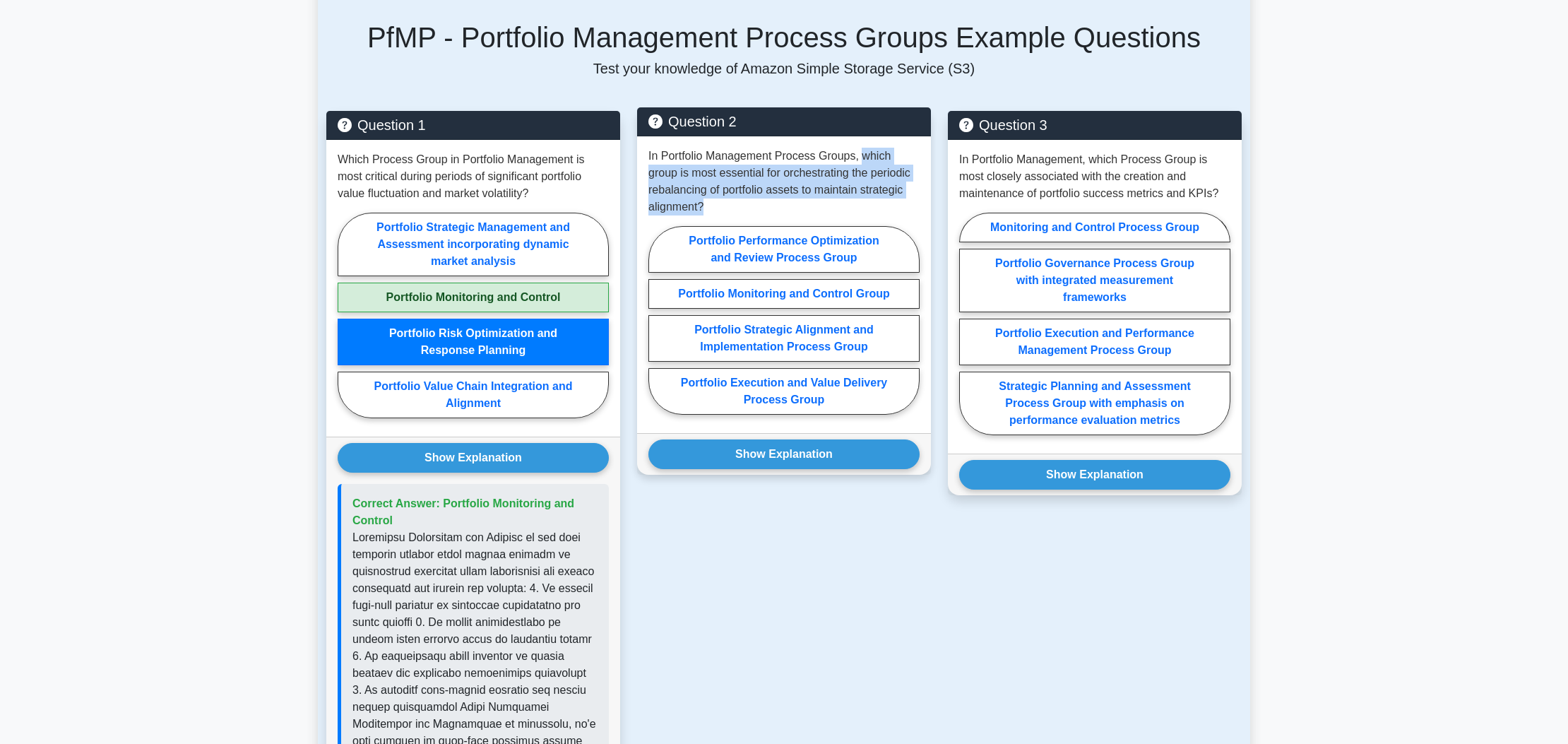
drag, startPoint x: 862, startPoint y: 139, endPoint x: 814, endPoint y: 192, distance: 71.5
click at [814, 192] on p "In Portfolio Management Process Groups, which group is most essential for orche…" at bounding box center [784, 182] width 272 height 67
click at [812, 240] on label "Portfolio Performance Optimization and Review Process Group" at bounding box center [784, 249] width 272 height 47
click at [658, 320] on input "Portfolio Performance Optimization and Review Process Group" at bounding box center [652, 324] width 10 height 10
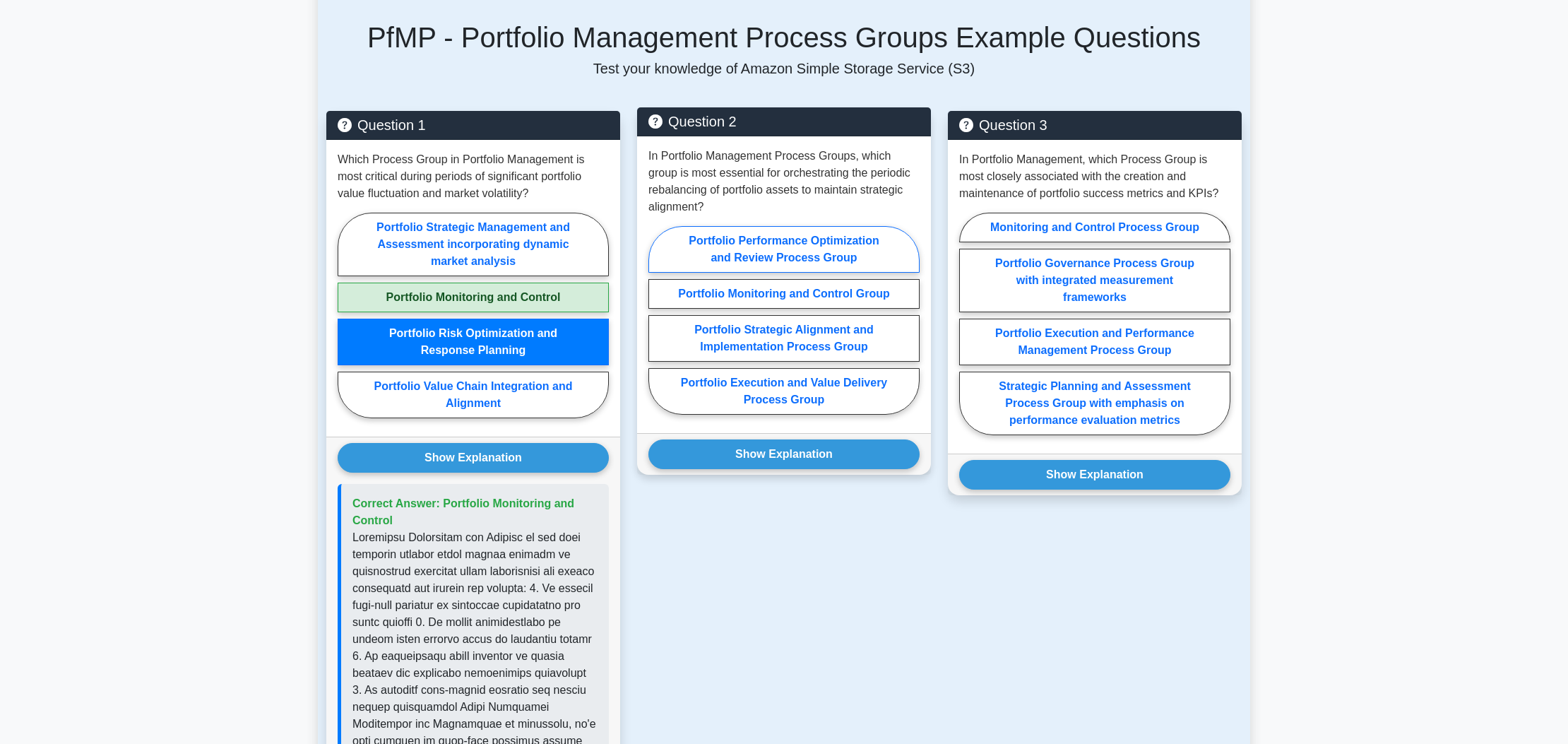
radio input "true"
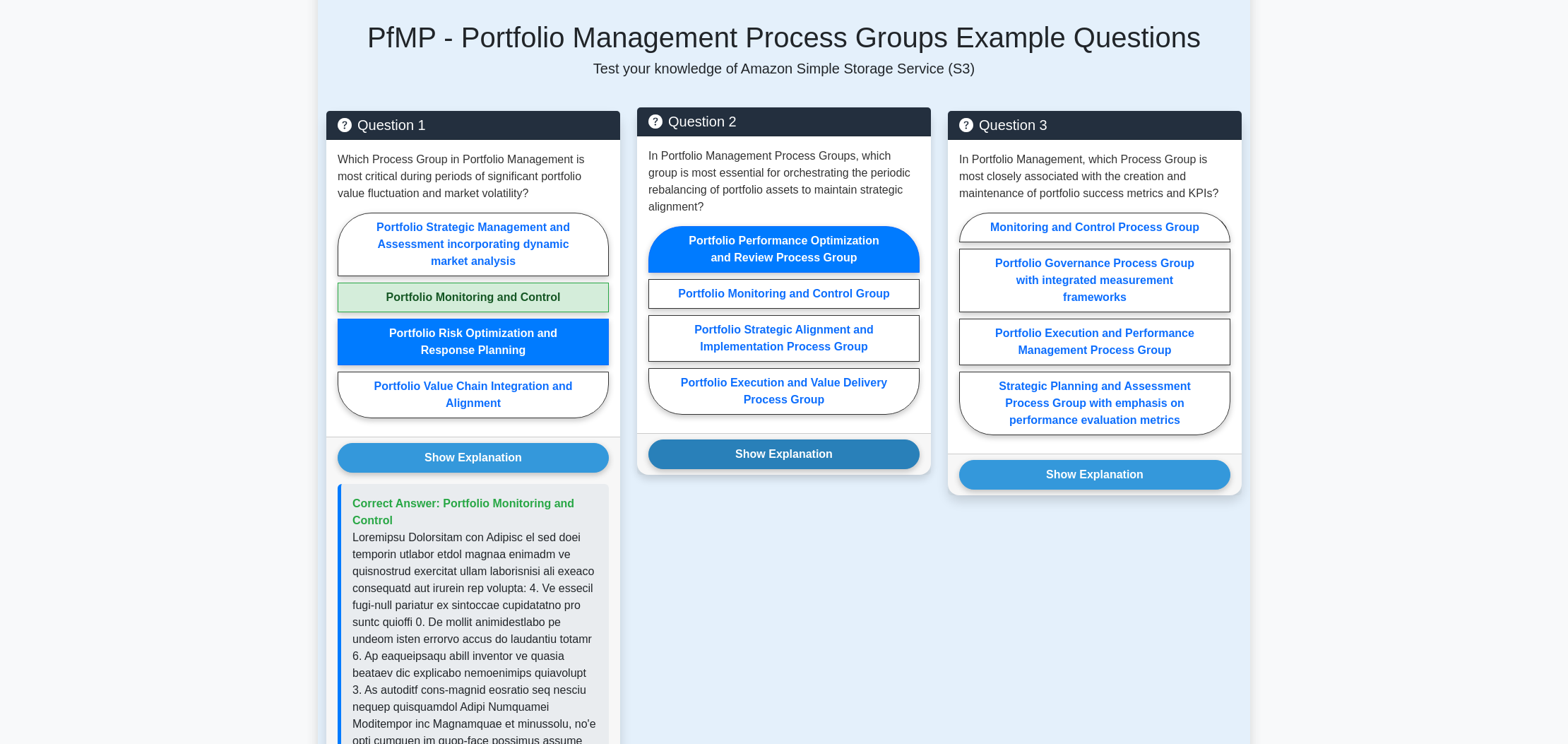
click at [830, 442] on button "Show Explanation" at bounding box center [784, 454] width 272 height 29
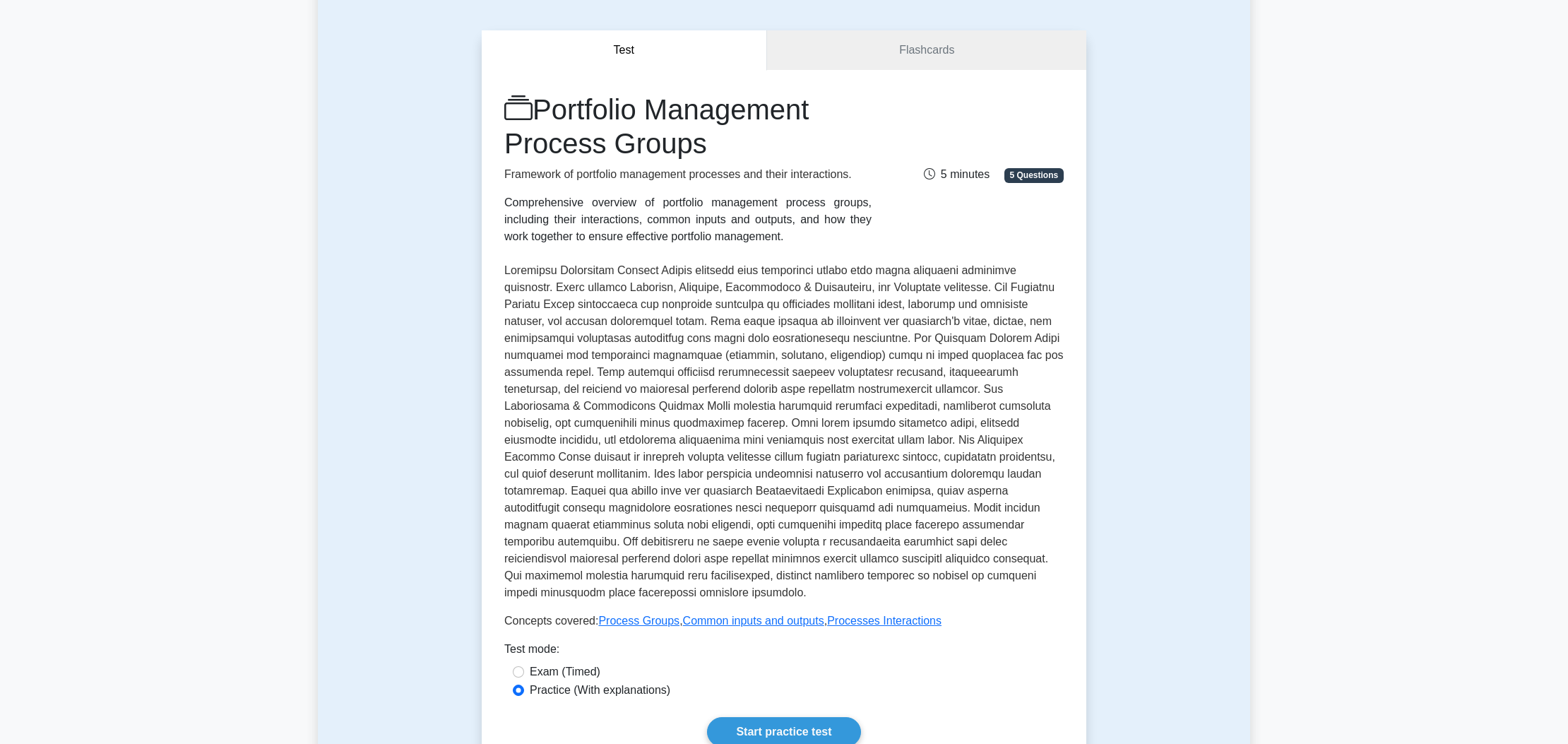
scroll to position [112, 0]
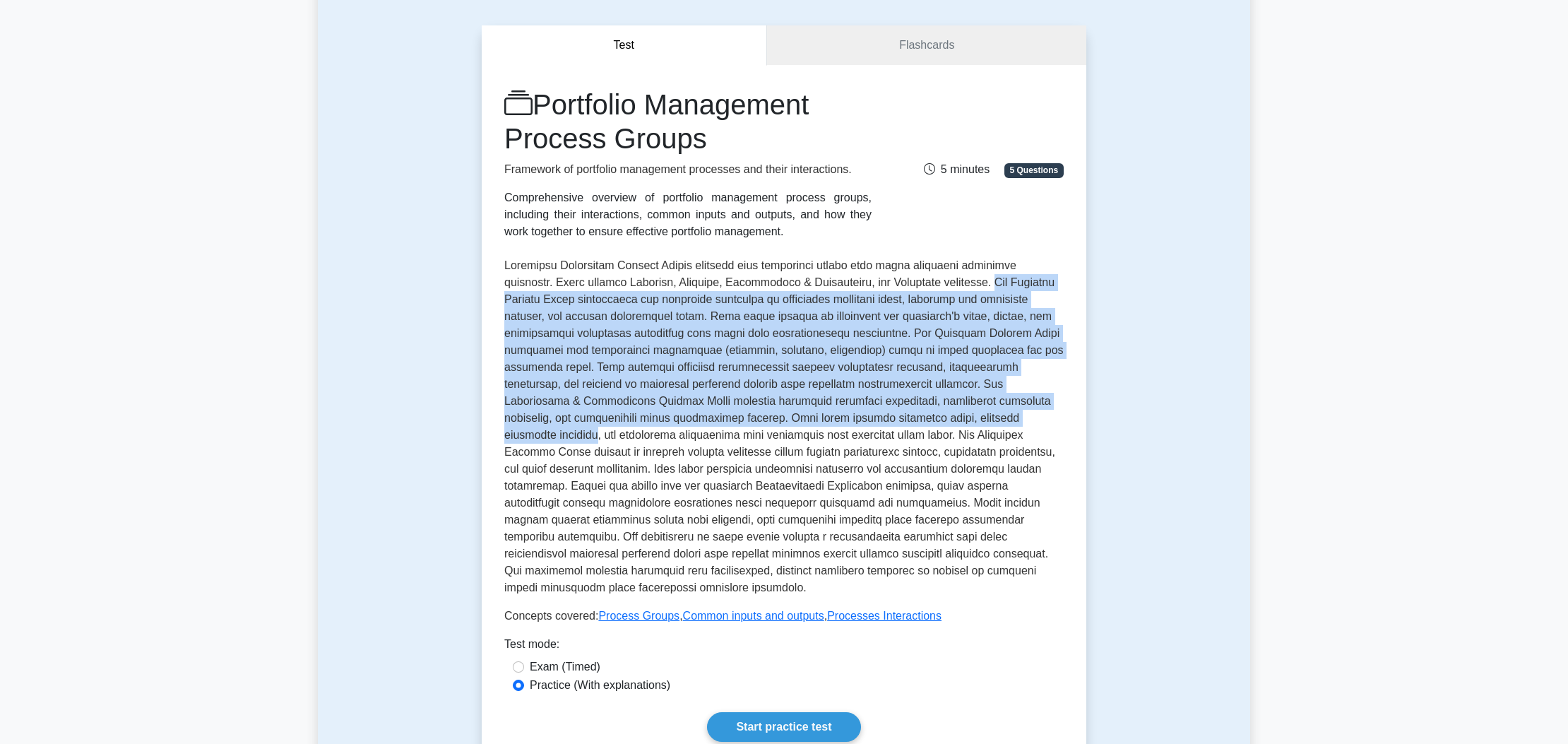
drag, startPoint x: 929, startPoint y: 281, endPoint x: 942, endPoint y: 425, distance: 144.6
click at [942, 425] on p at bounding box center [784, 427] width 560 height 339
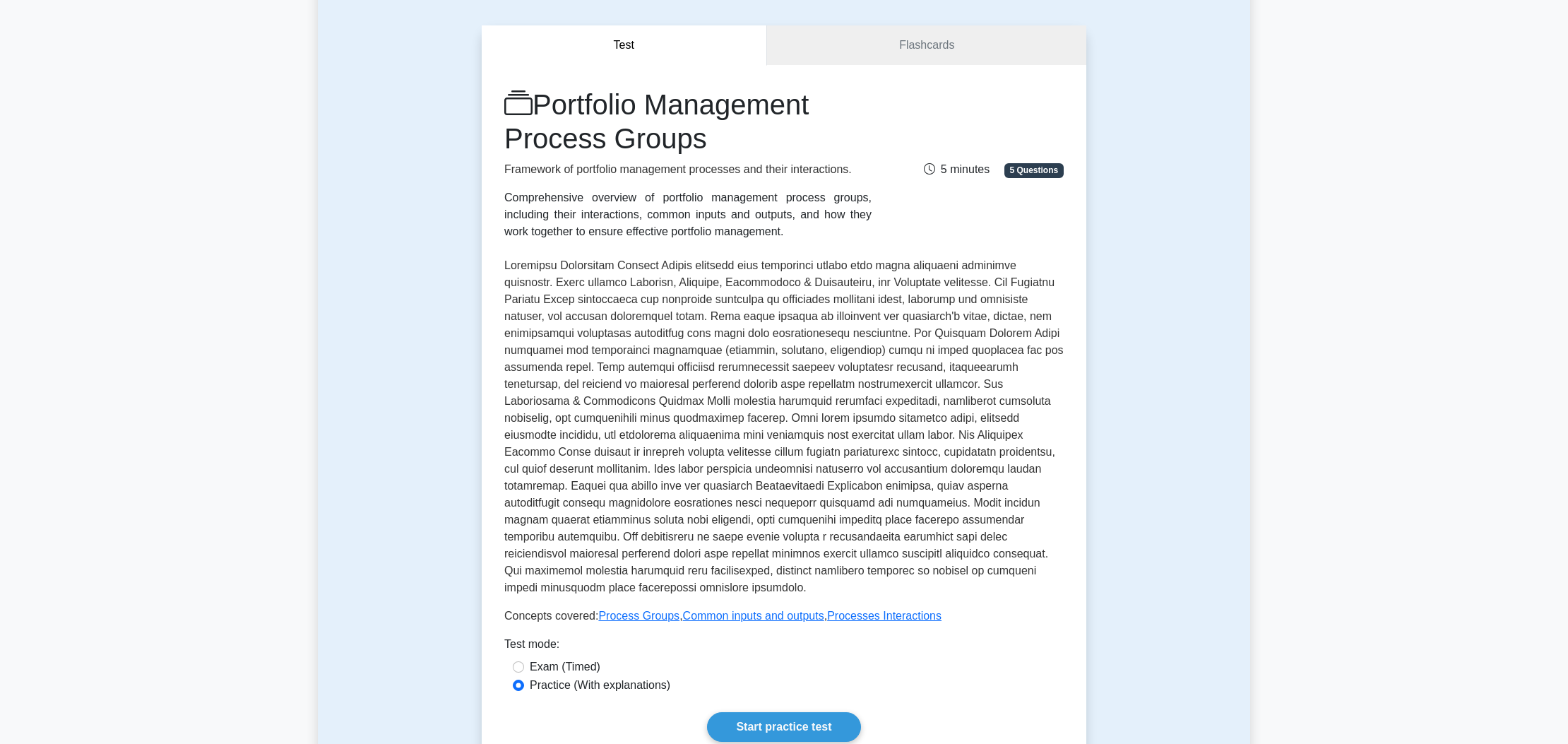
click at [862, 235] on div "Comprehensive overview of portfolio management process groups, including their …" at bounding box center [688, 215] width 368 height 51
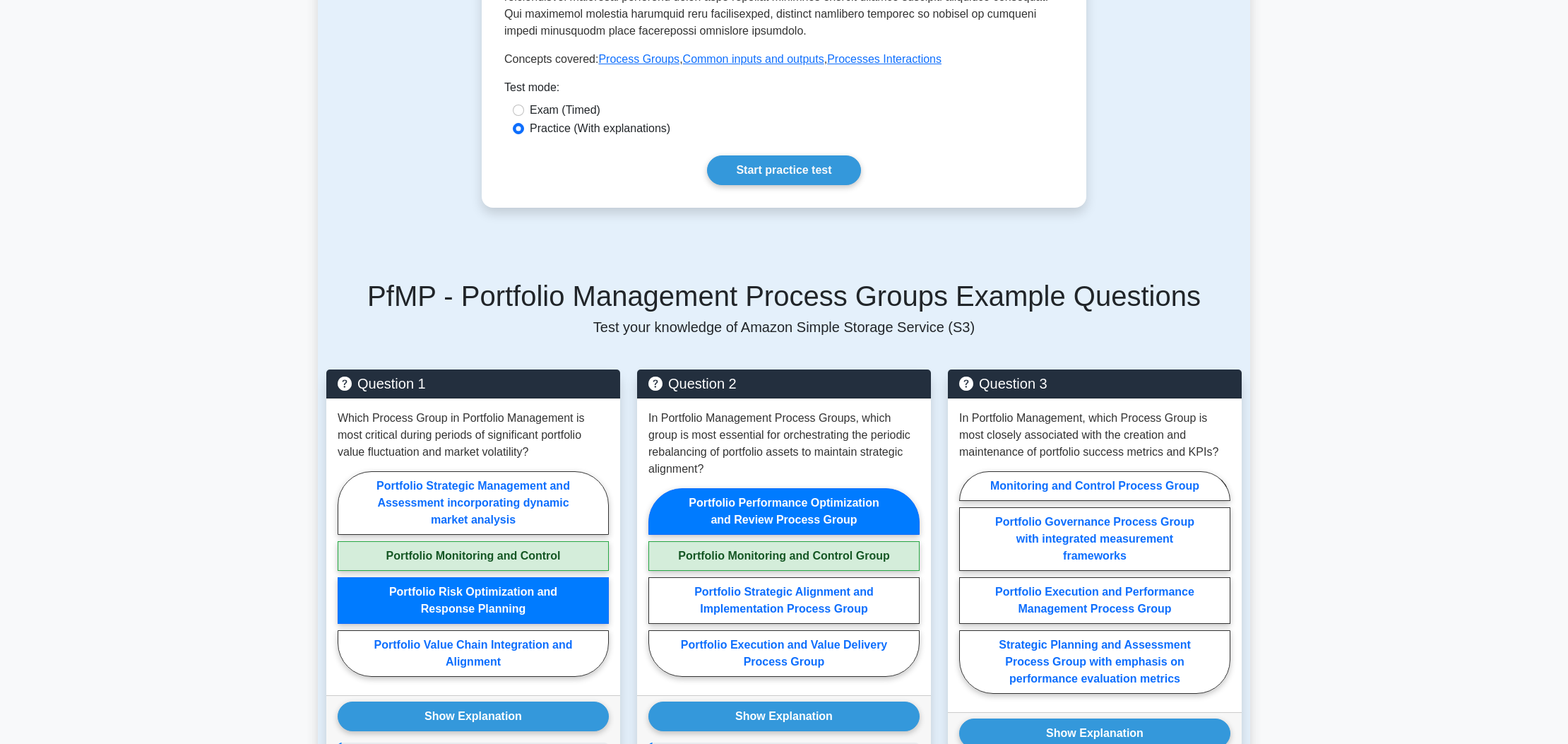
scroll to position [0, 0]
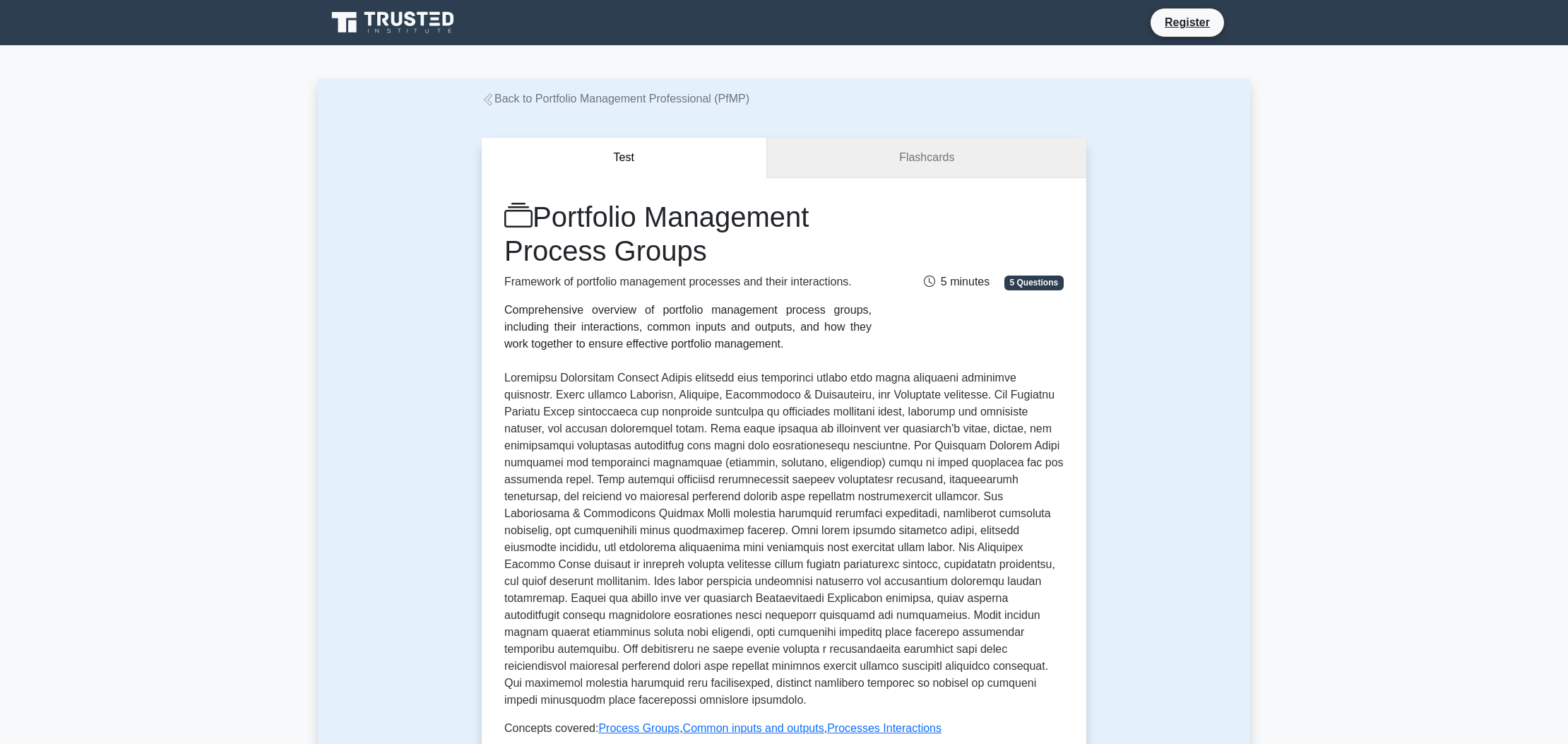
click at [827, 155] on link "Flashcards" at bounding box center [927, 157] width 319 height 41
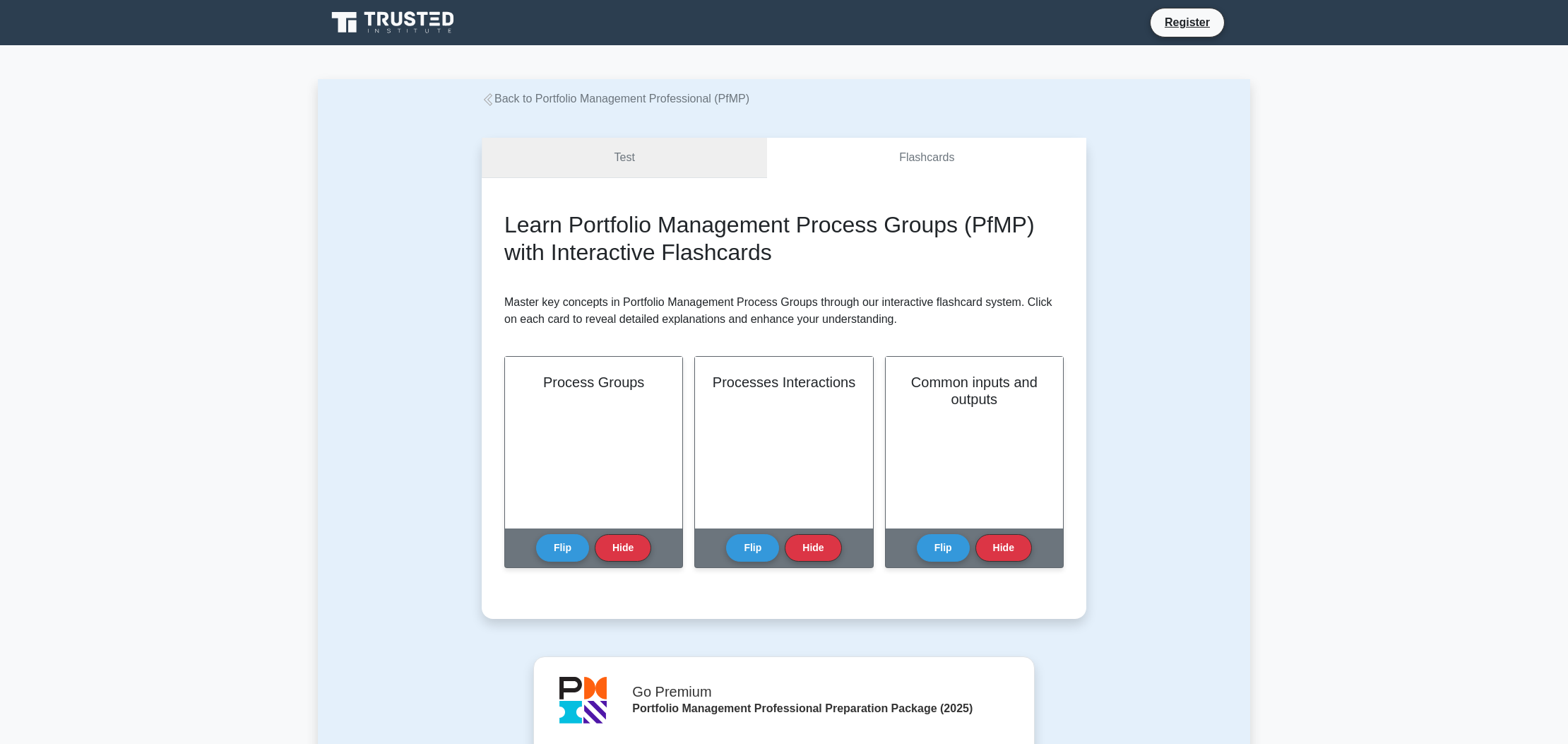
click at [605, 152] on link "Test" at bounding box center [625, 157] width 286 height 41
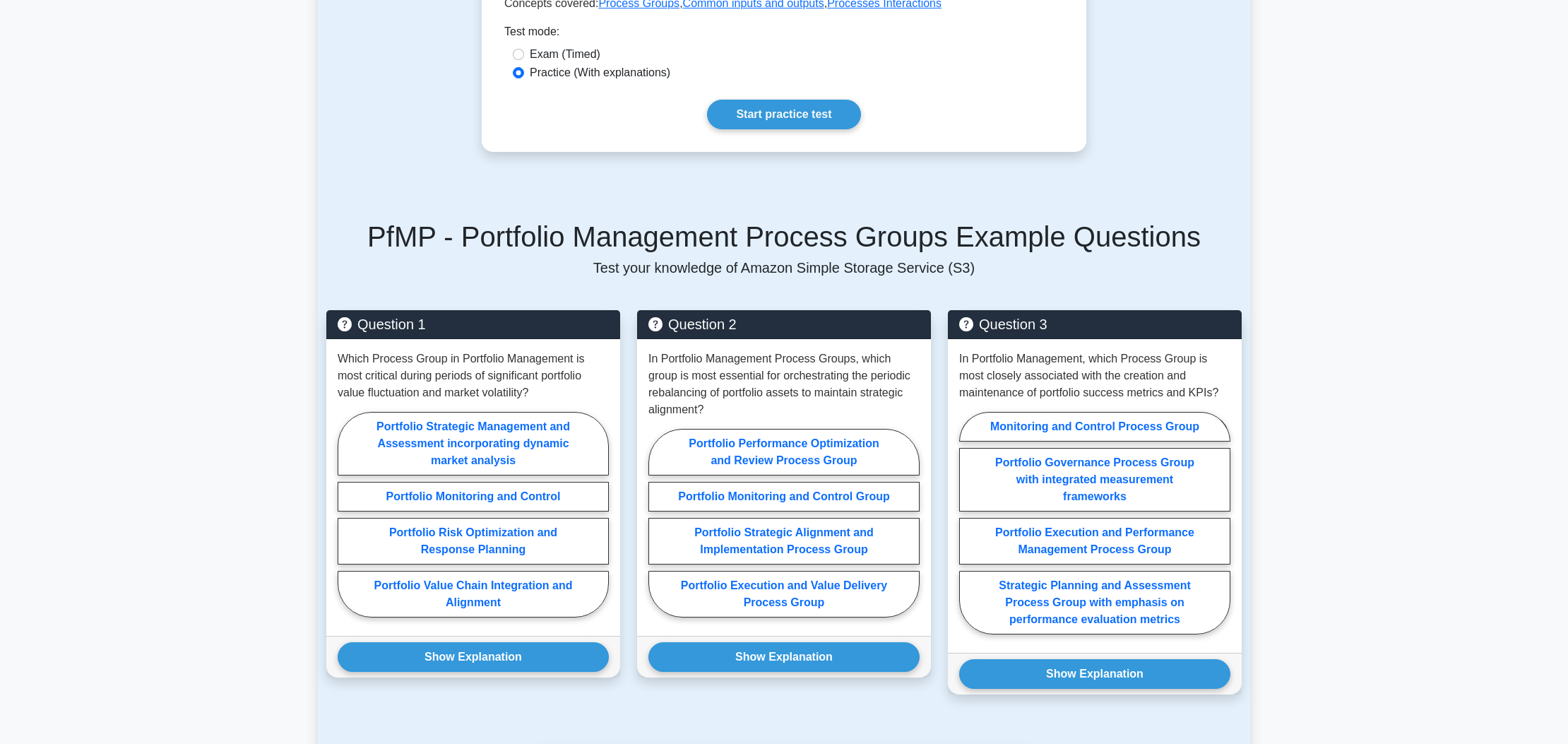
scroll to position [729, 0]
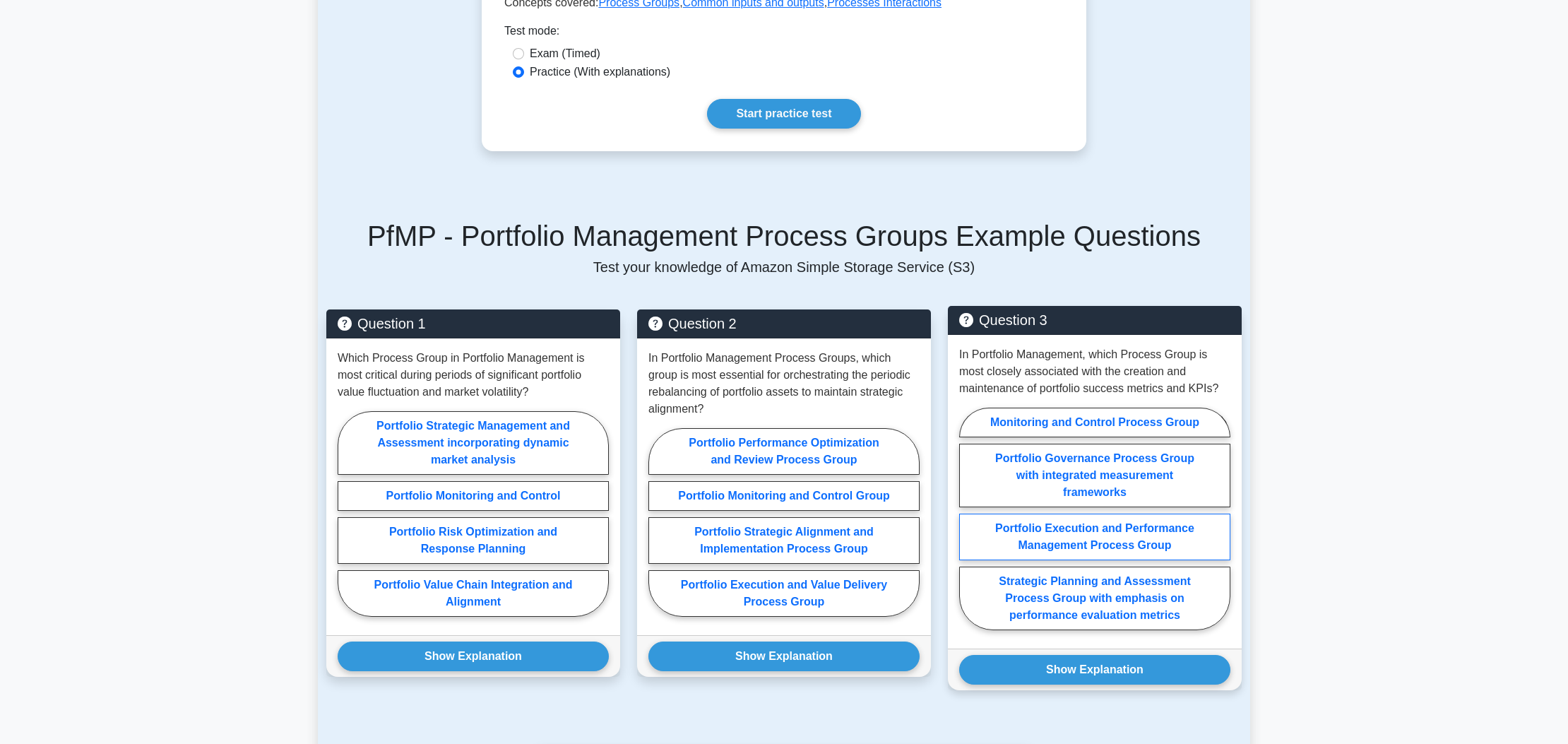
click at [1105, 525] on label "Portfolio Execution and Performance Management Process Group" at bounding box center [1096, 537] width 272 height 47
click at [968, 525] on input "Portfolio Execution and Performance Management Process Group" at bounding box center [964, 523] width 10 height 10
radio input "true"
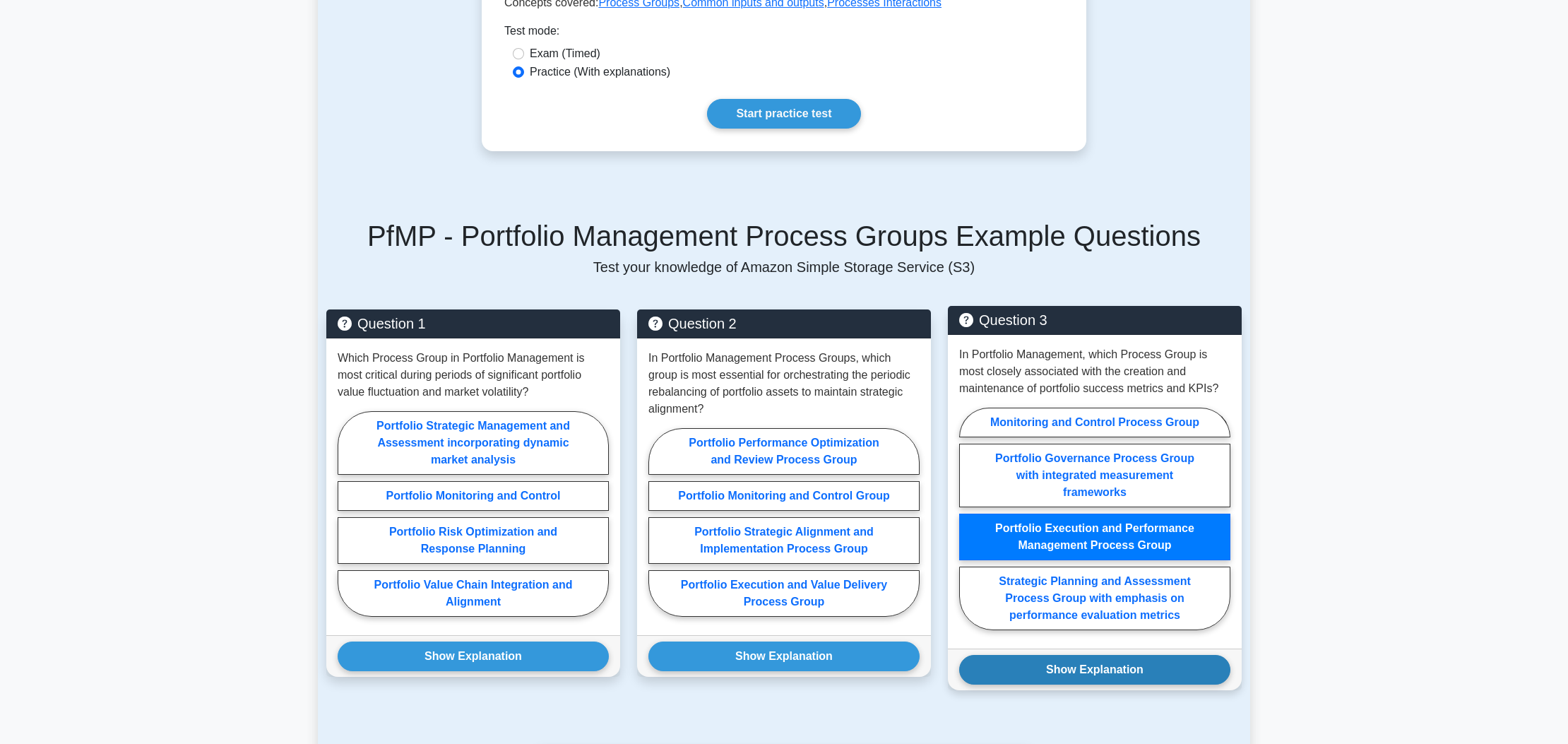
click at [1130, 661] on button "Show Explanation" at bounding box center [1096, 670] width 272 height 29
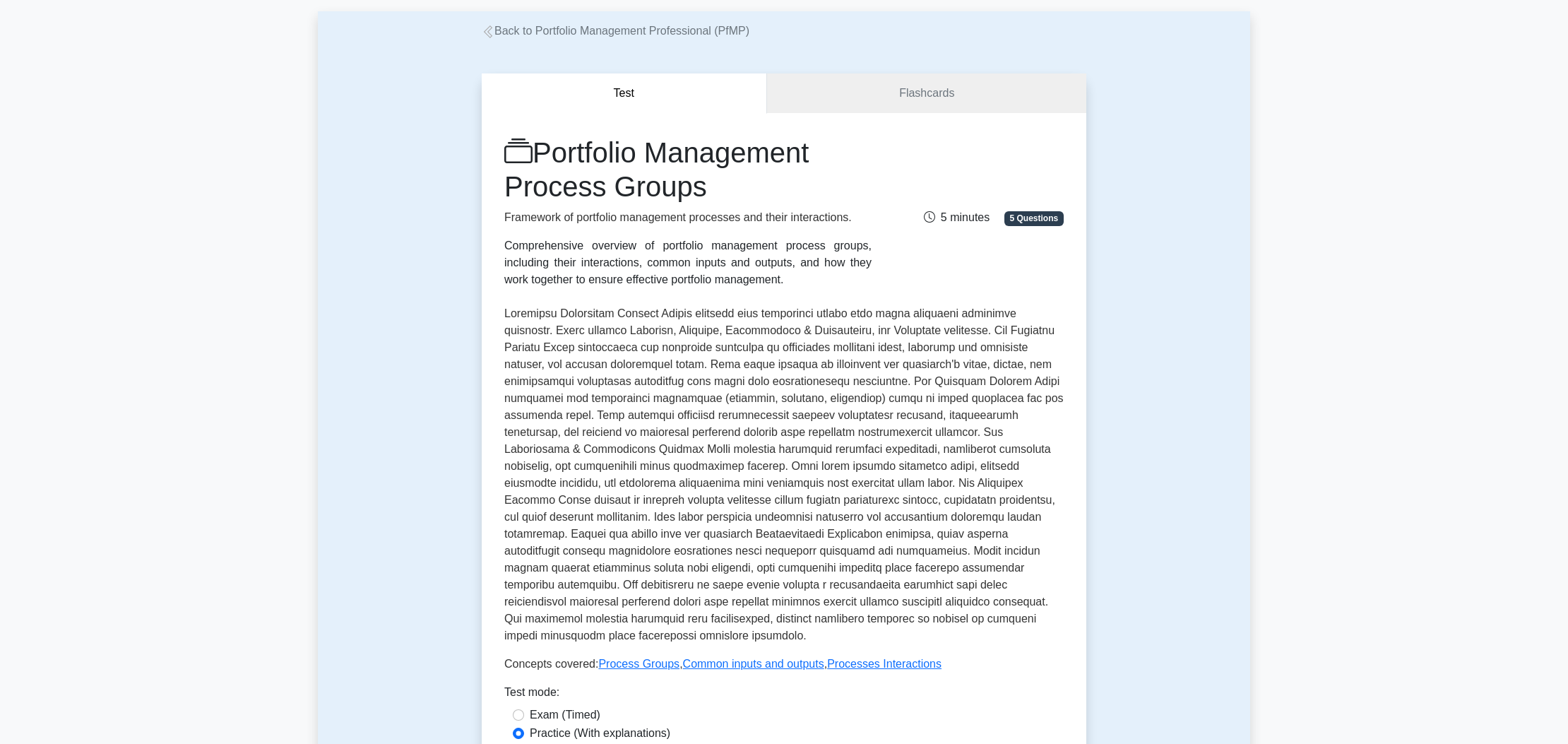
scroll to position [0, 0]
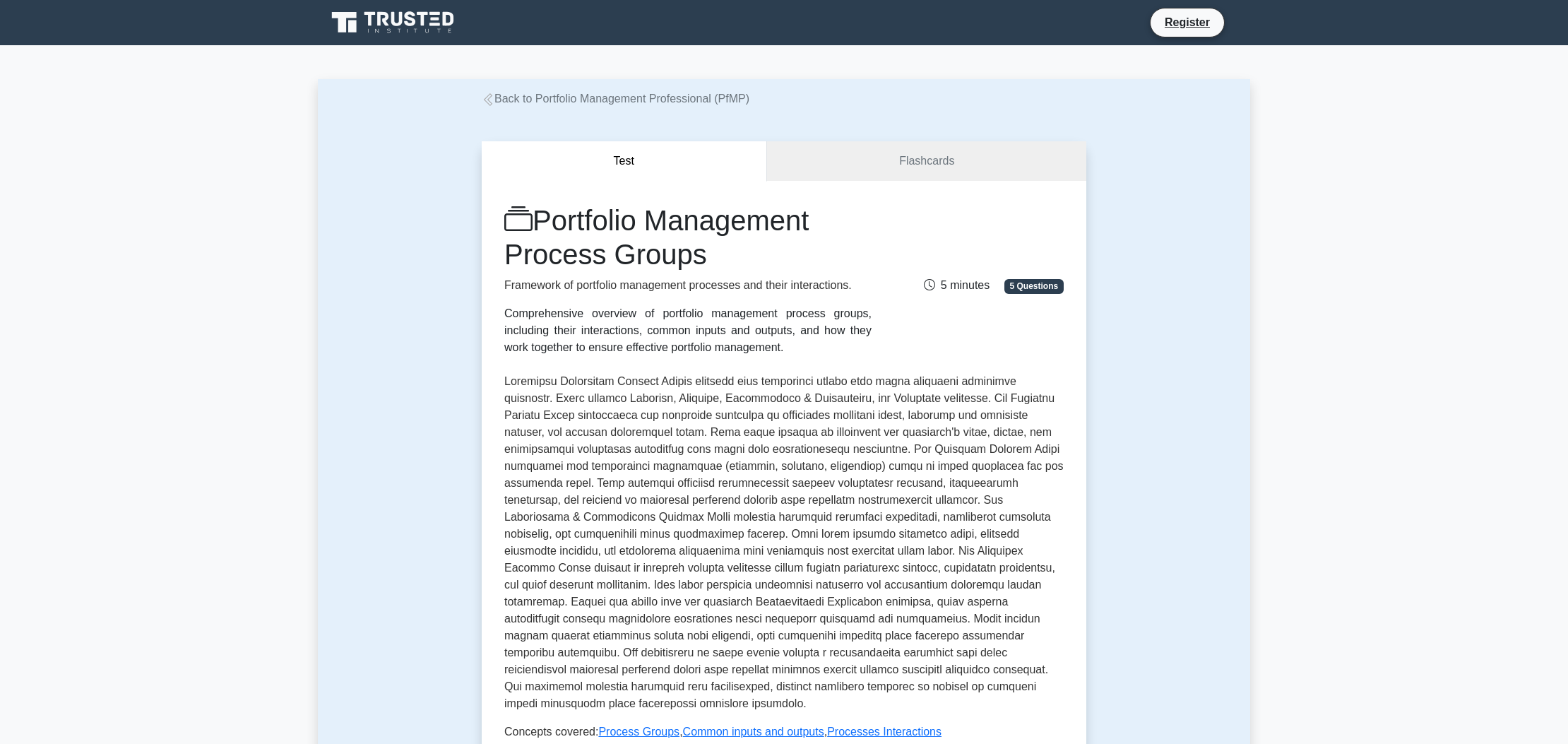
click at [575, 98] on link "Back to Portfolio Management Professional (PfMP)" at bounding box center [615, 99] width 267 height 12
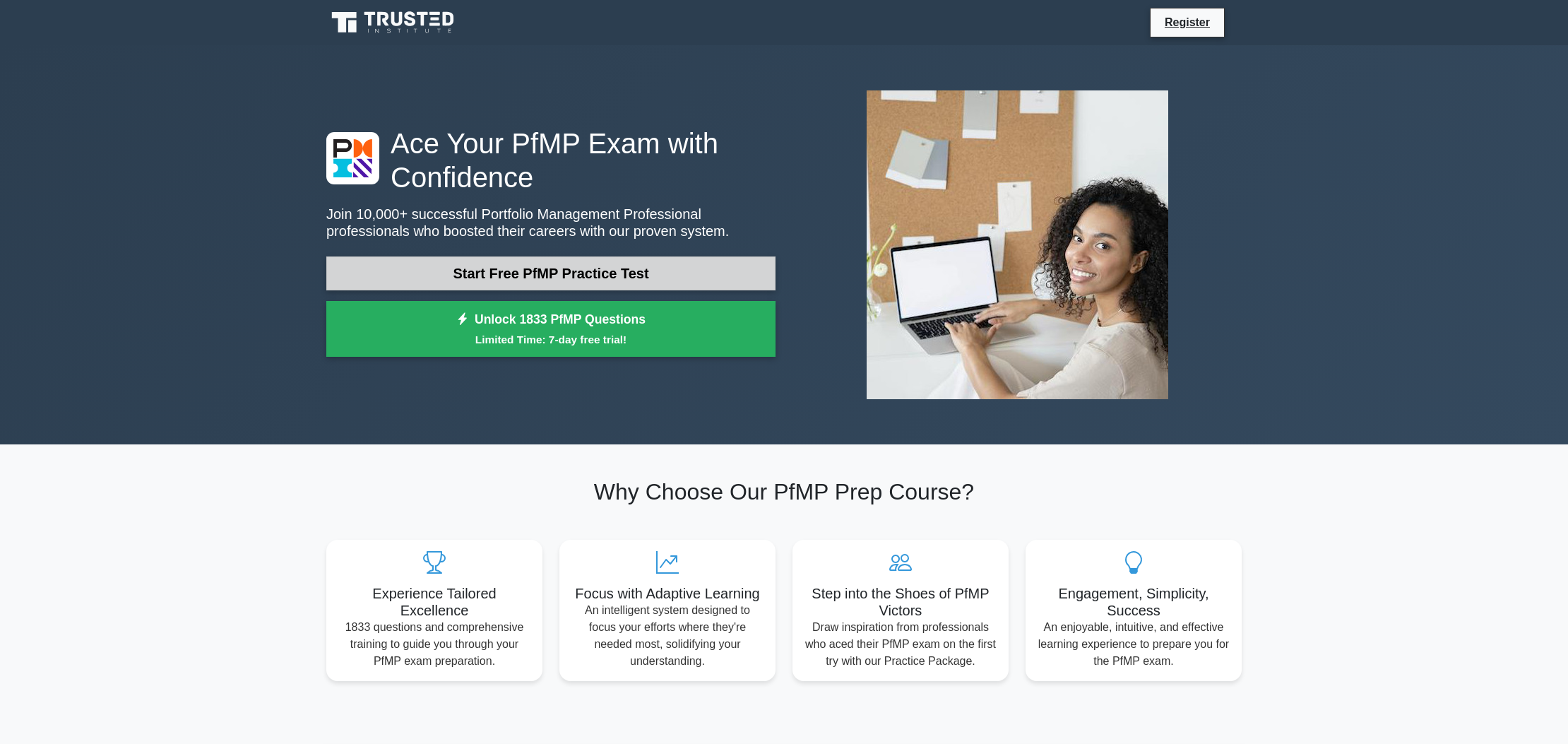
click at [464, 286] on link "Start Free PfMP Practice Test" at bounding box center [550, 273] width 449 height 34
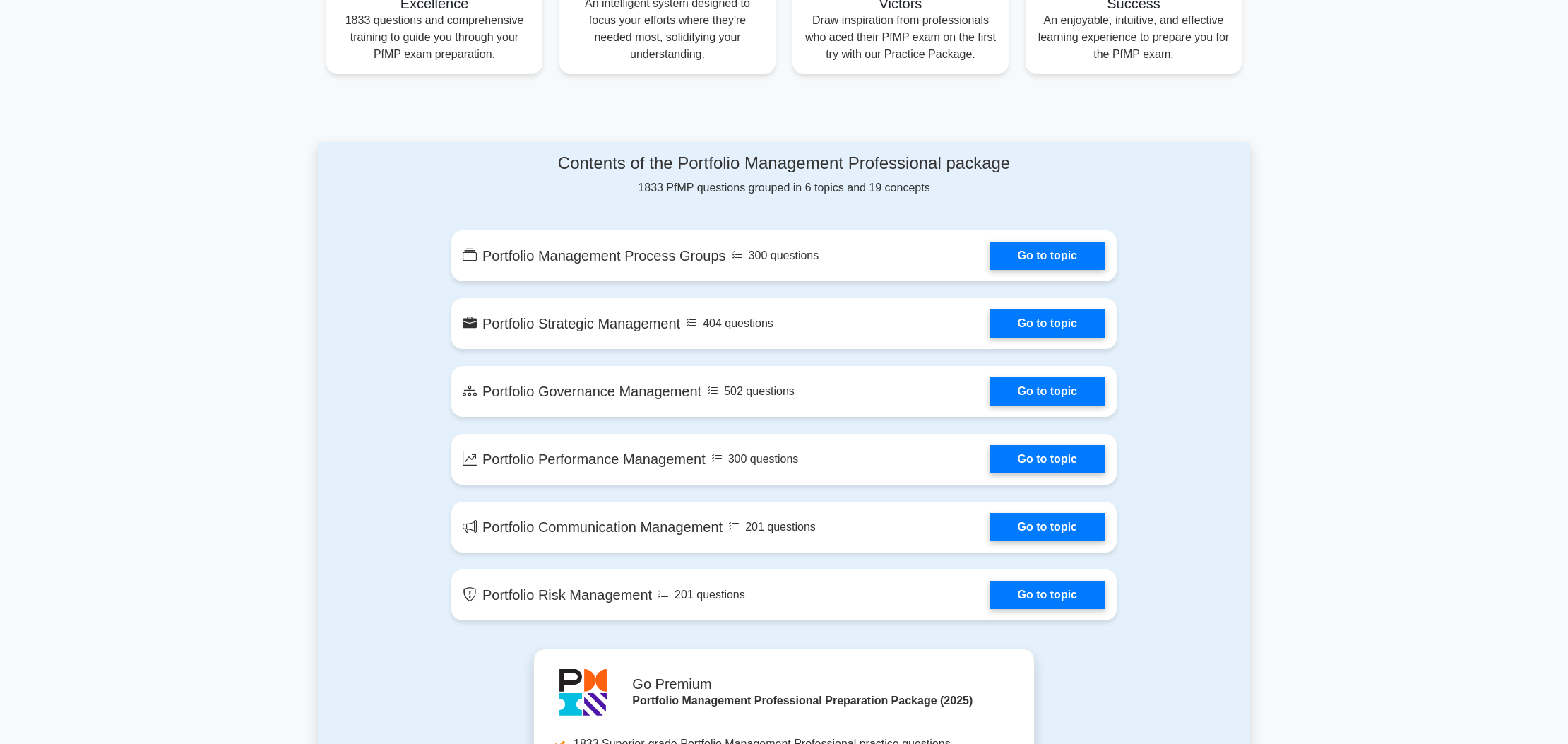
scroll to position [604, 0]
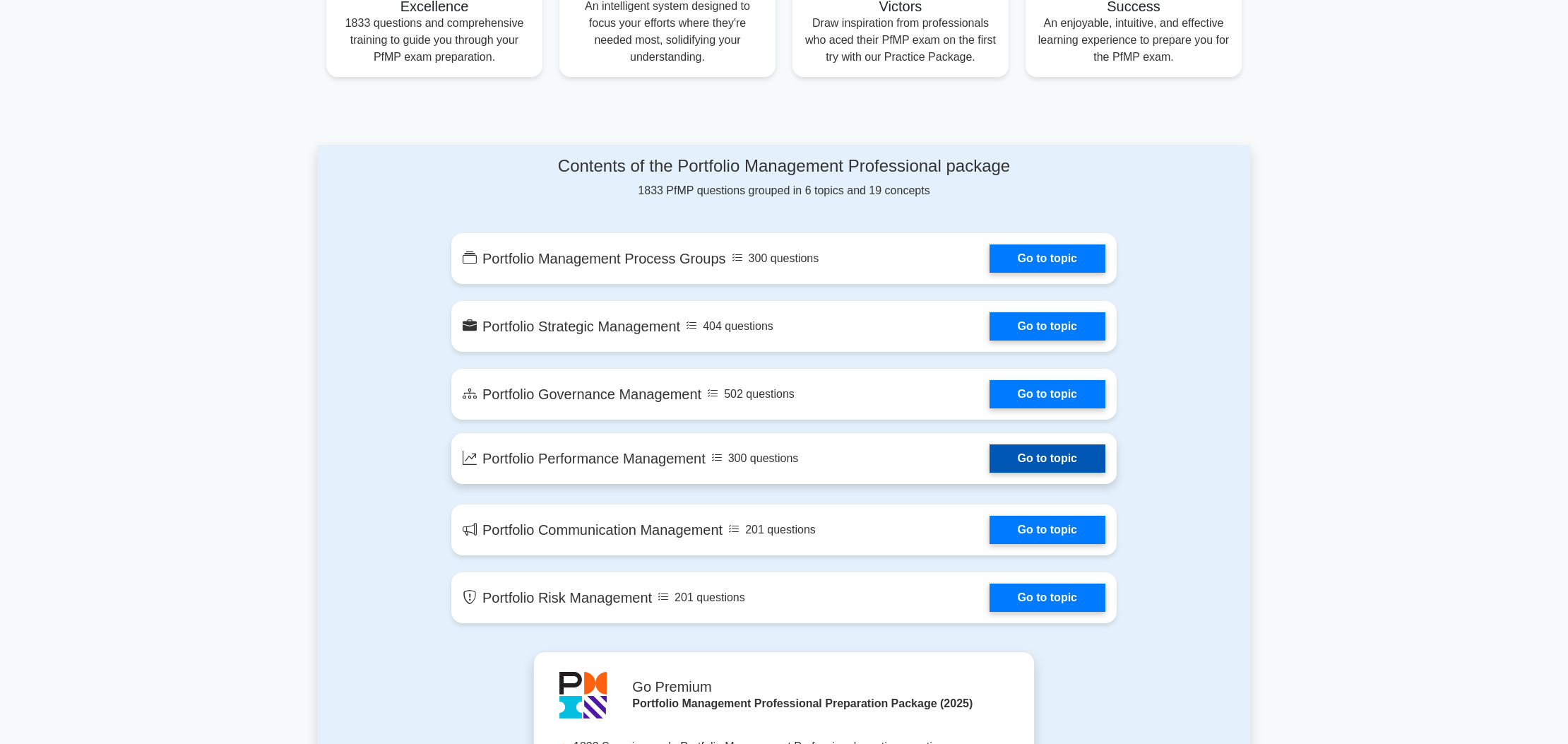
click at [1056, 457] on link "Go to topic" at bounding box center [1048, 459] width 116 height 29
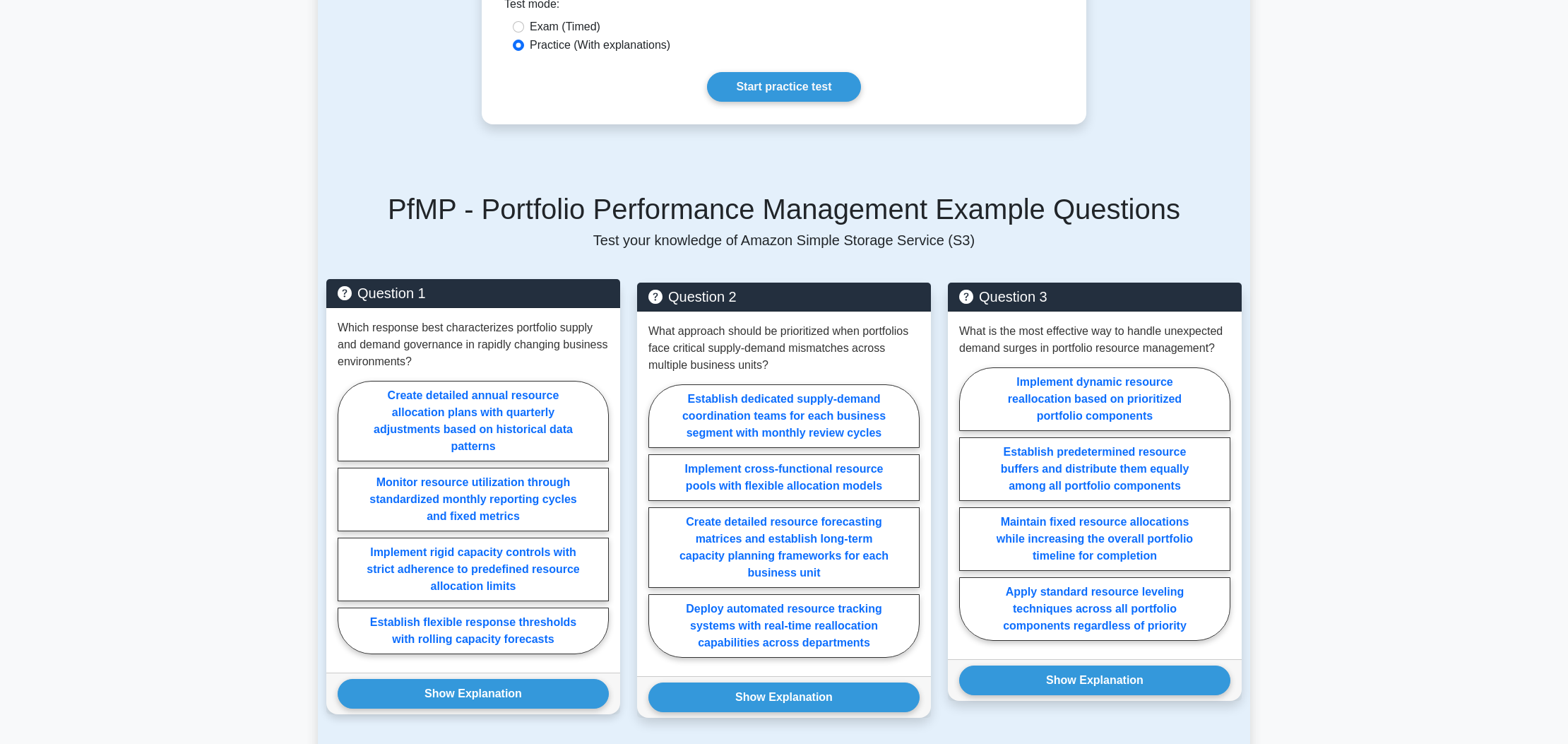
scroll to position [791, 0]
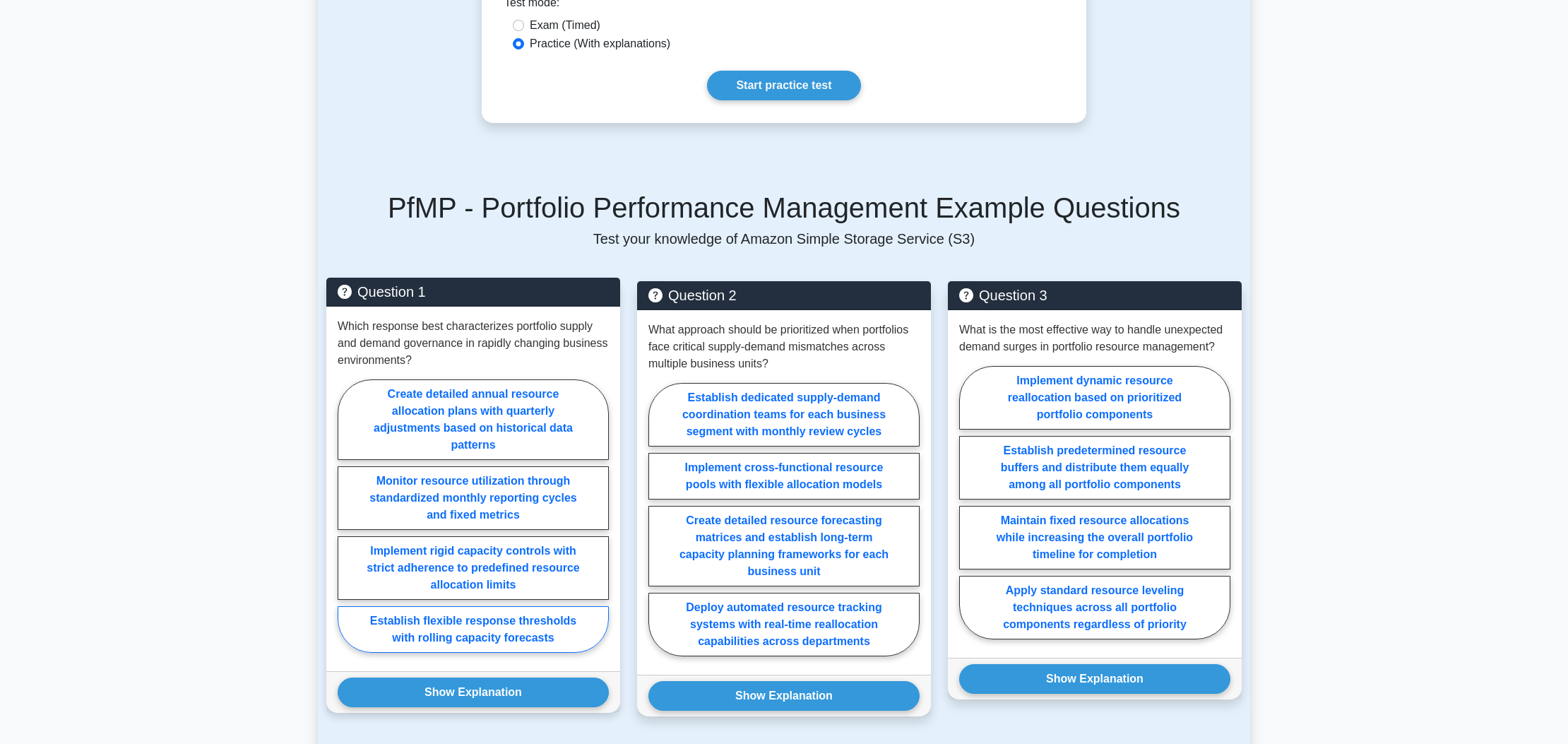
click at [499, 622] on label "Establish flexible response thresholds with rolling capacity forecasts" at bounding box center [473, 629] width 272 height 47
click at [347, 525] on input "Establish flexible response thresholds with rolling capacity forecasts" at bounding box center [342, 520] width 10 height 10
radio input "true"
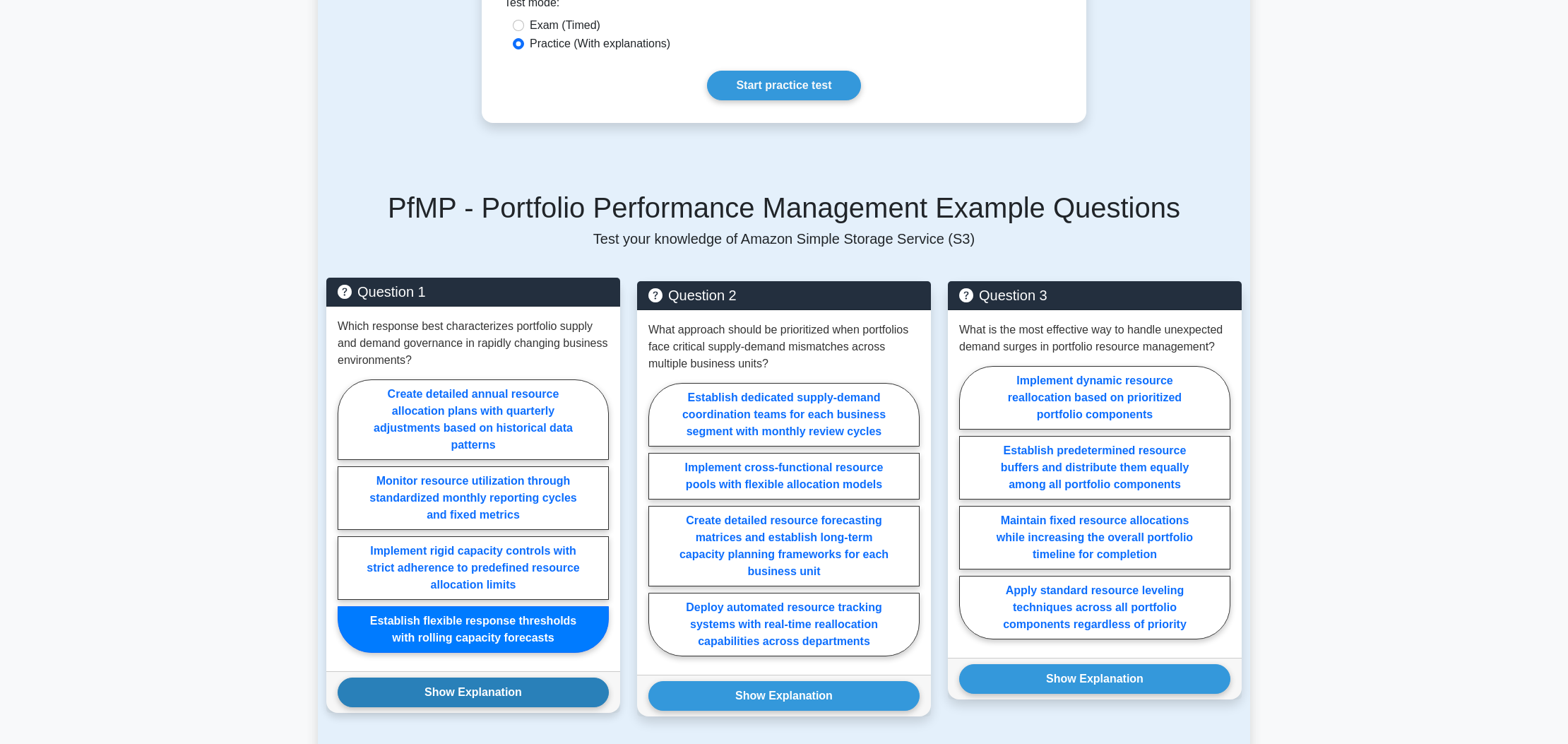
click at [509, 677] on button "Show Explanation" at bounding box center [473, 692] width 272 height 29
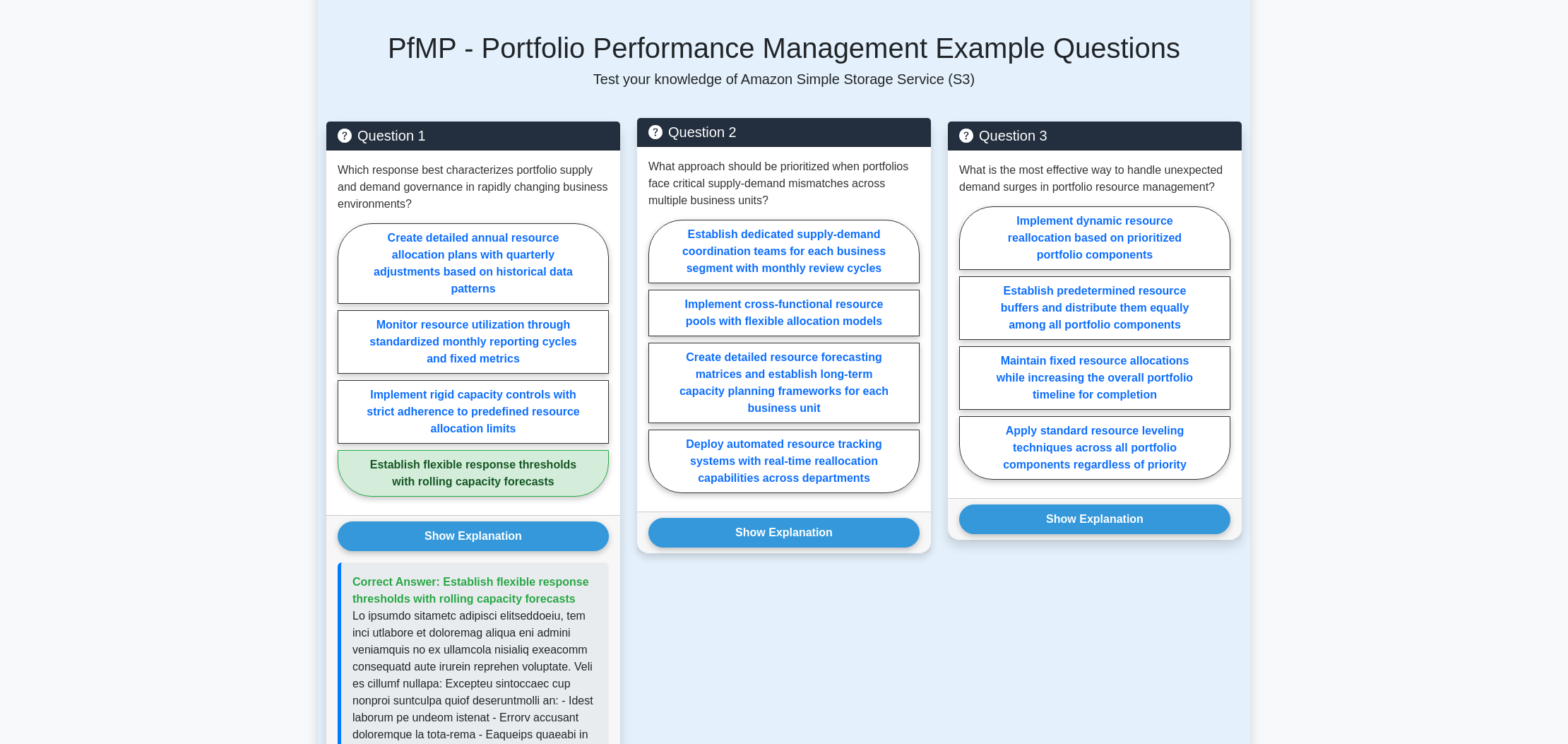
scroll to position [952, 0]
click at [870, 382] on label "Create detailed resource forecasting matrices and establish long-term capacity …" at bounding box center [784, 382] width 272 height 80
click at [658, 364] on input "Create detailed resource forecasting matrices and establish long-term capacity …" at bounding box center [652, 360] width 10 height 10
radio input "true"
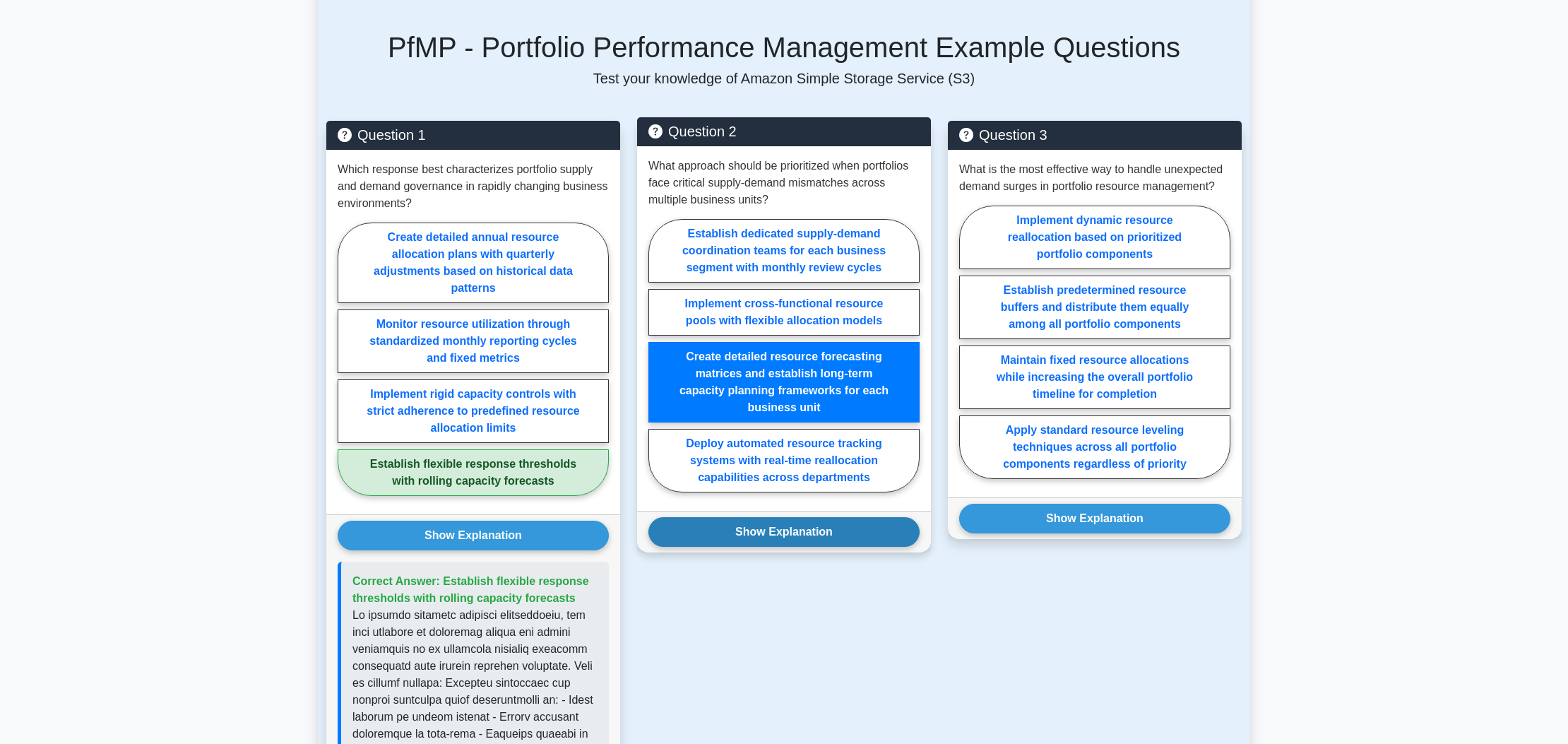
click at [819, 526] on button "Show Explanation" at bounding box center [784, 532] width 272 height 29
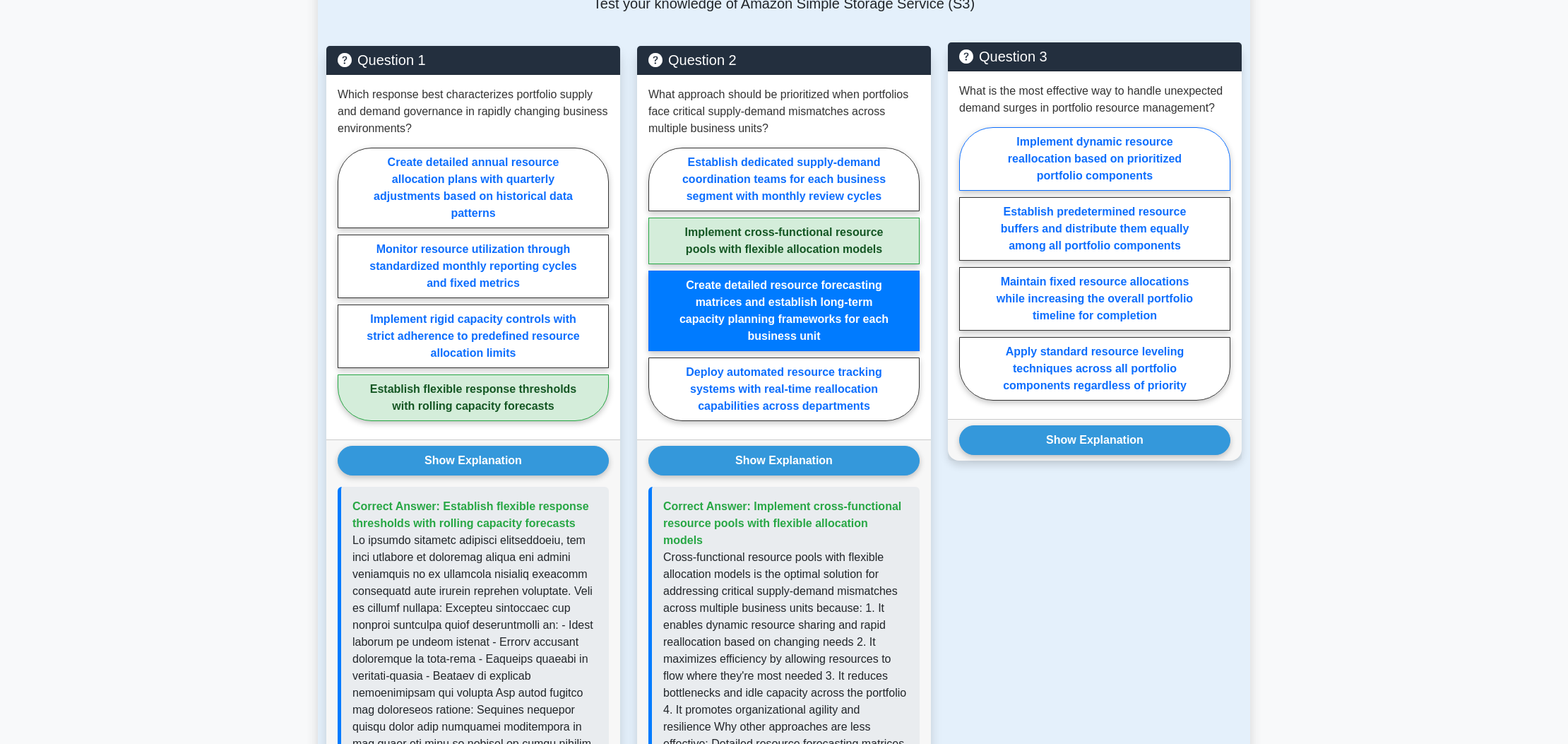
scroll to position [1036, 0]
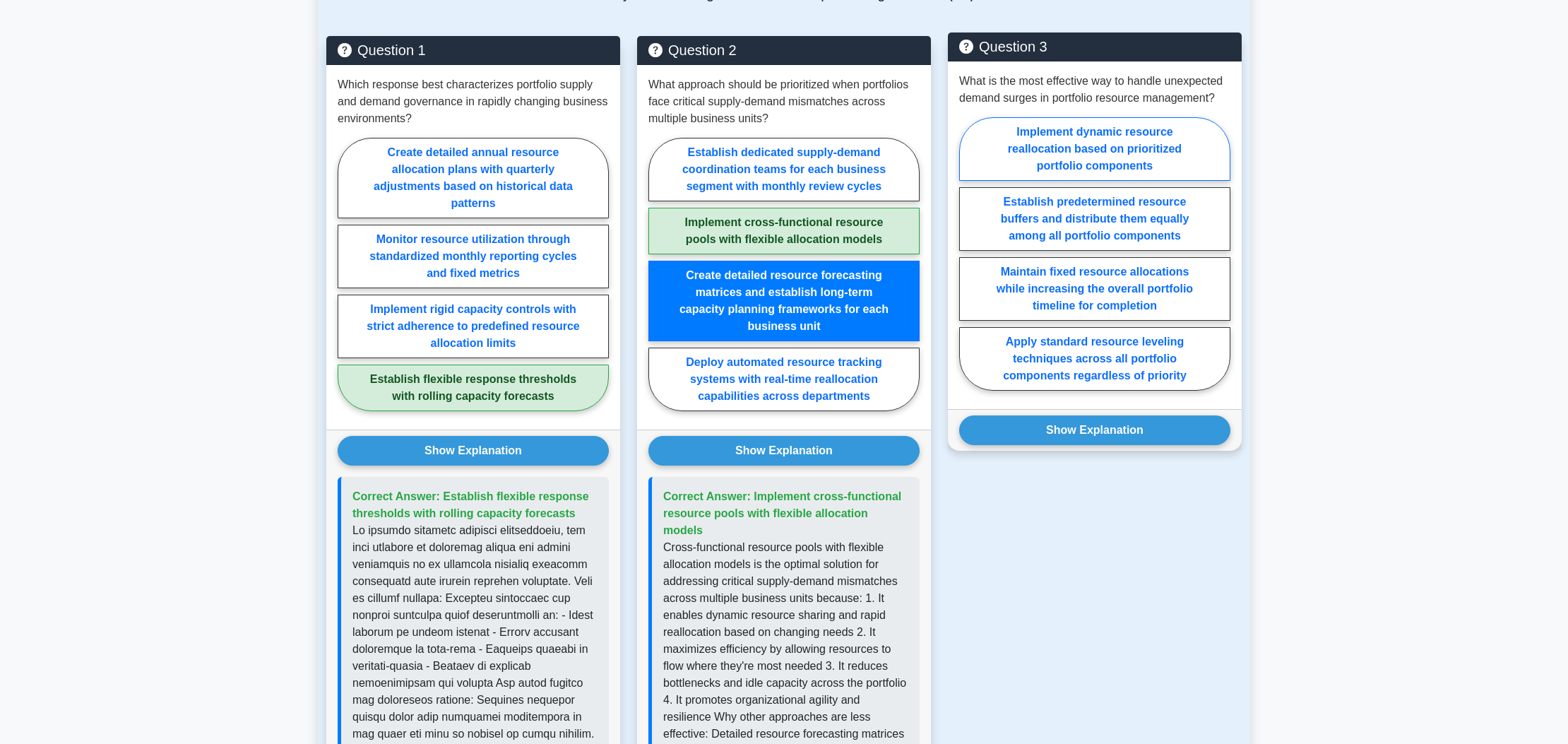
click at [1058, 119] on label "Implement dynamic resource reallocation based on prioritized portfolio componen…" at bounding box center [1096, 149] width 272 height 63
click at [968, 253] on input "Implement dynamic resource reallocation based on prioritized portfolio componen…" at bounding box center [964, 258] width 10 height 10
radio input "true"
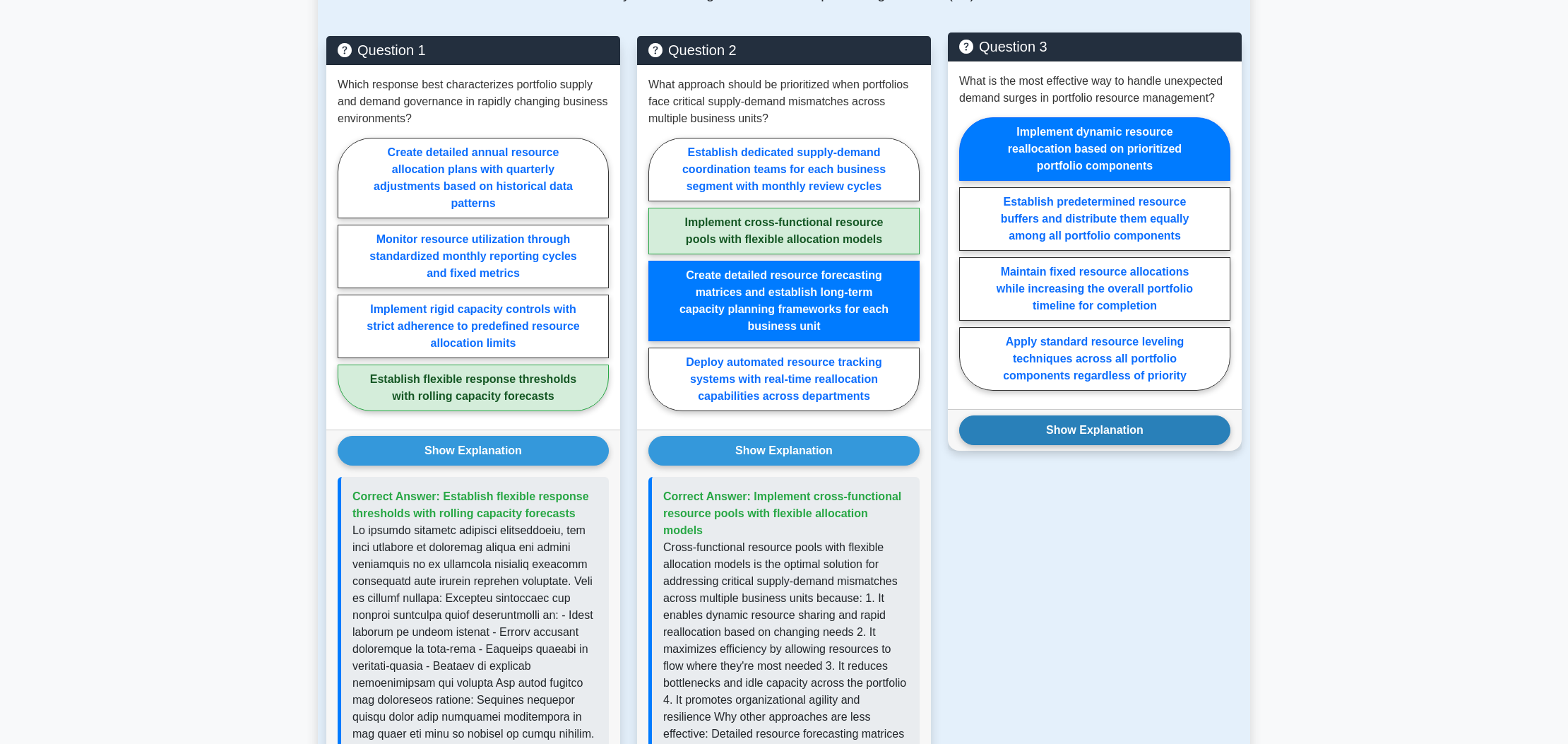
click at [1031, 420] on button "Show Explanation" at bounding box center [1096, 430] width 272 height 29
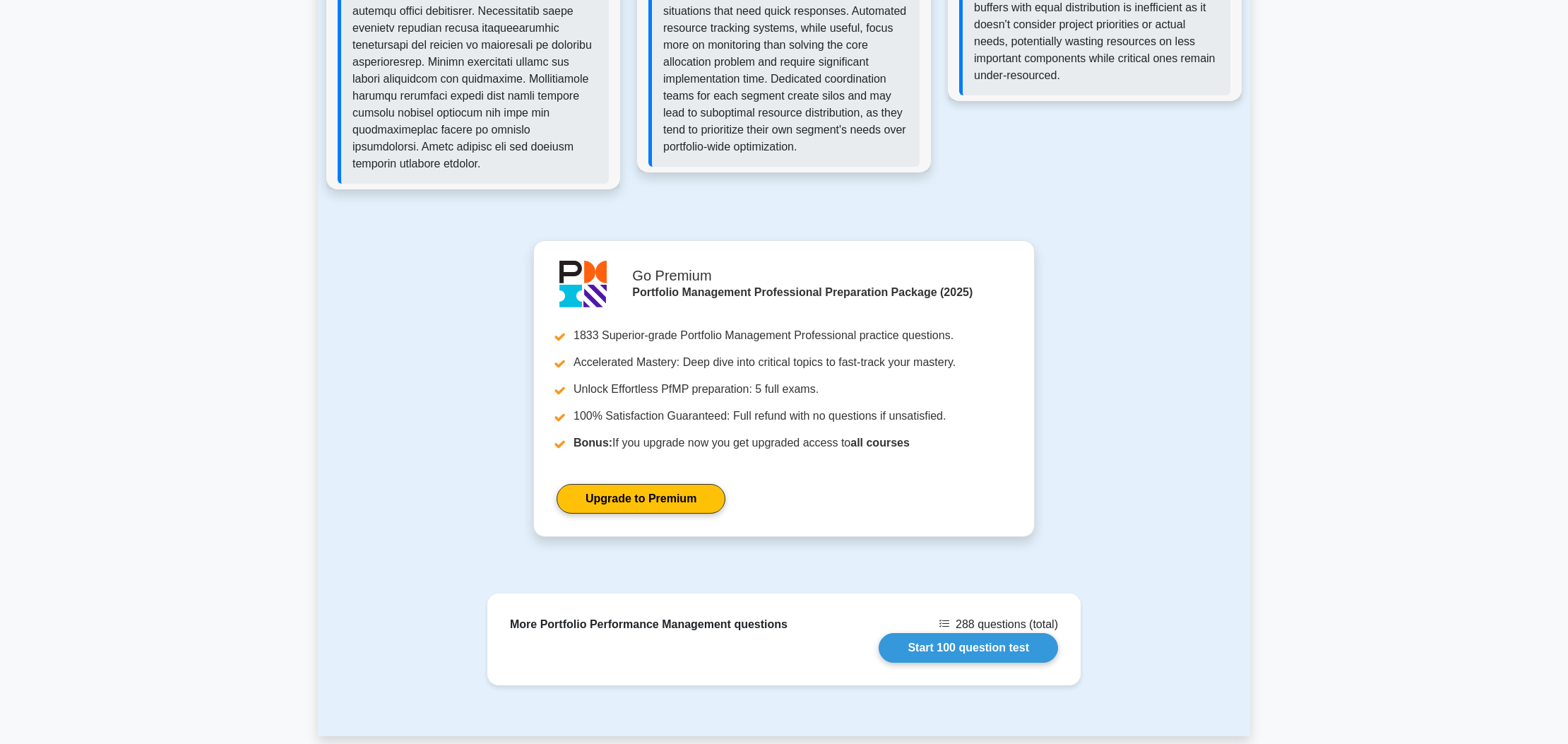
scroll to position [1795, 0]
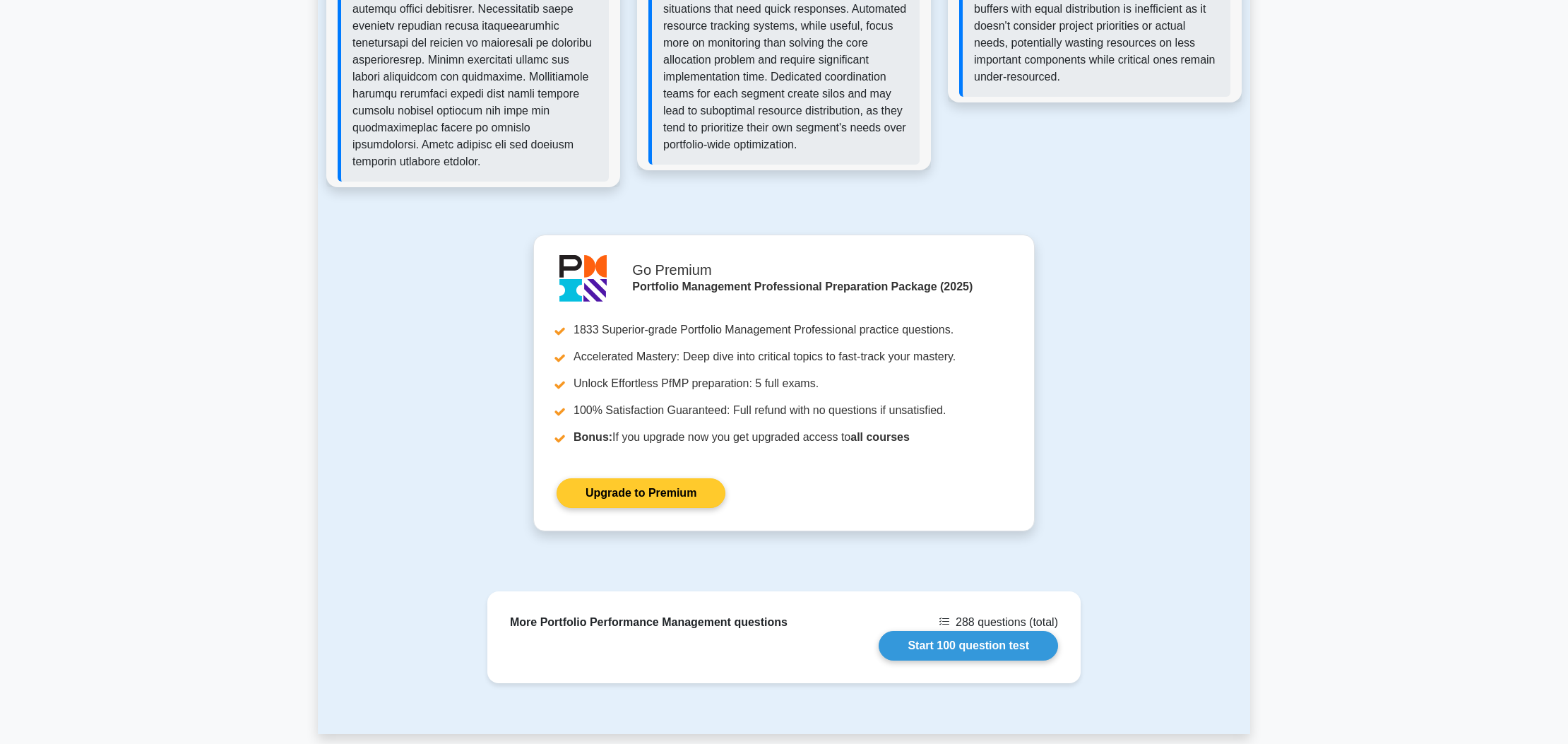
click at [635, 478] on link "Upgrade to Premium" at bounding box center [640, 493] width 169 height 29
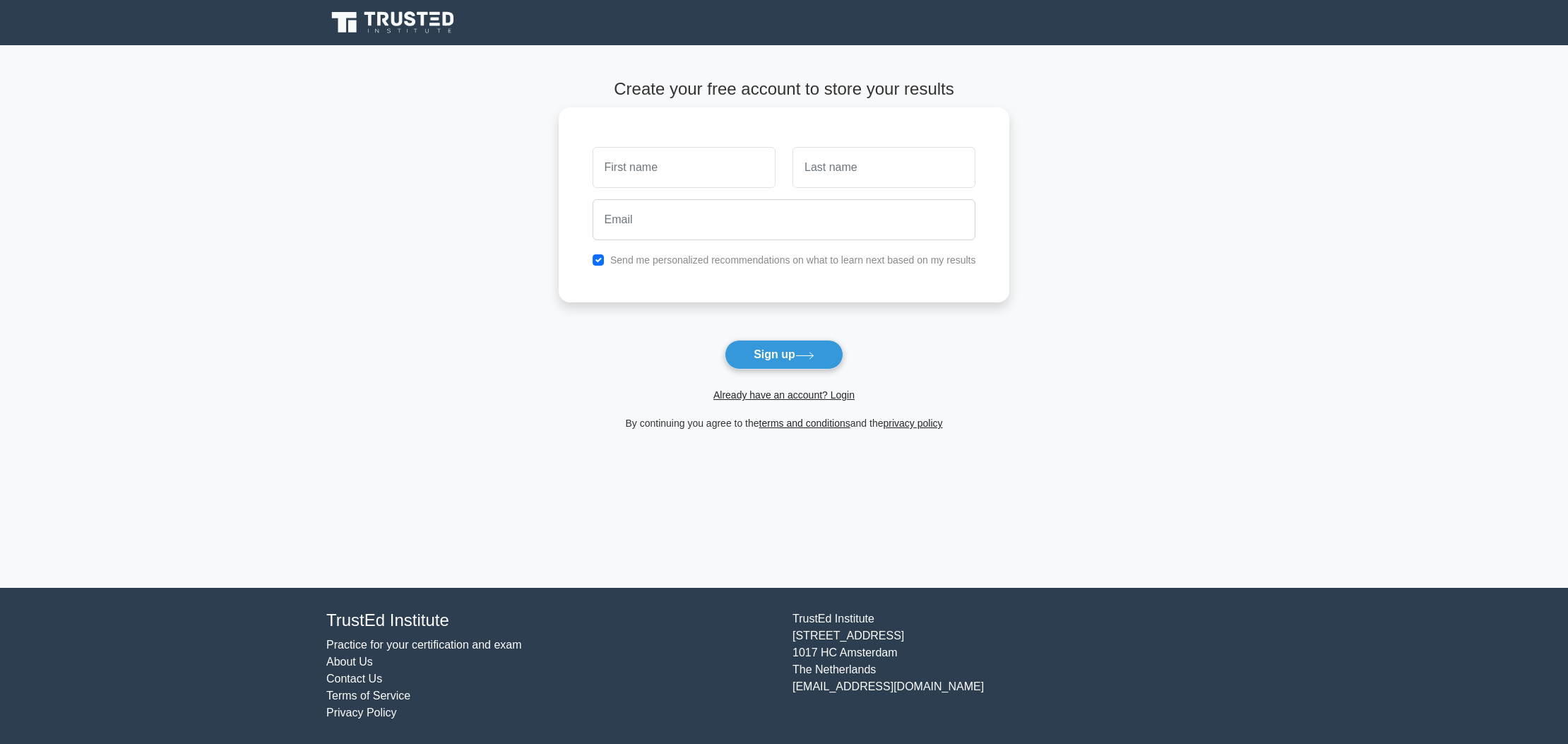
click at [691, 177] on input "text" at bounding box center [684, 167] width 183 height 41
click at [674, 258] on label "Send me personalized recommendations on what to learn next based on my results" at bounding box center [793, 260] width 366 height 11
click at [703, 160] on input "text" at bounding box center [684, 167] width 183 height 41
type input "Reem"
click at [860, 170] on input "text" at bounding box center [884, 167] width 183 height 41
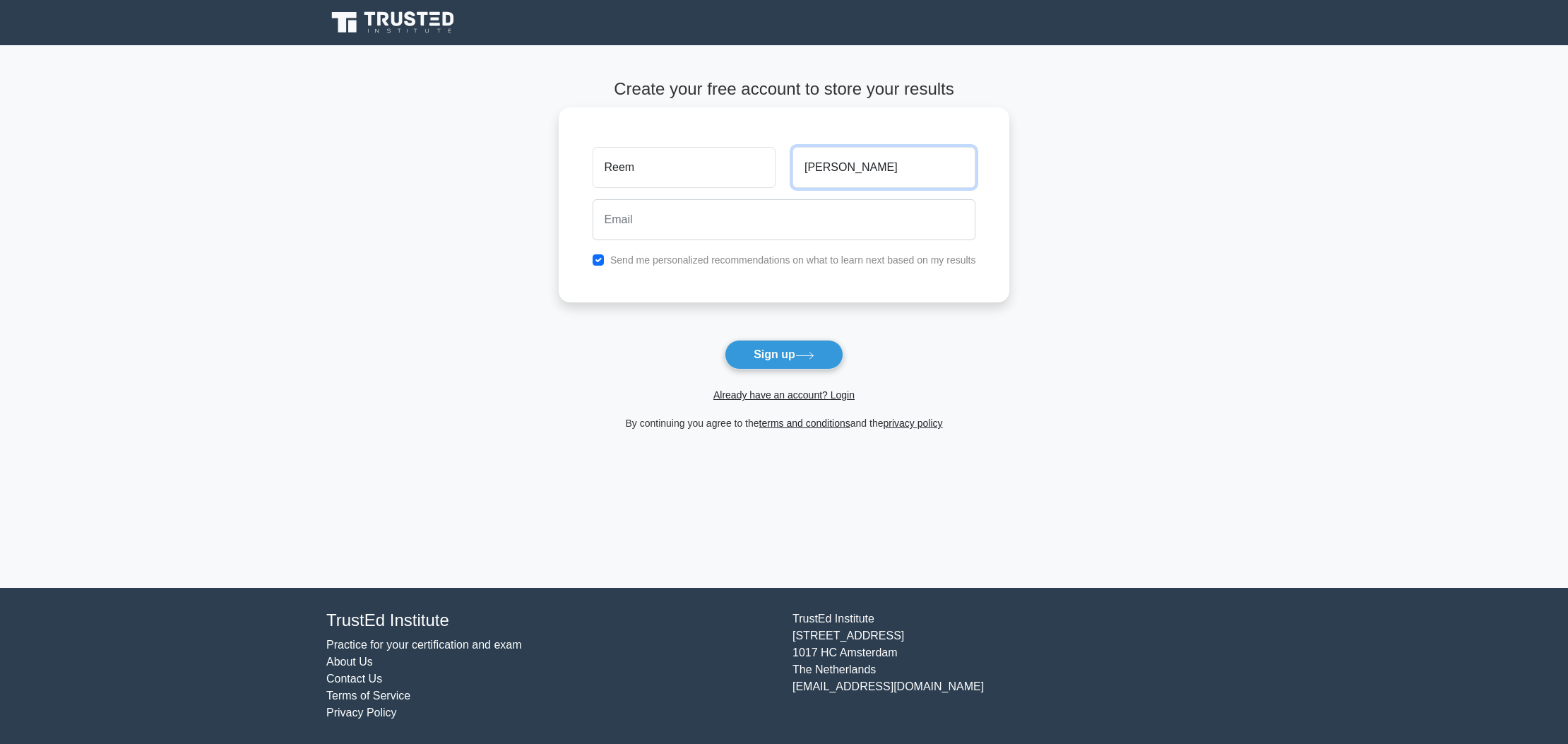
type input "Jawaid"
type input "reem.jawed@gmail.com"
click at [786, 340] on button "Sign up" at bounding box center [784, 355] width 119 height 29
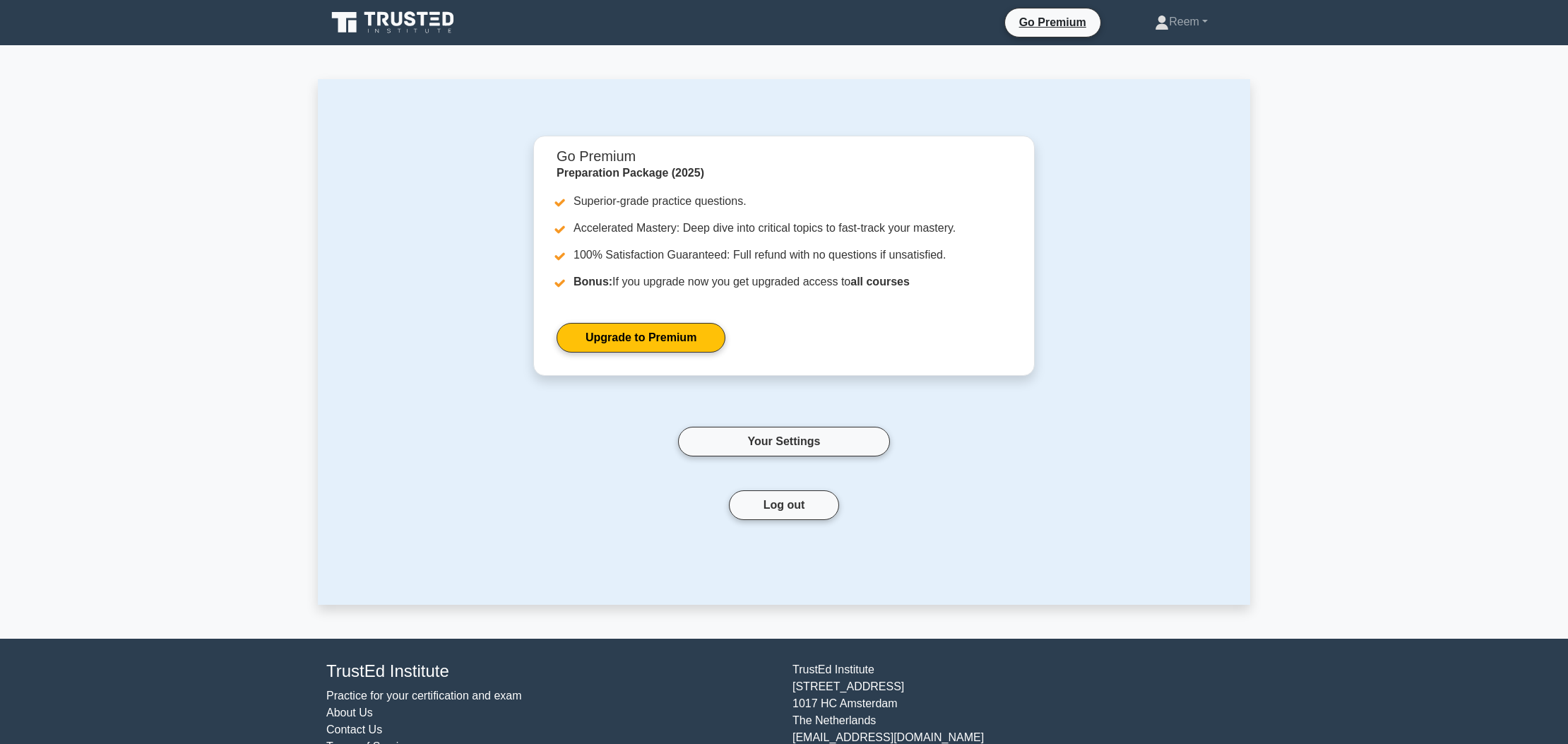
click at [385, 16] on icon at bounding box center [394, 22] width 136 height 27
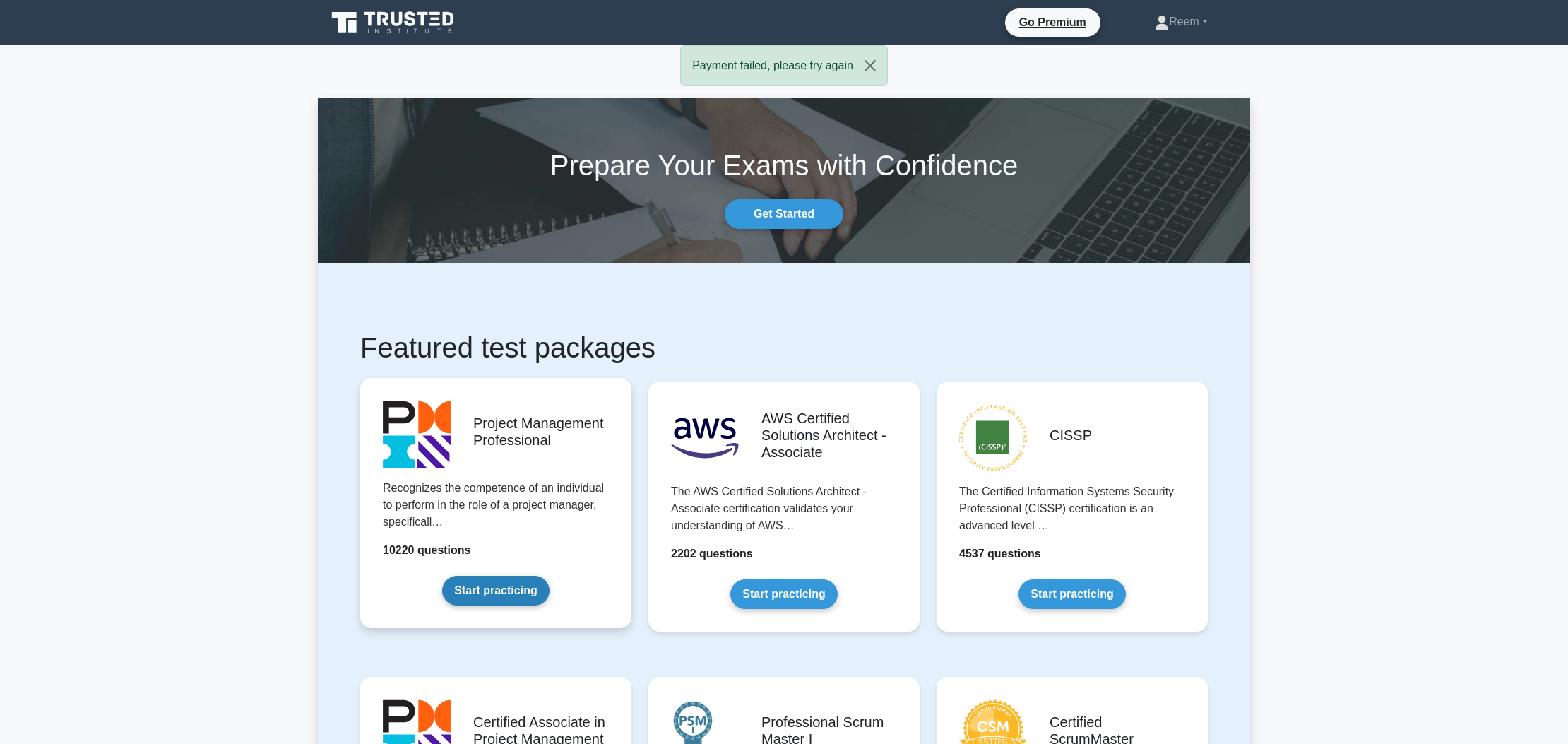
click at [502, 597] on link "Start practicing" at bounding box center [495, 590] width 106 height 29
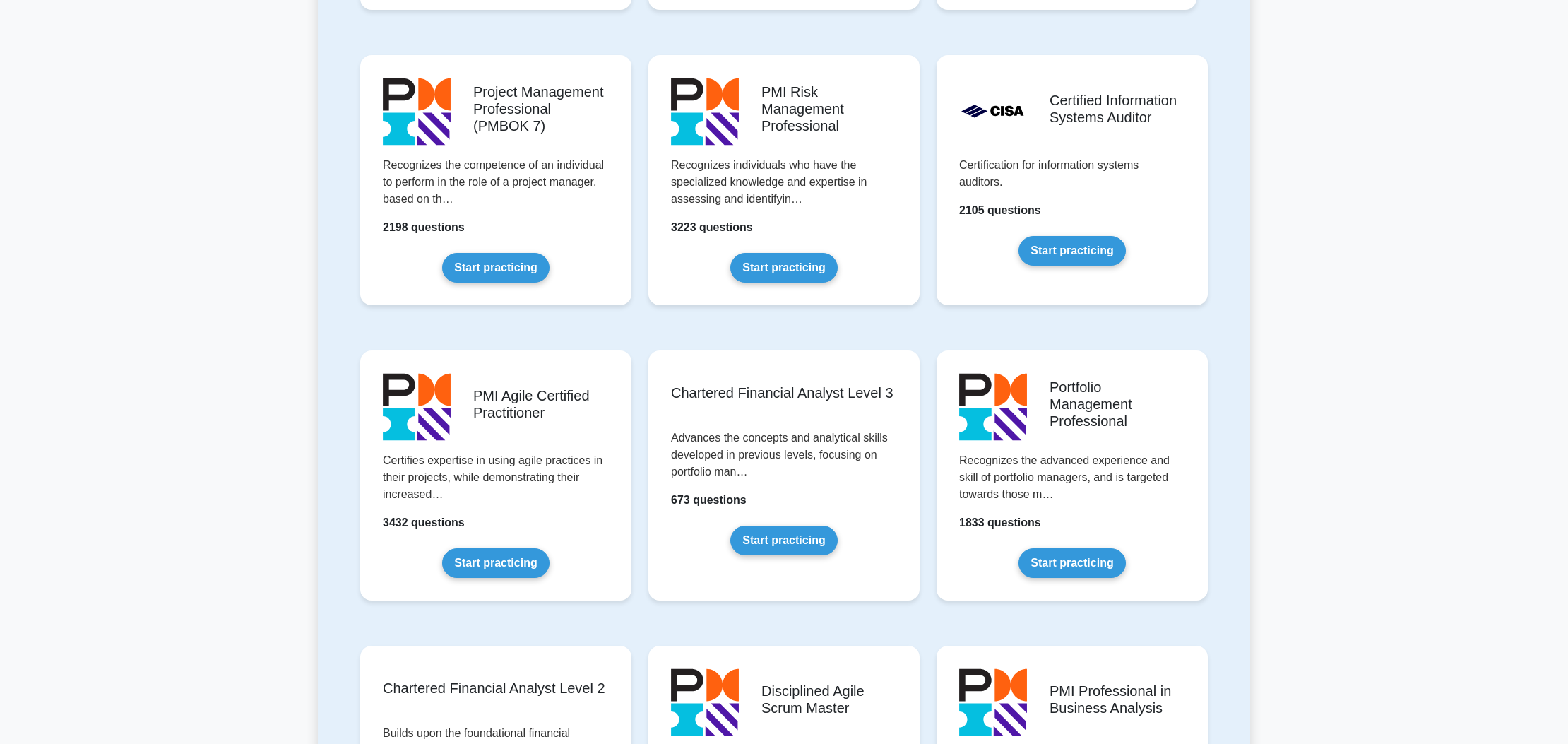
scroll to position [1159, 0]
click at [1099, 556] on link "Start practicing" at bounding box center [1071, 560] width 106 height 29
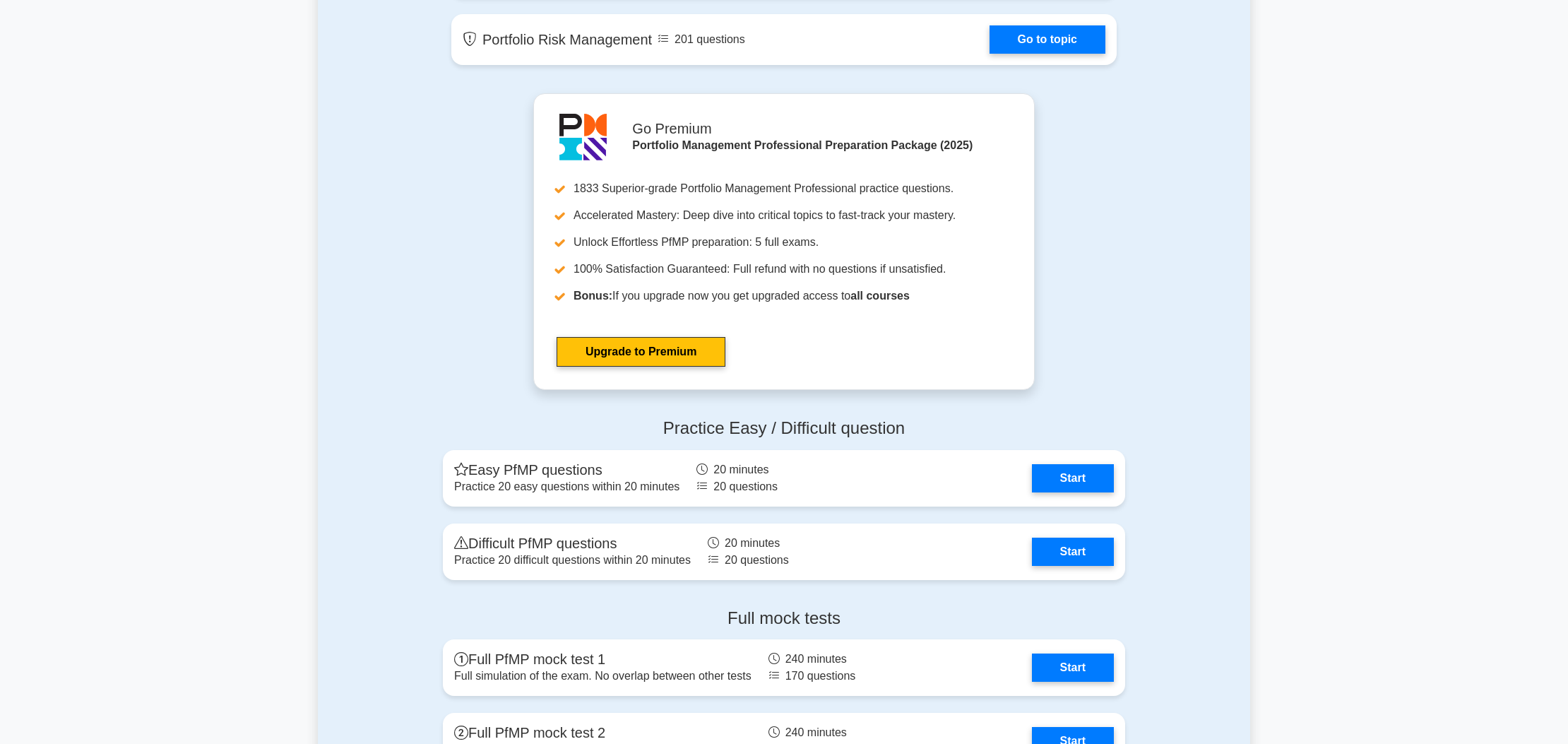
scroll to position [1329, 0]
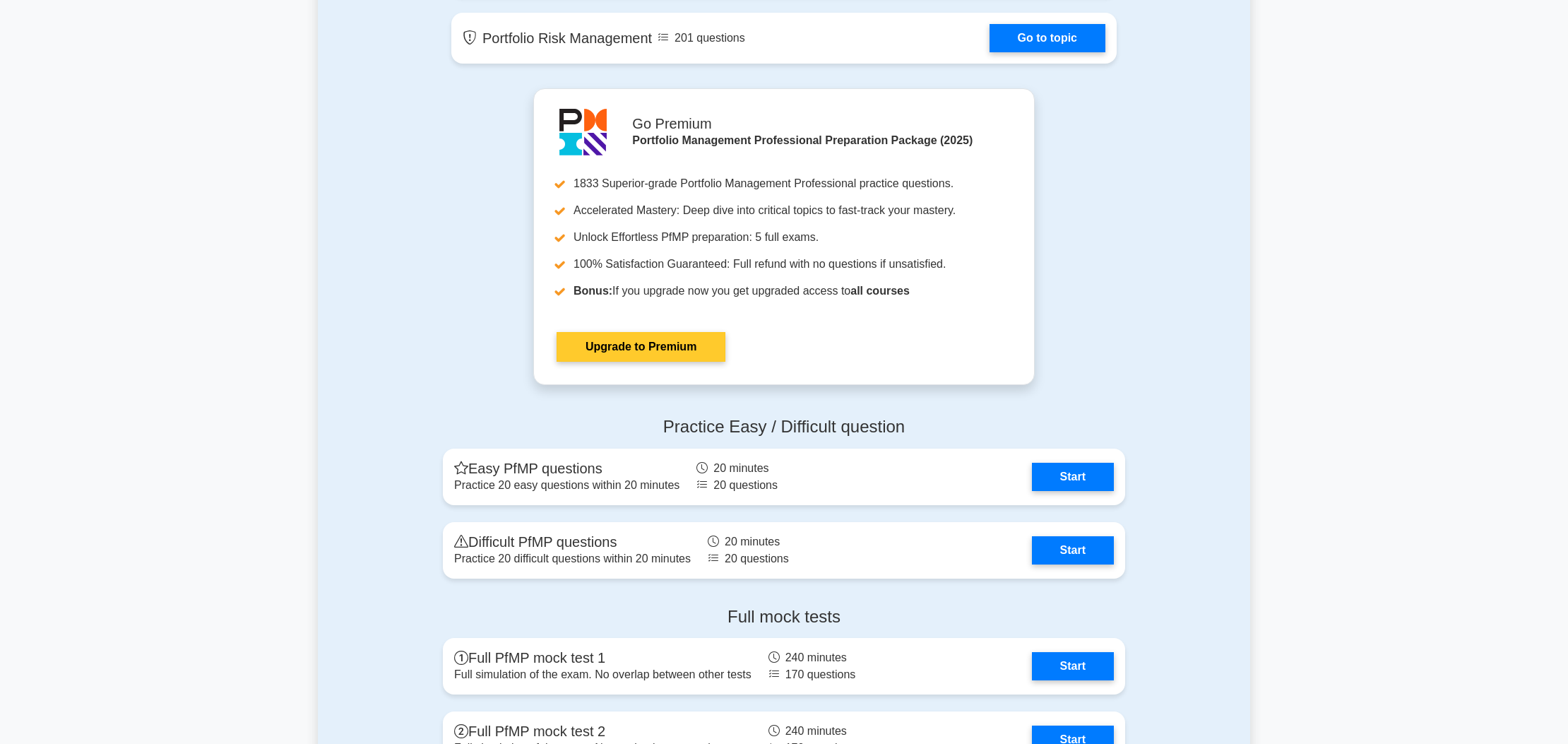
click at [679, 348] on link "Upgrade to Premium" at bounding box center [640, 347] width 169 height 29
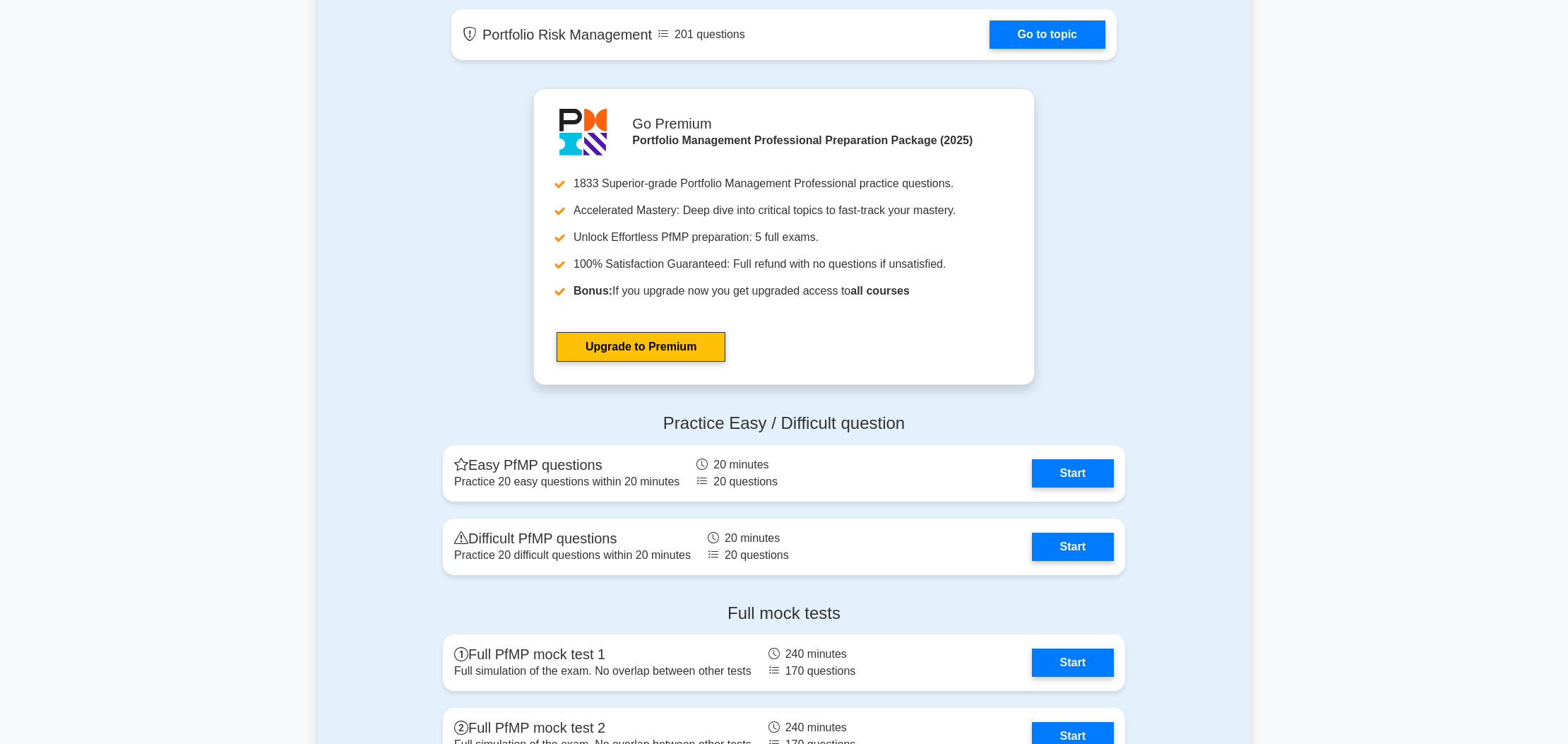
scroll to position [1335, 0]
